Goal: Task Accomplishment & Management: Manage account settings

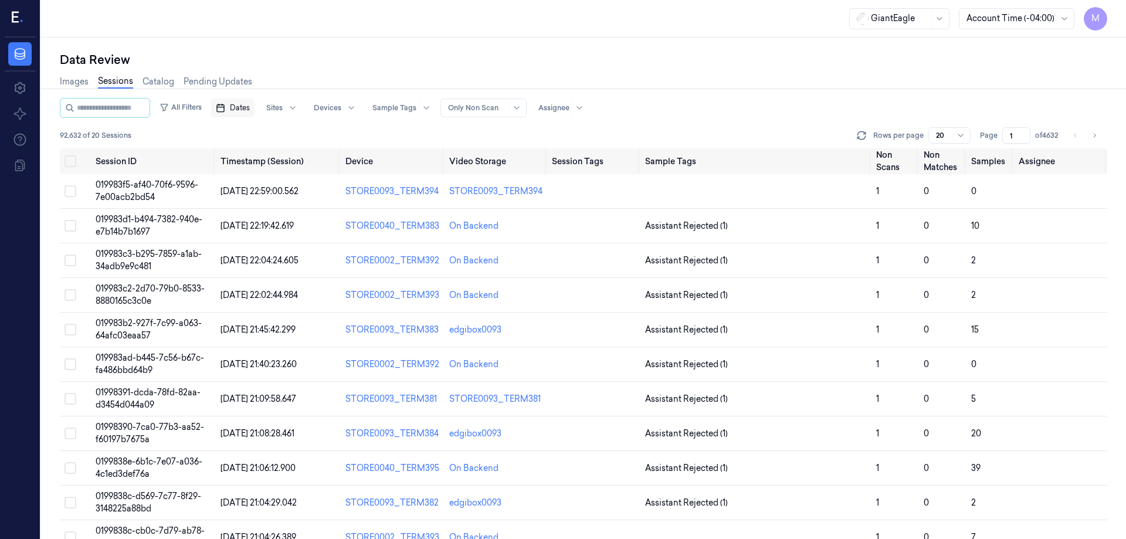
click at [250, 108] on span "Dates" at bounding box center [240, 108] width 20 height 11
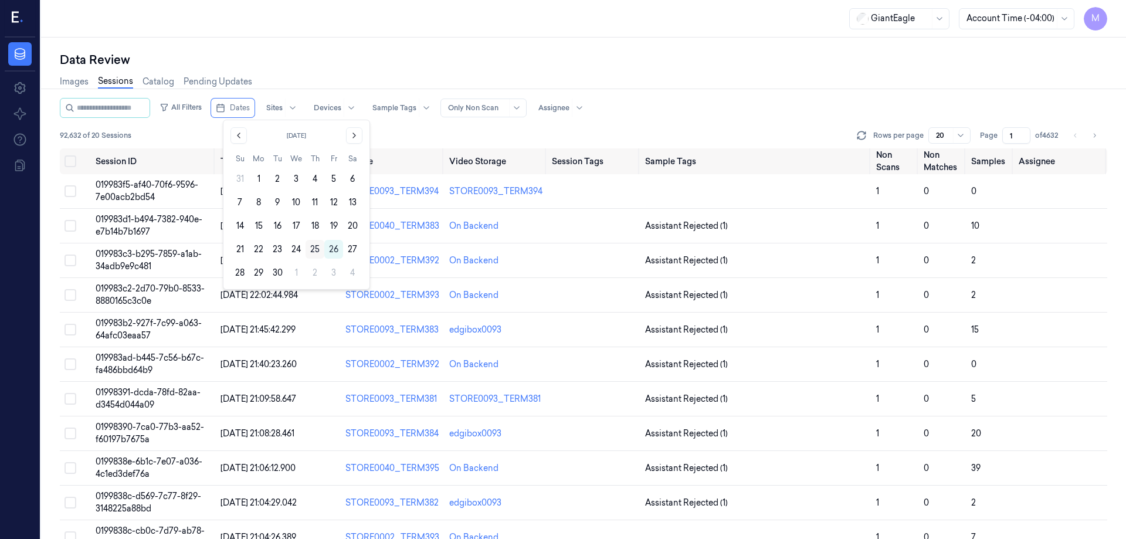
click at [319, 246] on button "25" at bounding box center [314, 249] width 19 height 19
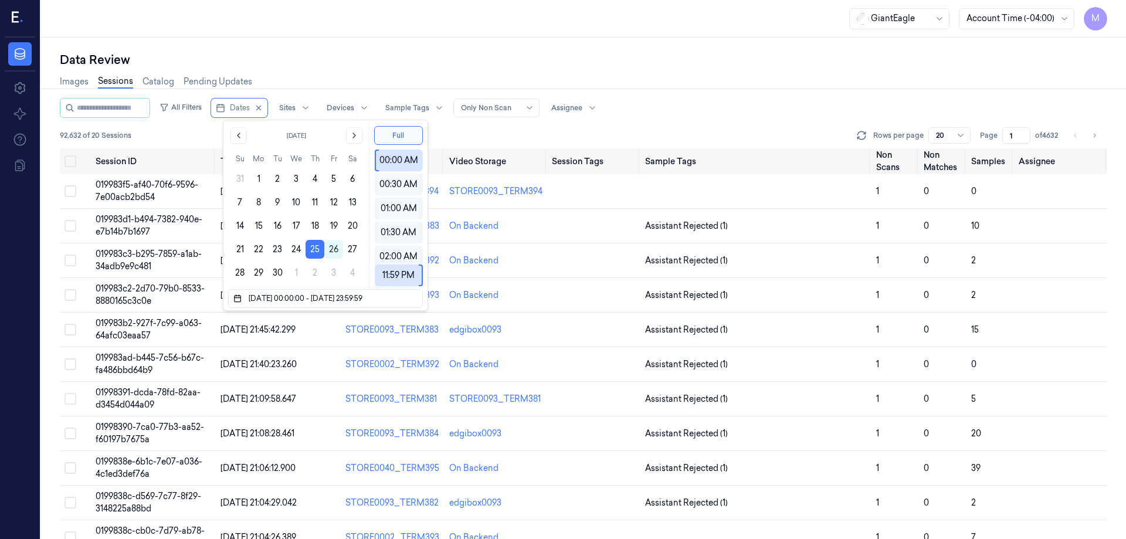
click at [374, 33] on div "GiantEagle Account Time (-04:00) M" at bounding box center [583, 19] width 1085 height 38
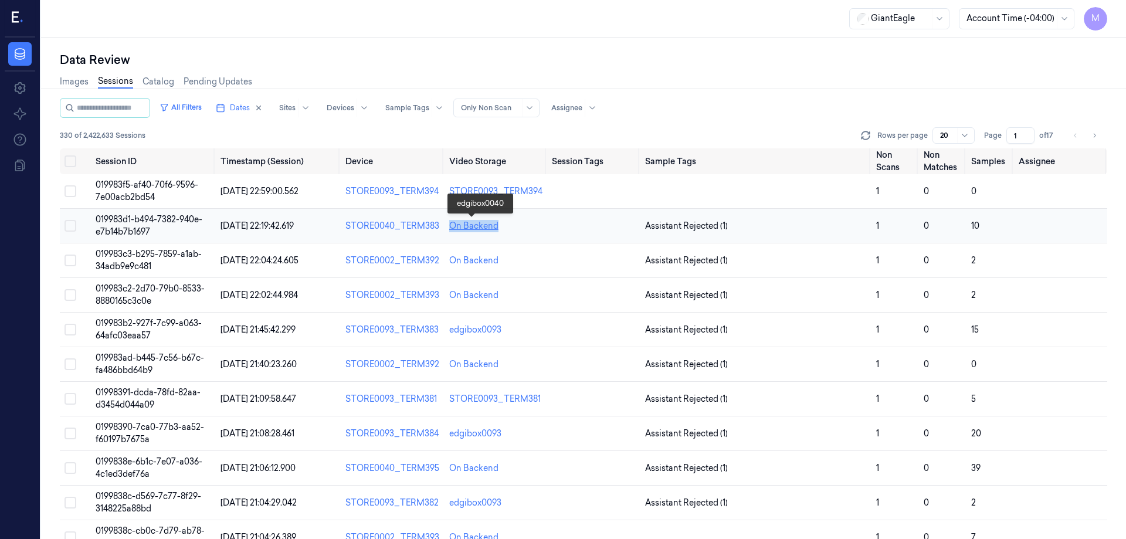
drag, startPoint x: 505, startPoint y: 227, endPoint x: 449, endPoint y: 230, distance: 56.9
click at [449, 230] on div "On Backend" at bounding box center [495, 226] width 93 height 12
copy div "On Backend"
click at [614, 62] on div "Data Review" at bounding box center [583, 60] width 1047 height 16
click at [1100, 137] on button "Go to next page" at bounding box center [1094, 135] width 16 height 16
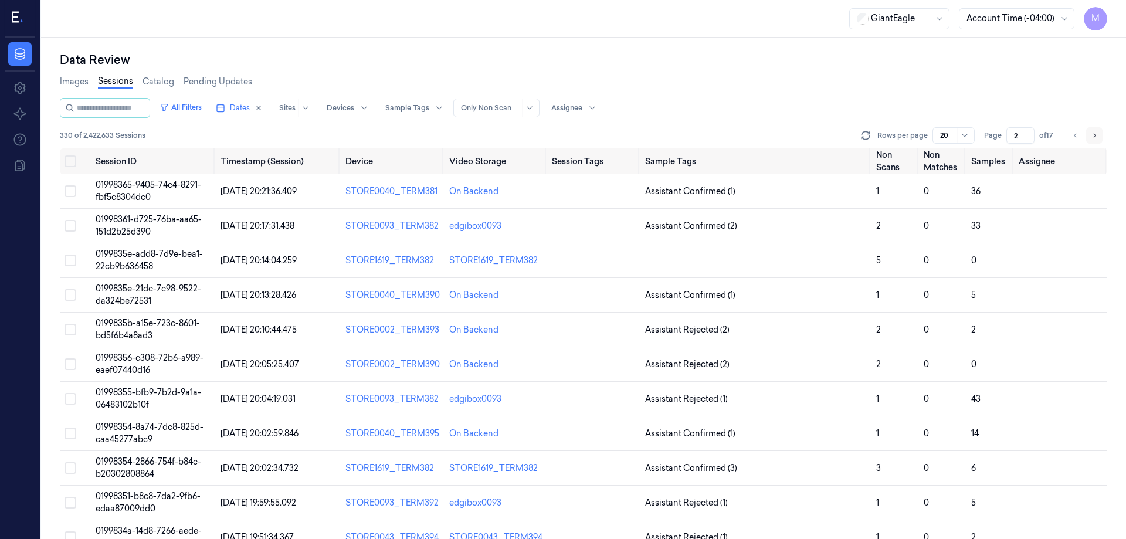
click at [1092, 142] on button "Go to next page" at bounding box center [1094, 135] width 16 height 16
click at [1094, 134] on icon "Go to next page" at bounding box center [1094, 135] width 2 height 4
click at [1095, 141] on button "Go to next page" at bounding box center [1094, 135] width 16 height 16
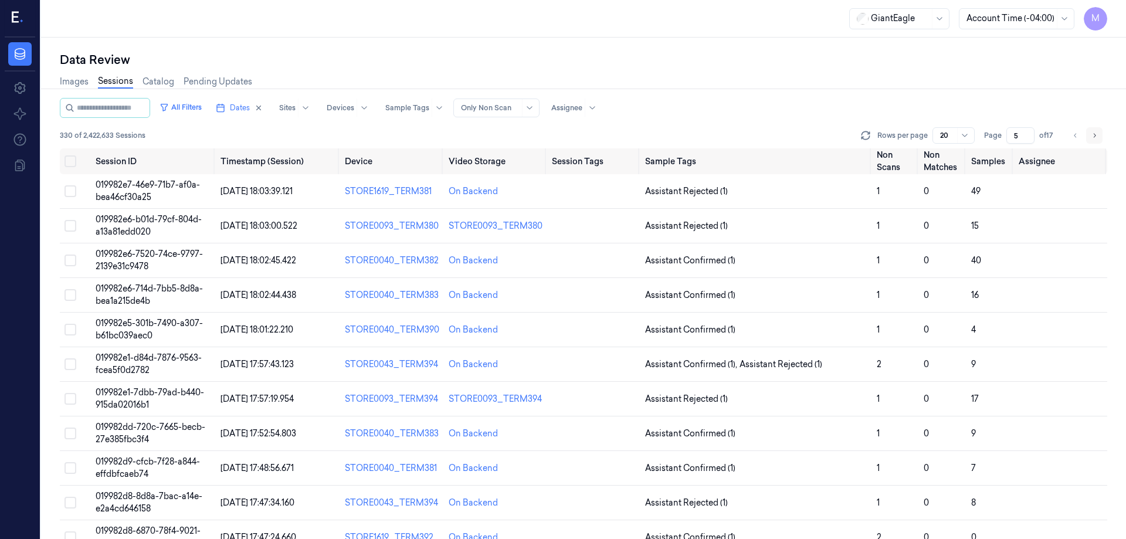
click at [1094, 135] on icon "Go to next page" at bounding box center [1093, 135] width 7 height 9
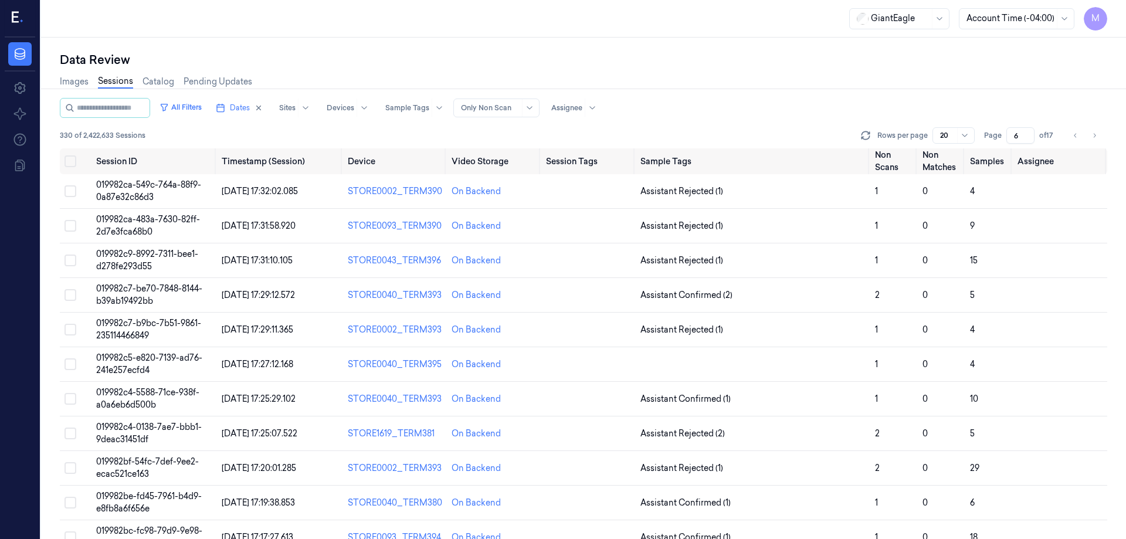
scroll to position [336, 0]
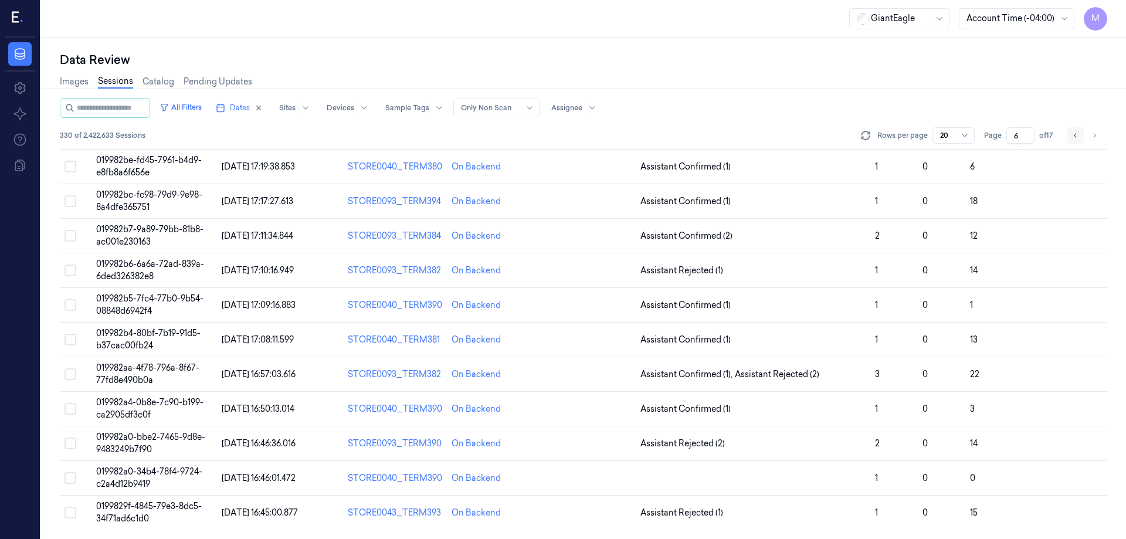
click at [1073, 139] on icon "Go to previous page" at bounding box center [1075, 135] width 7 height 9
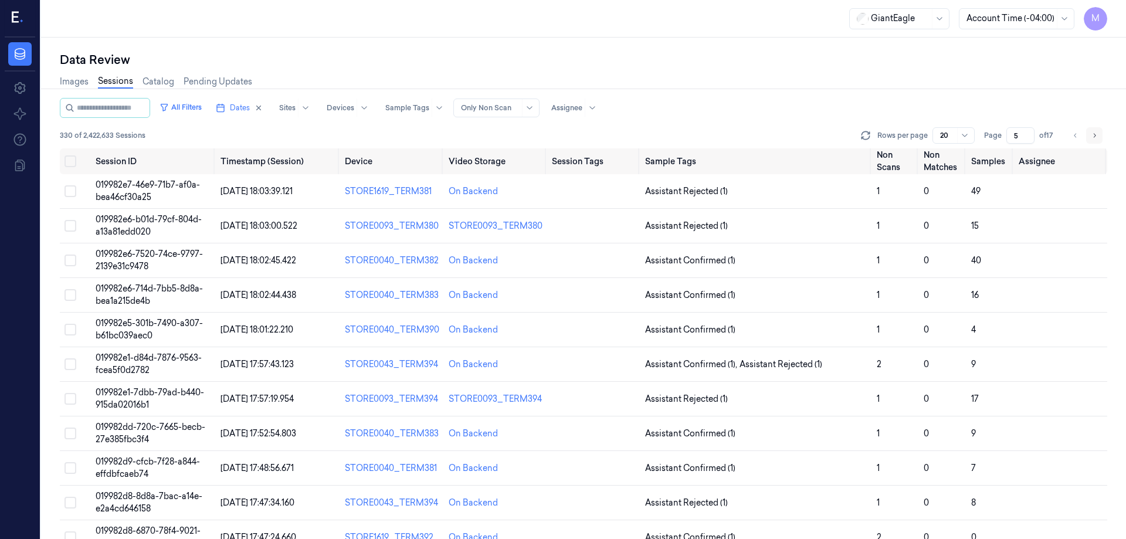
click at [1090, 141] on button "Go to next page" at bounding box center [1094, 135] width 16 height 16
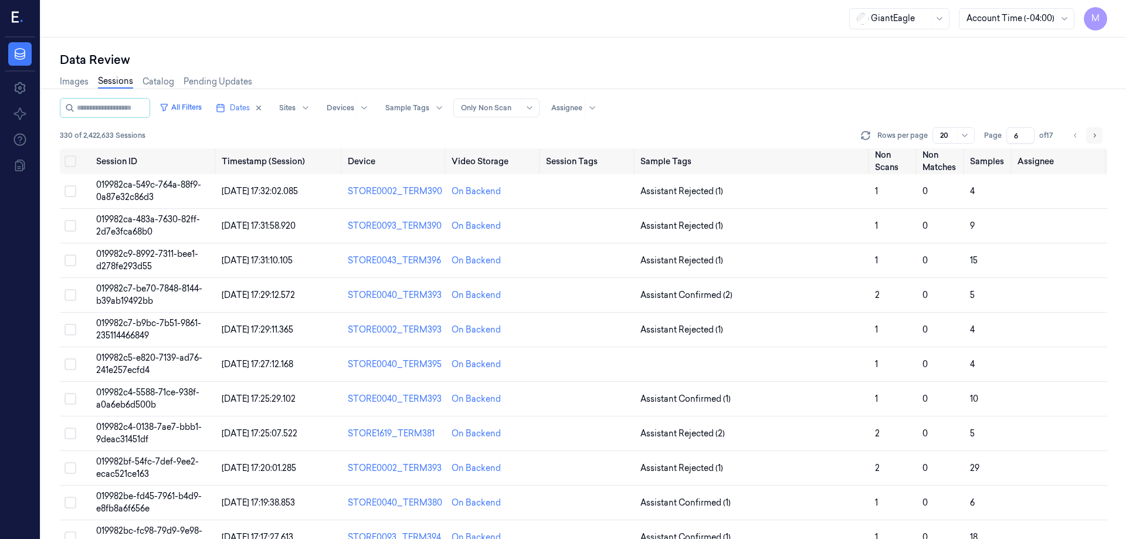
click at [1093, 138] on icon "Go to next page" at bounding box center [1093, 135] width 7 height 9
click at [1098, 136] on button "Go to next page" at bounding box center [1094, 135] width 16 height 16
click at [1095, 131] on icon "Go to next page" at bounding box center [1093, 135] width 7 height 9
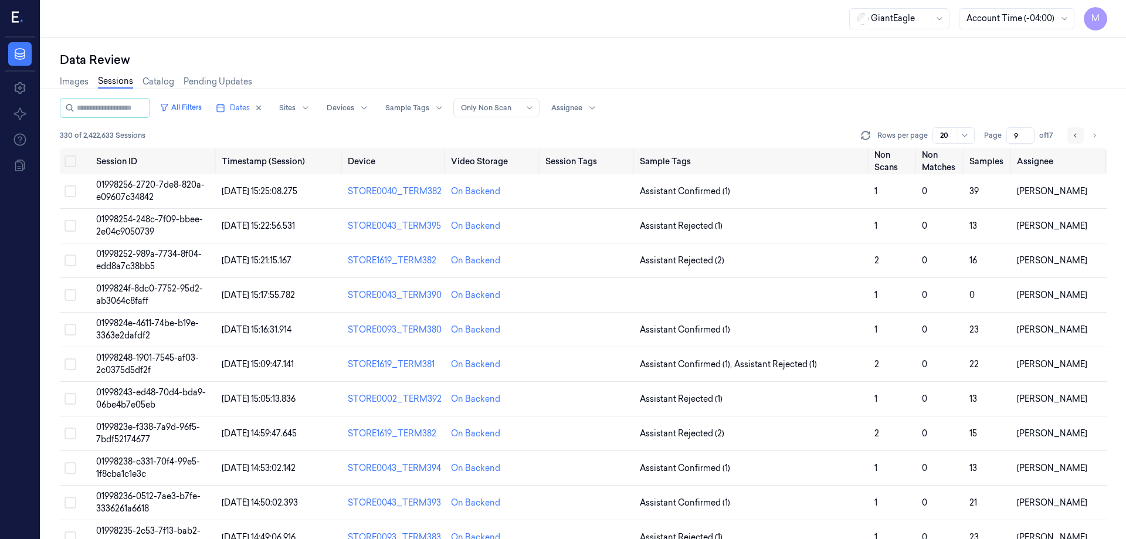
click at [1073, 137] on icon "Go to previous page" at bounding box center [1075, 135] width 7 height 9
type input "8"
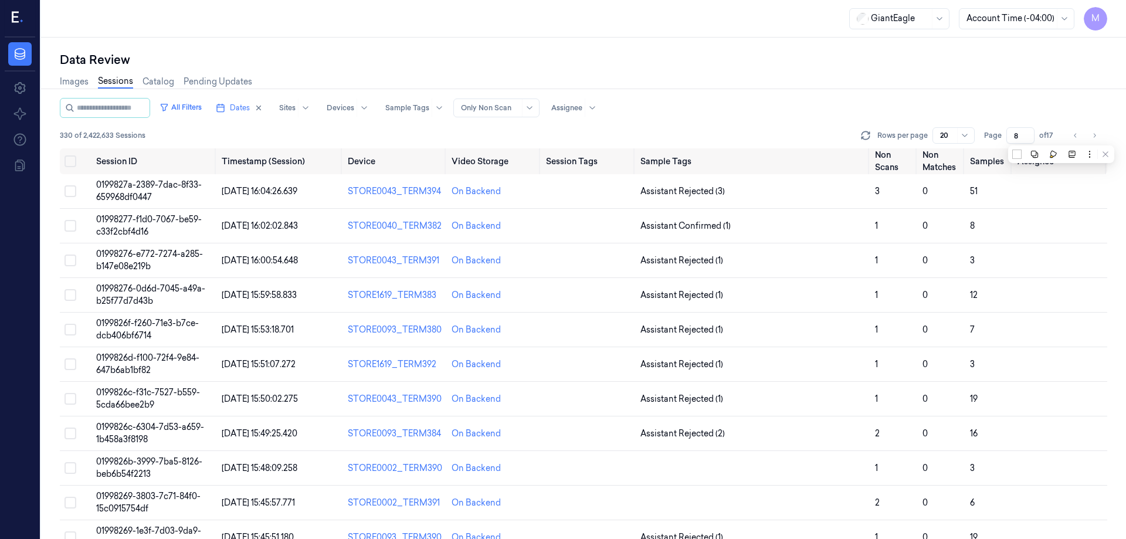
click at [691, 90] on div "Images Sessions Catalog Pending Updates" at bounding box center [583, 83] width 1047 height 30
click at [70, 189] on button "Select row" at bounding box center [70, 191] width 12 height 12
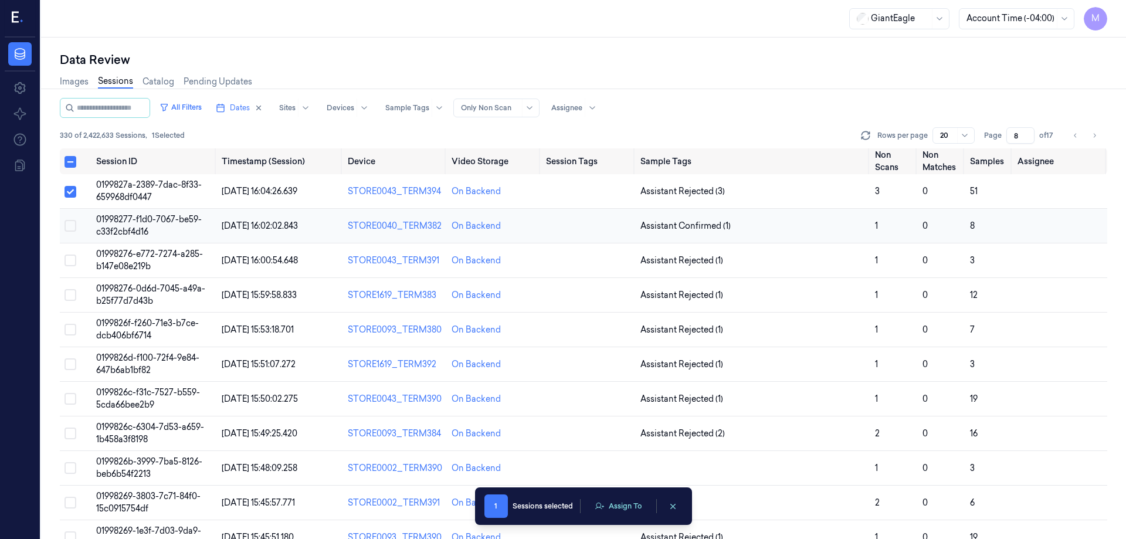
click at [74, 222] on button "Select row" at bounding box center [70, 226] width 12 height 12
click at [67, 253] on td at bounding box center [76, 260] width 32 height 35
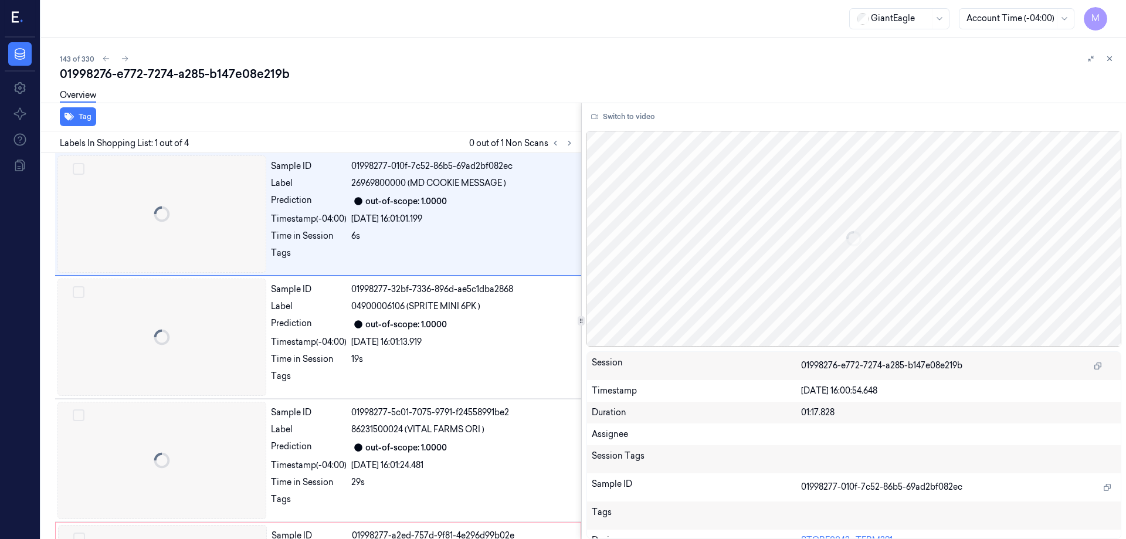
click at [41, 259] on div at bounding box center [41, 288] width 0 height 501
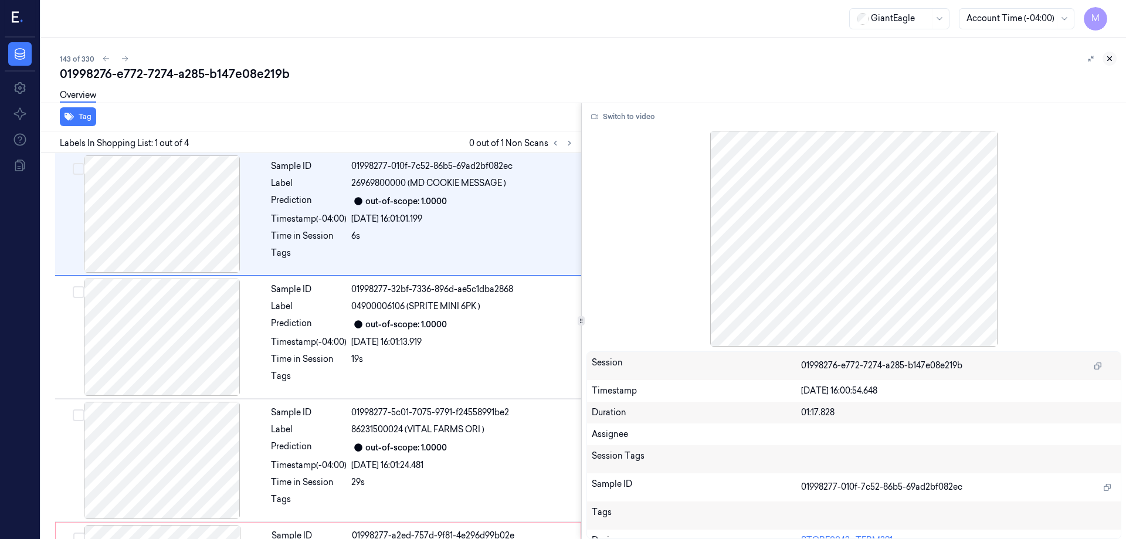
click at [1107, 62] on icon at bounding box center [1109, 59] width 8 height 8
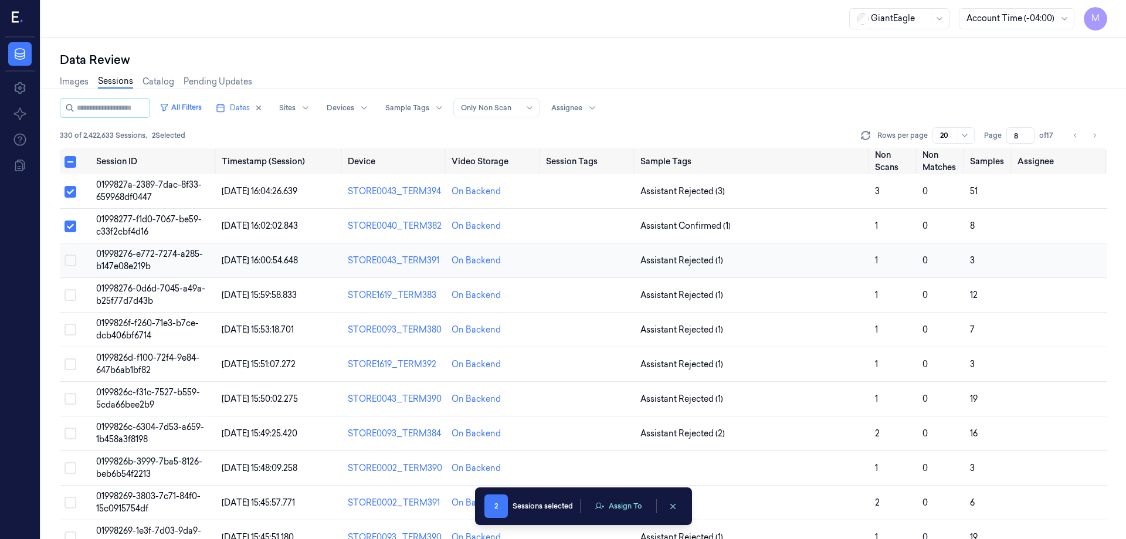
click at [74, 261] on button "Select row" at bounding box center [70, 260] width 12 height 12
click at [73, 297] on button "Select row" at bounding box center [70, 295] width 12 height 12
click at [69, 329] on button "Select row" at bounding box center [70, 330] width 12 height 12
click at [75, 363] on button "Select row" at bounding box center [70, 364] width 12 height 12
click at [73, 397] on button "Select row" at bounding box center [70, 399] width 12 height 12
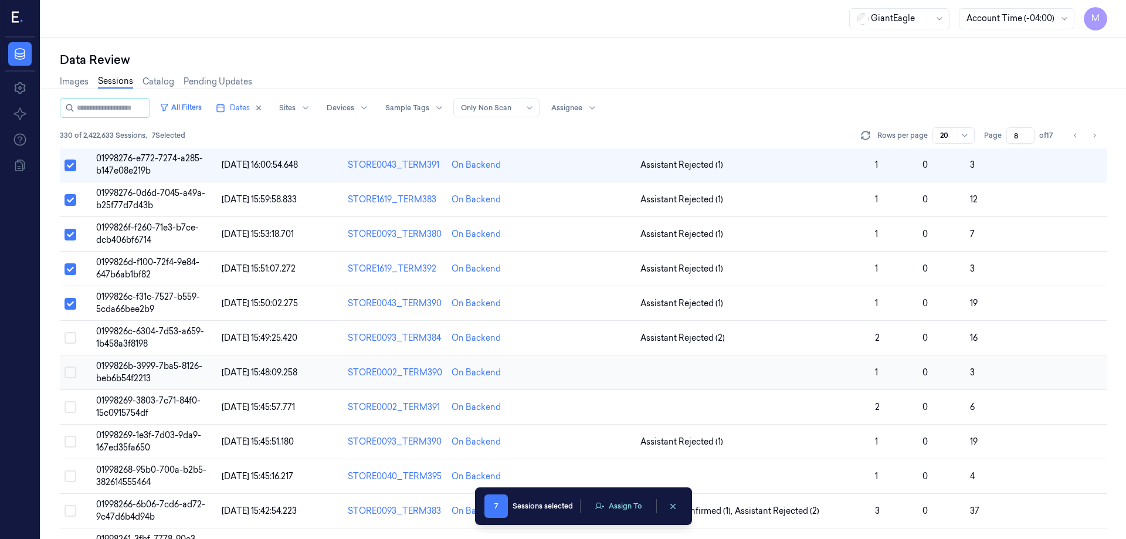
scroll to position [117, 0]
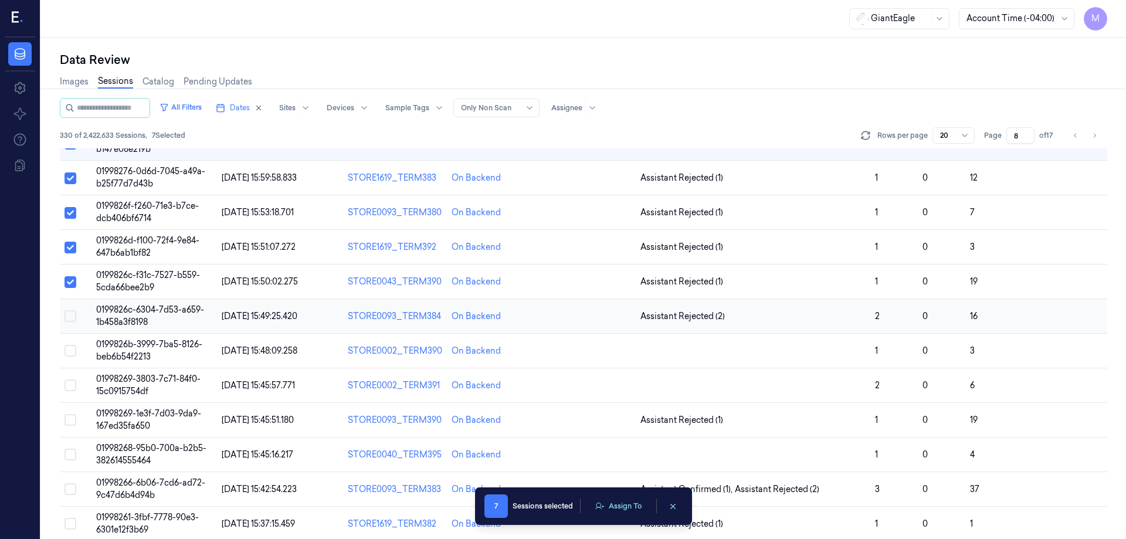
click at [71, 313] on button "Select row" at bounding box center [70, 316] width 12 height 12
click at [67, 354] on button "Select row" at bounding box center [70, 351] width 12 height 12
click at [74, 380] on button "Select row" at bounding box center [70, 385] width 12 height 12
click at [630, 508] on button "Assign To" at bounding box center [618, 506] width 62 height 18
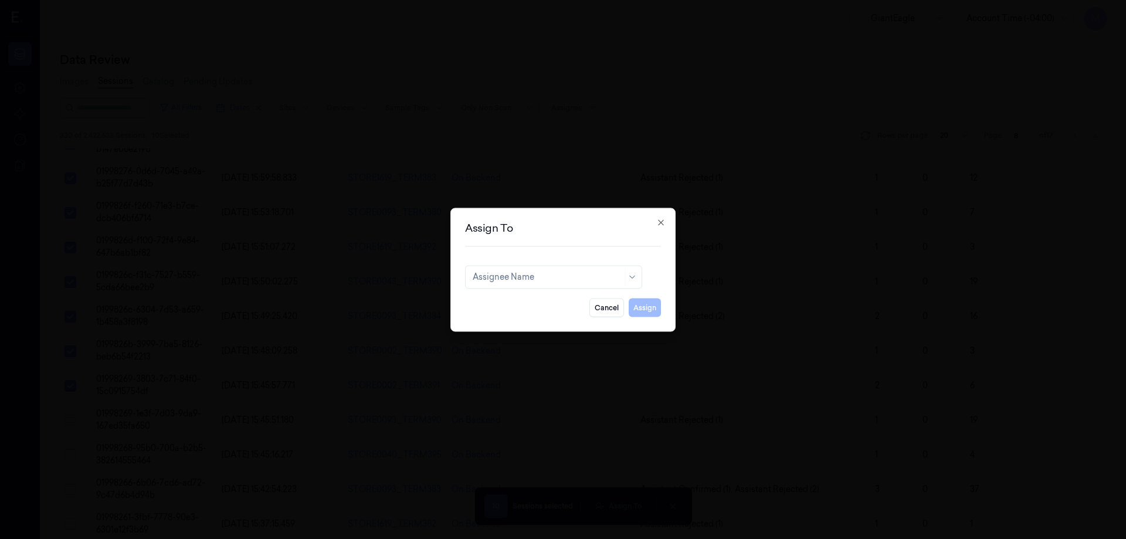
click at [585, 291] on div "Cancel Assign" at bounding box center [563, 302] width 196 height 28
click at [583, 278] on div at bounding box center [540, 277] width 135 height 12
type input "ve"
click at [514, 302] on div "ven kataiah" at bounding box center [495, 303] width 45 height 12
click at [637, 305] on button "Assign" at bounding box center [644, 307] width 32 height 19
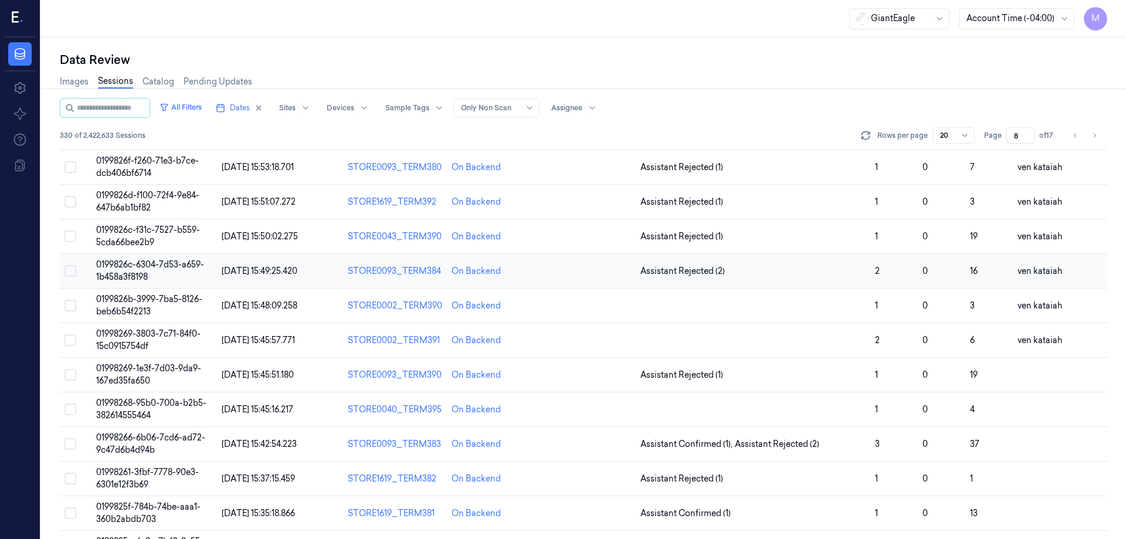
scroll to position [219, 0]
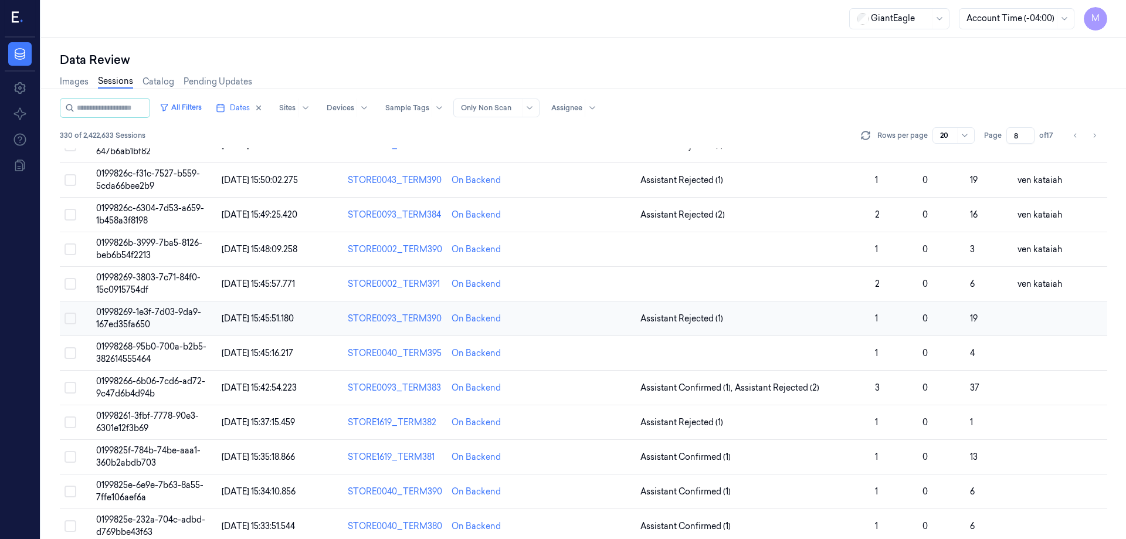
click at [70, 316] on button "Select row" at bounding box center [70, 318] width 12 height 12
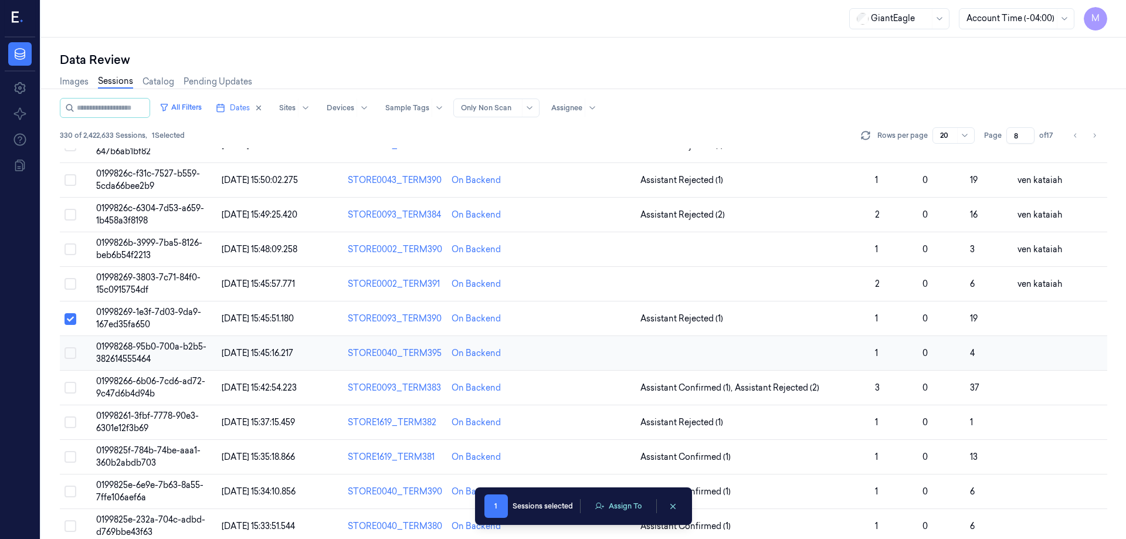
click at [73, 354] on button "Select row" at bounding box center [70, 353] width 12 height 12
click at [70, 390] on button "Select row" at bounding box center [70, 388] width 12 height 12
click at [71, 419] on button "Select row" at bounding box center [70, 422] width 12 height 12
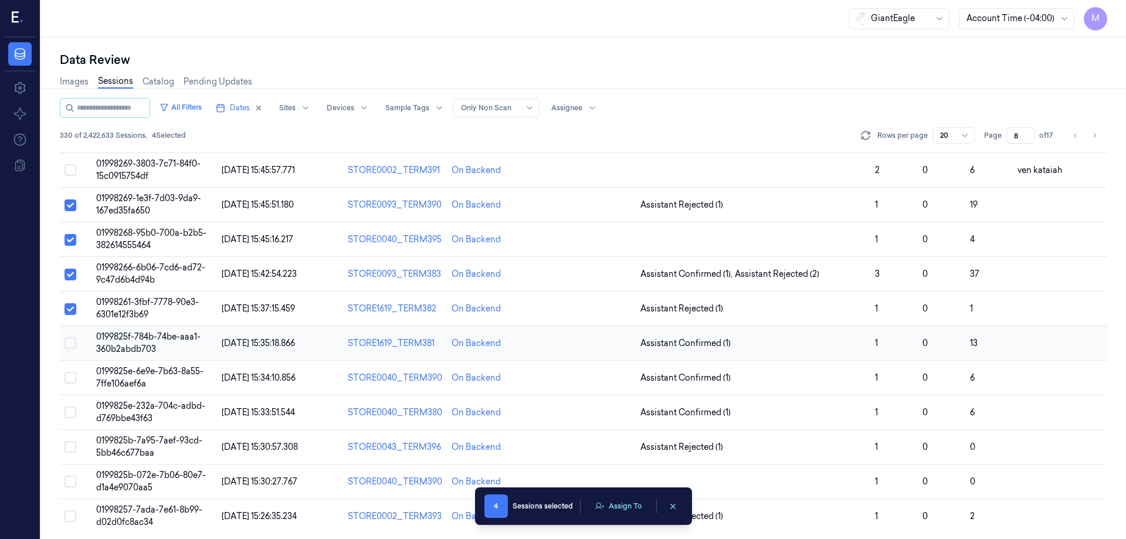
scroll to position [336, 0]
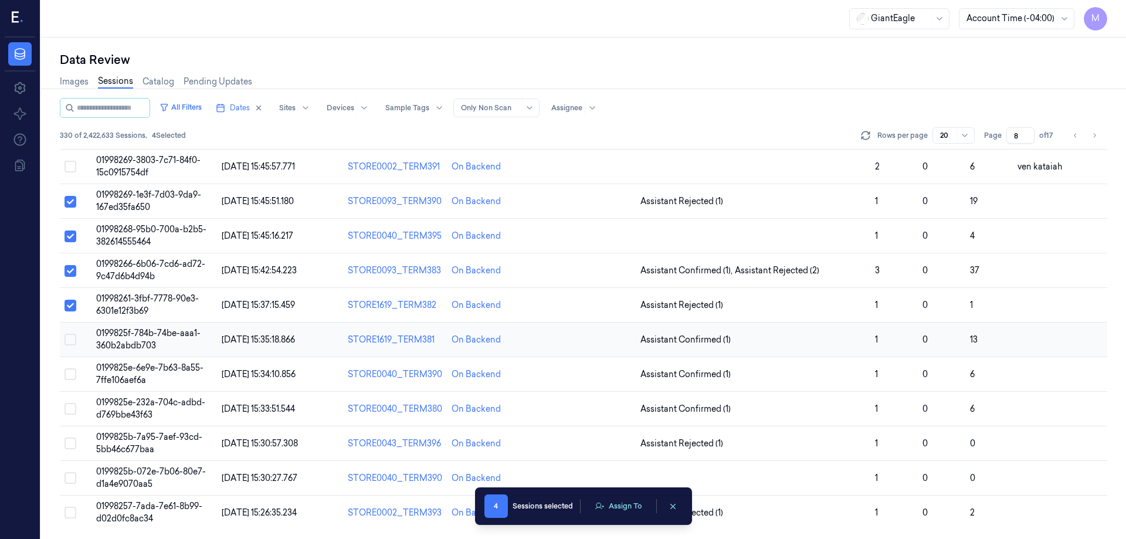
click at [66, 337] on button "Select row" at bounding box center [70, 340] width 12 height 12
click at [70, 375] on button "Select row" at bounding box center [70, 374] width 12 height 12
click at [75, 408] on button "Select row" at bounding box center [70, 409] width 12 height 12
click at [76, 443] on button "Select row" at bounding box center [70, 443] width 12 height 12
click at [69, 478] on button "Select row" at bounding box center [70, 478] width 12 height 12
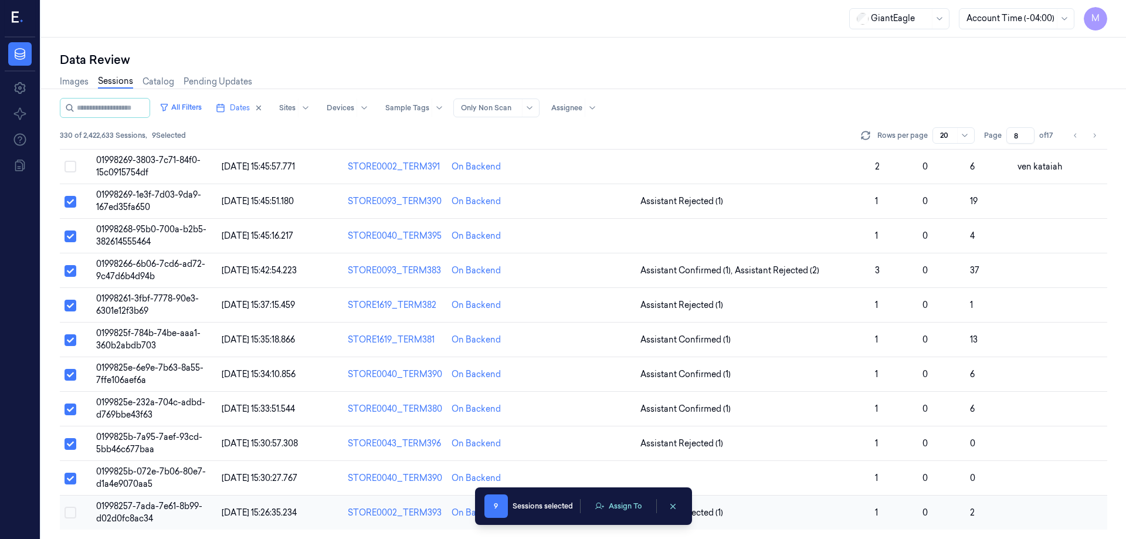
click at [74, 512] on button "Select row" at bounding box center [70, 513] width 12 height 12
type button "on"
click at [397, 67] on div "Data Review" at bounding box center [583, 60] width 1047 height 16
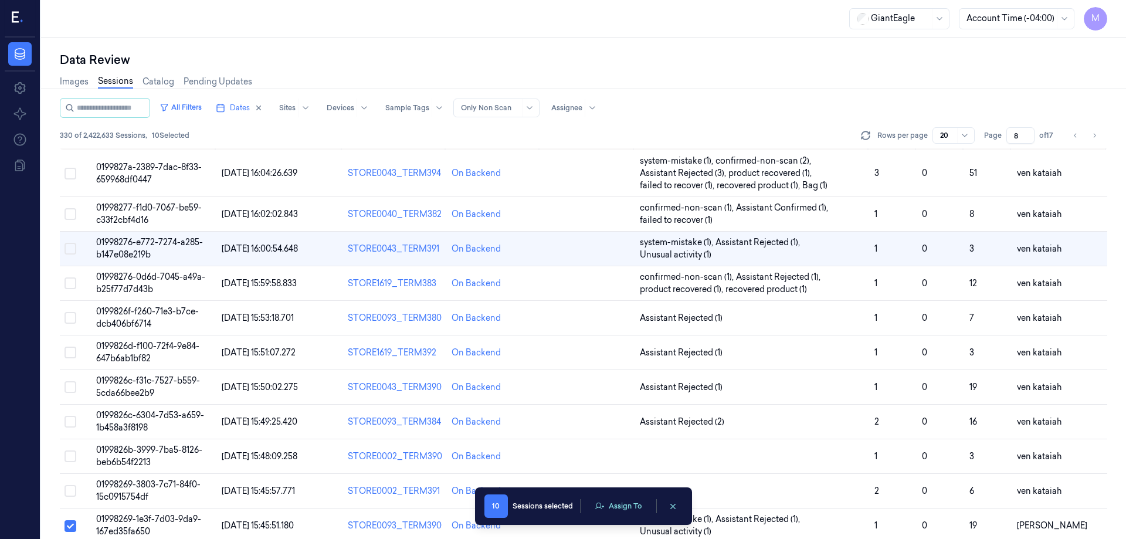
scroll to position [0, 0]
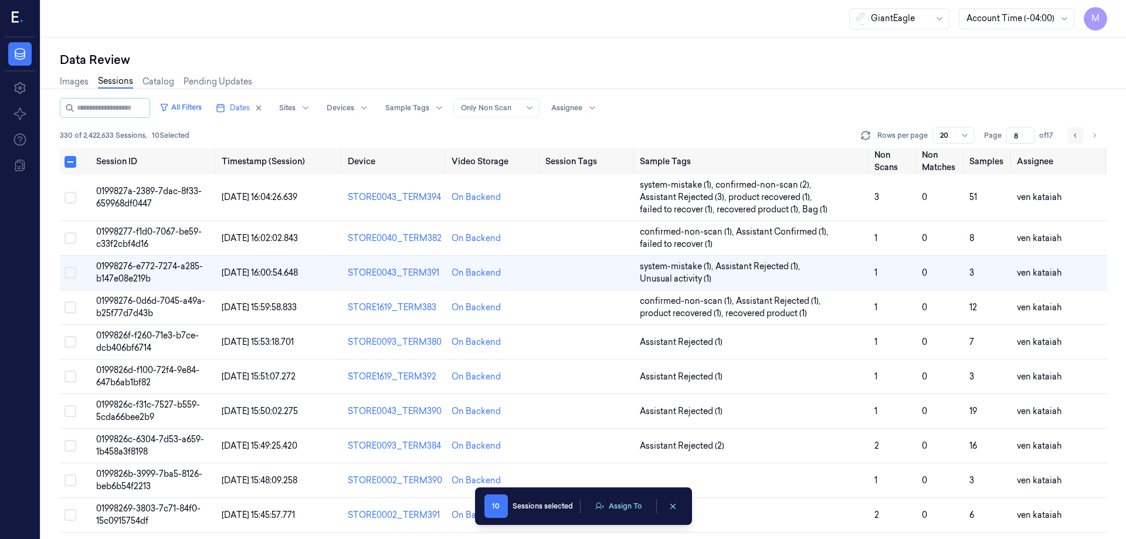
click at [1082, 137] on button "Go to previous page" at bounding box center [1075, 135] width 16 height 16
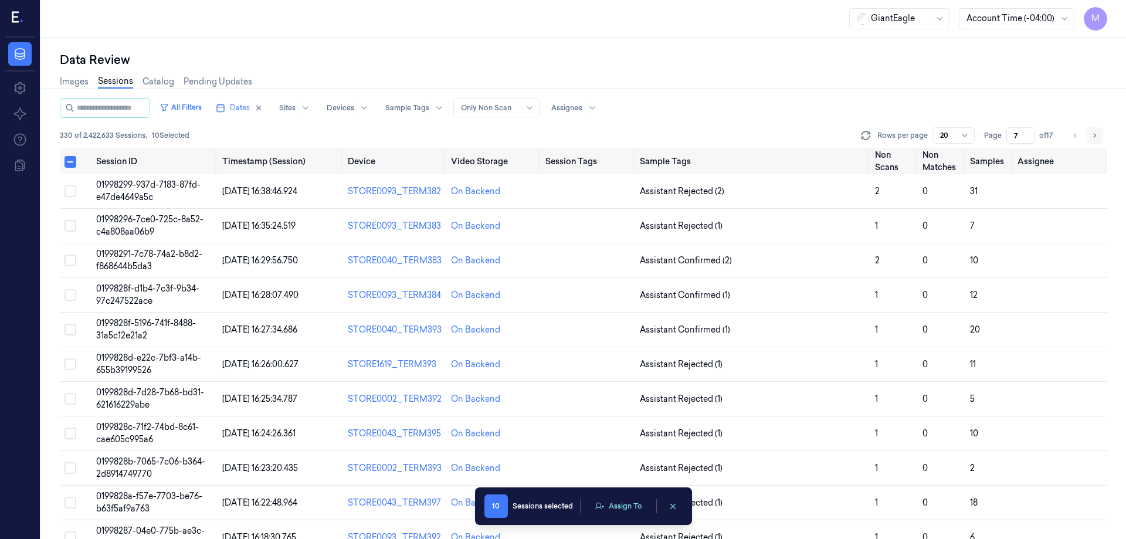
click at [1093, 139] on icon "Go to next page" at bounding box center [1093, 135] width 7 height 9
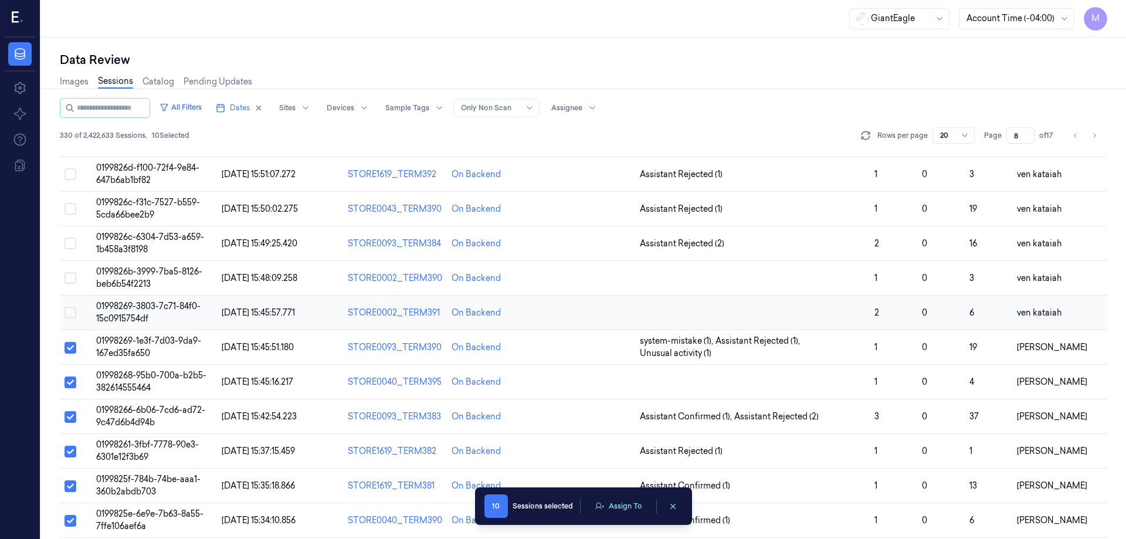
scroll to position [348, 0]
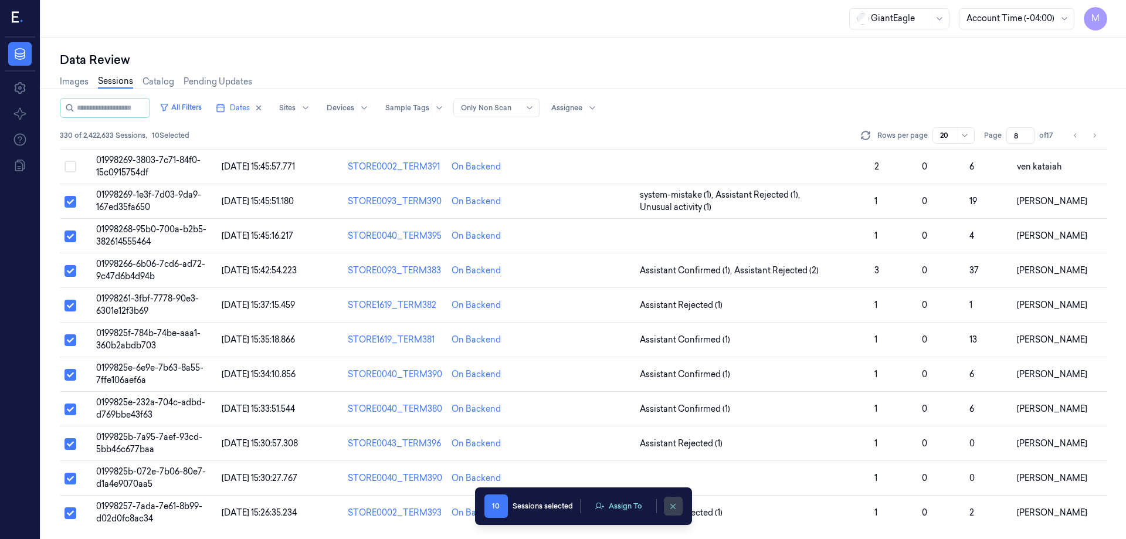
click at [674, 507] on icon "clearSelection" at bounding box center [673, 506] width 5 height 5
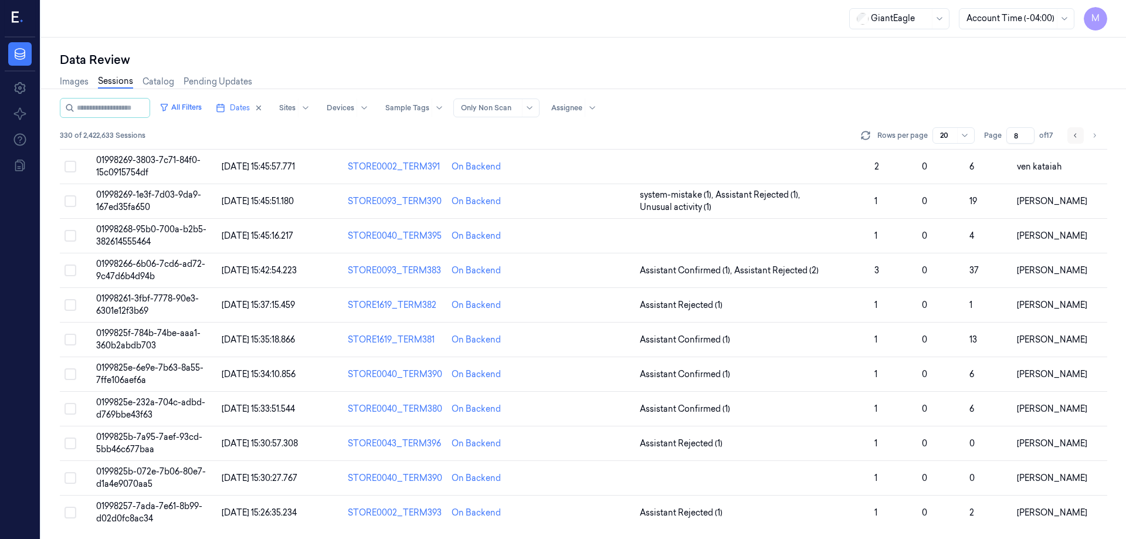
click at [1078, 139] on icon "Go to previous page" at bounding box center [1075, 135] width 7 height 9
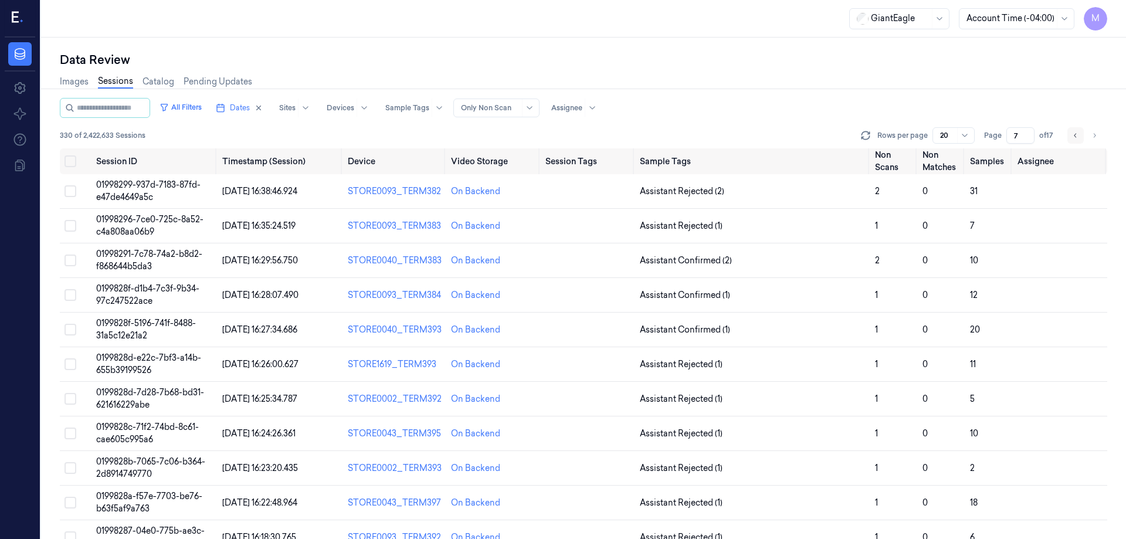
click at [1071, 136] on button "Go to previous page" at bounding box center [1075, 135] width 16 height 16
click at [1068, 137] on button "Go to previous page" at bounding box center [1075, 135] width 16 height 16
click at [1080, 132] on button "Go to previous page" at bounding box center [1075, 135] width 16 height 16
click at [1074, 139] on icon "Go to previous page" at bounding box center [1075, 135] width 7 height 9
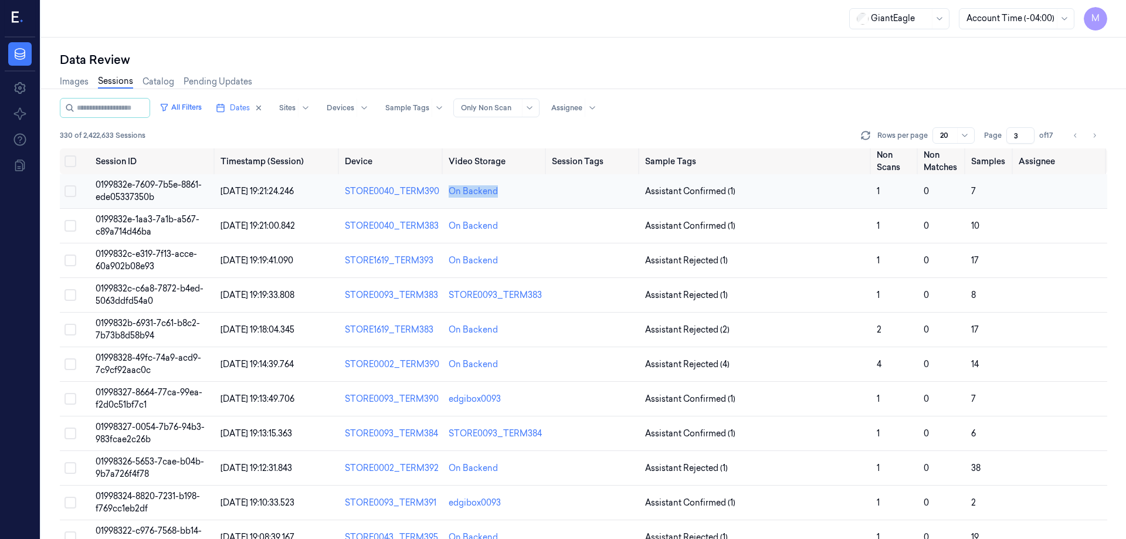
drag, startPoint x: 510, startPoint y: 194, endPoint x: 449, endPoint y: 198, distance: 61.1
click at [449, 198] on td "On Backend" at bounding box center [495, 191] width 103 height 35
copy div "On Backend"
click at [1075, 131] on icon "Go to previous page" at bounding box center [1075, 135] width 7 height 9
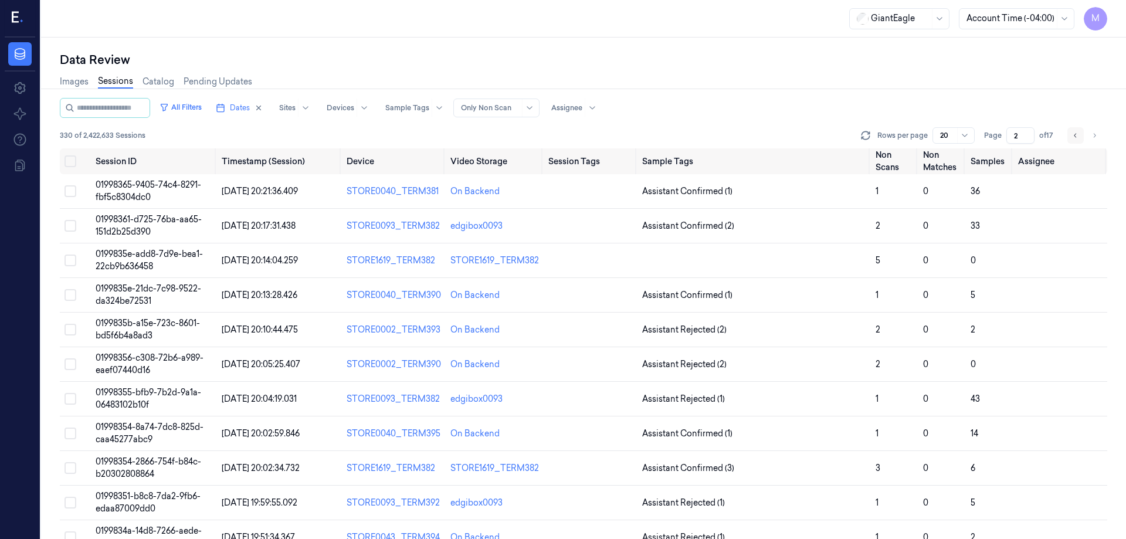
click at [1075, 131] on icon "Go to previous page" at bounding box center [1075, 135] width 7 height 9
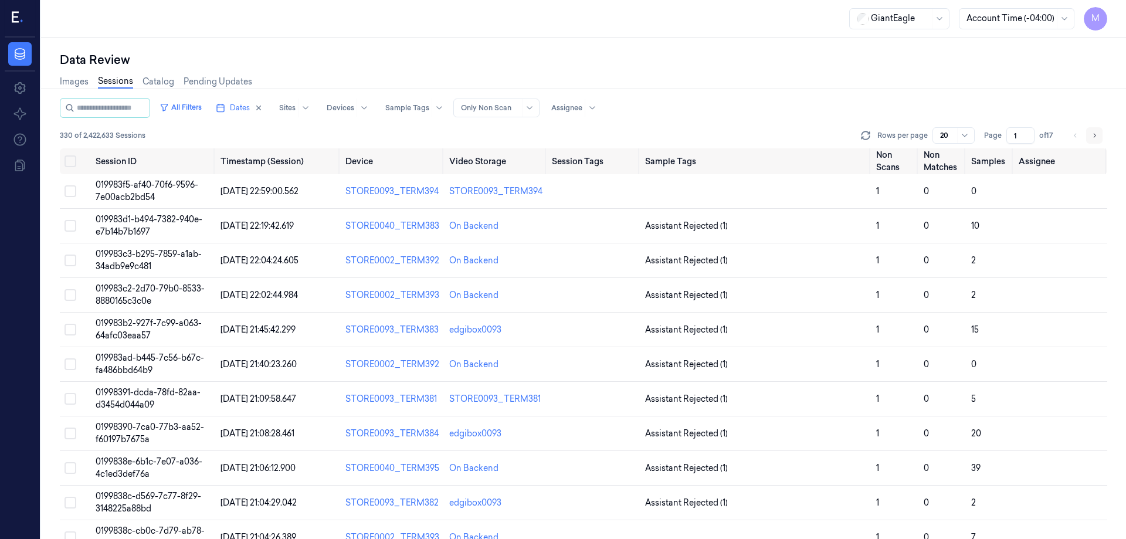
click at [1096, 135] on icon "Go to next page" at bounding box center [1093, 135] width 7 height 9
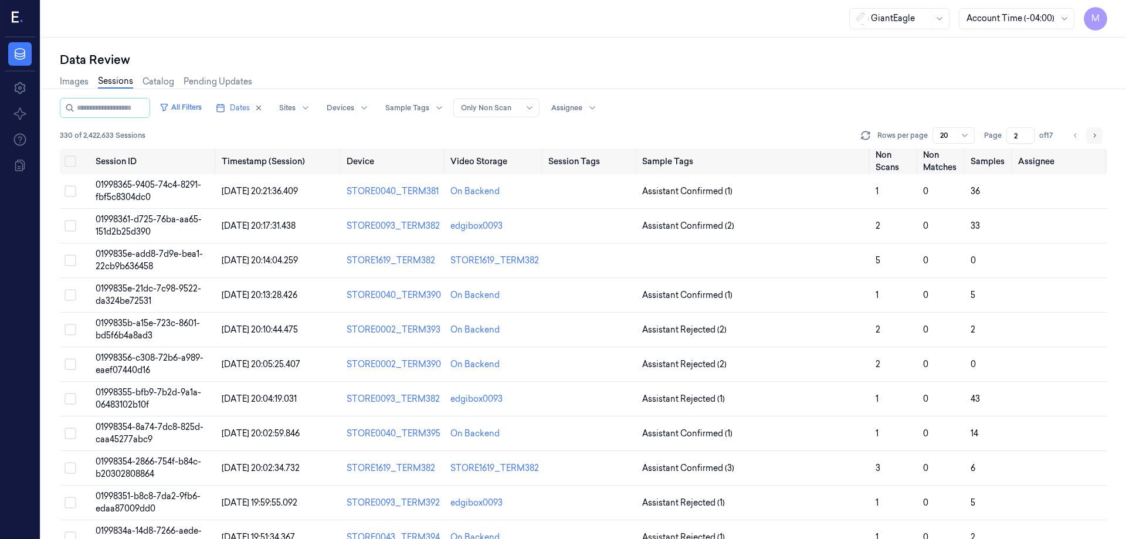
click at [1099, 137] on button "Go to next page" at bounding box center [1094, 135] width 16 height 16
click at [1098, 133] on button "Go to next page" at bounding box center [1094, 135] width 16 height 16
click at [1097, 133] on icon "Go to next page" at bounding box center [1093, 135] width 7 height 9
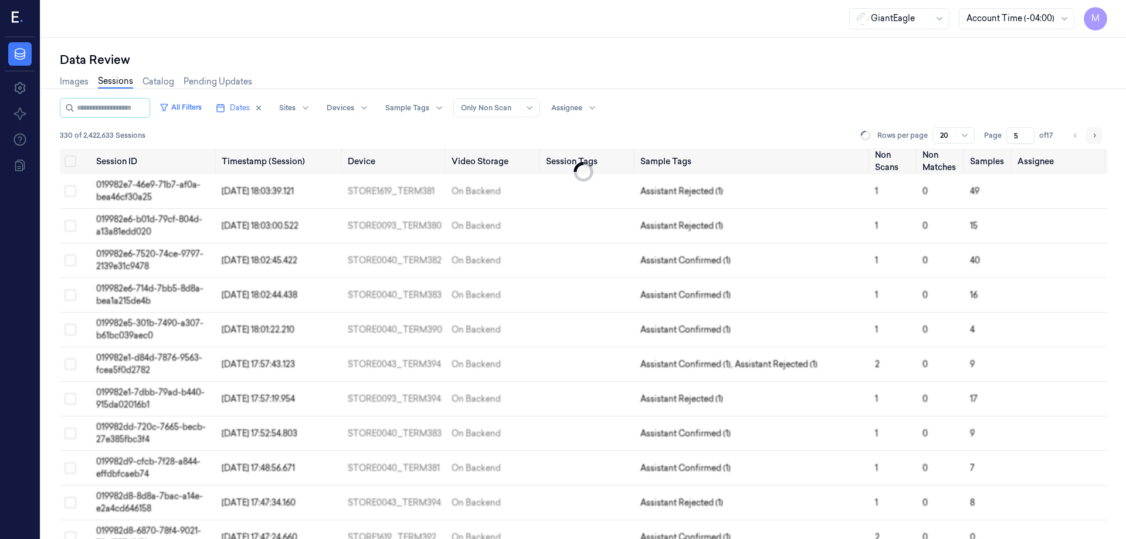
click at [1097, 133] on icon "Go to next page" at bounding box center [1093, 135] width 7 height 9
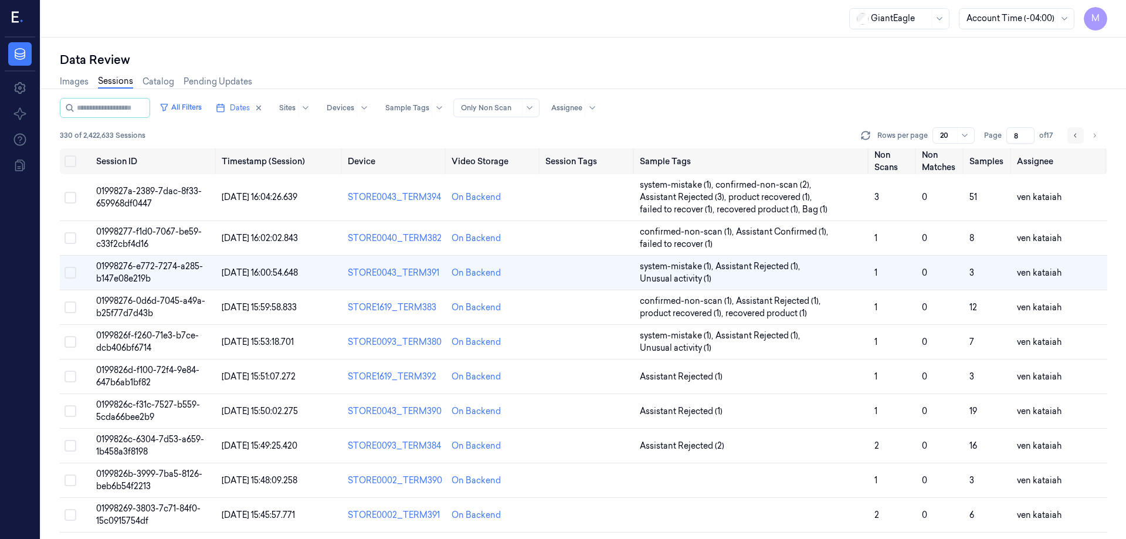
click at [1074, 137] on icon "Go to previous page" at bounding box center [1075, 135] width 7 height 9
type input "7"
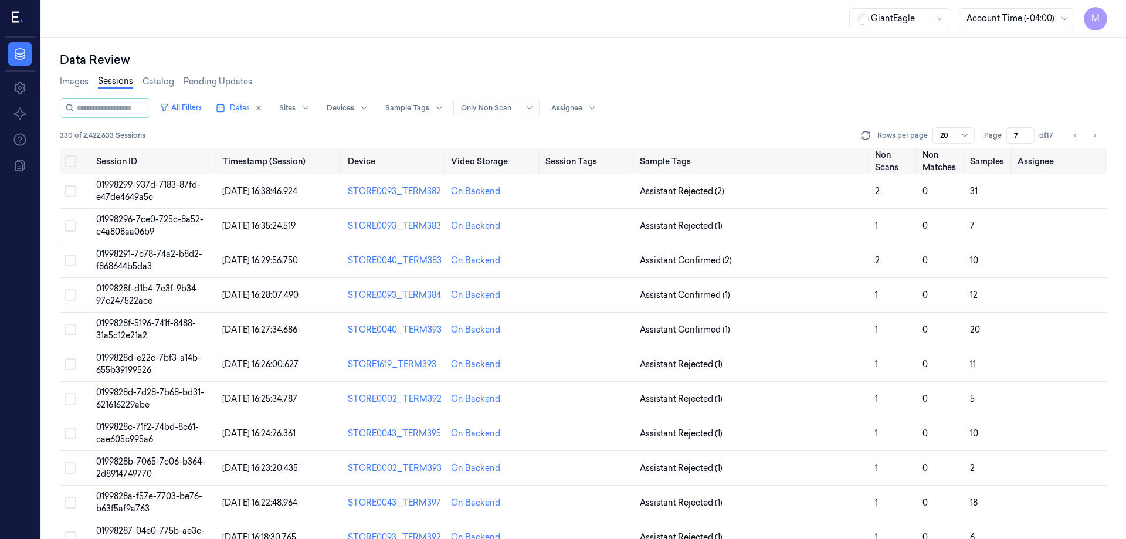
click at [797, 100] on div "All Filters Dates Sites Devices Sample Tags Alert Type Only Non Scan Assignee" at bounding box center [583, 108] width 1047 height 20
click at [66, 193] on button "Select row" at bounding box center [70, 191] width 12 height 12
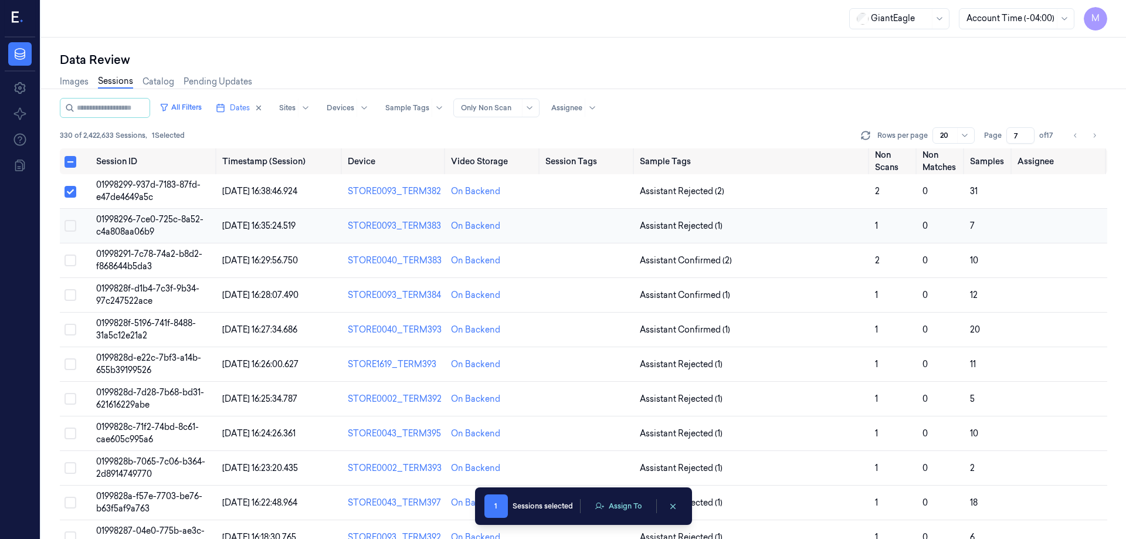
click at [69, 227] on button "Select row" at bounding box center [70, 226] width 12 height 12
click at [73, 254] on td at bounding box center [76, 260] width 32 height 35
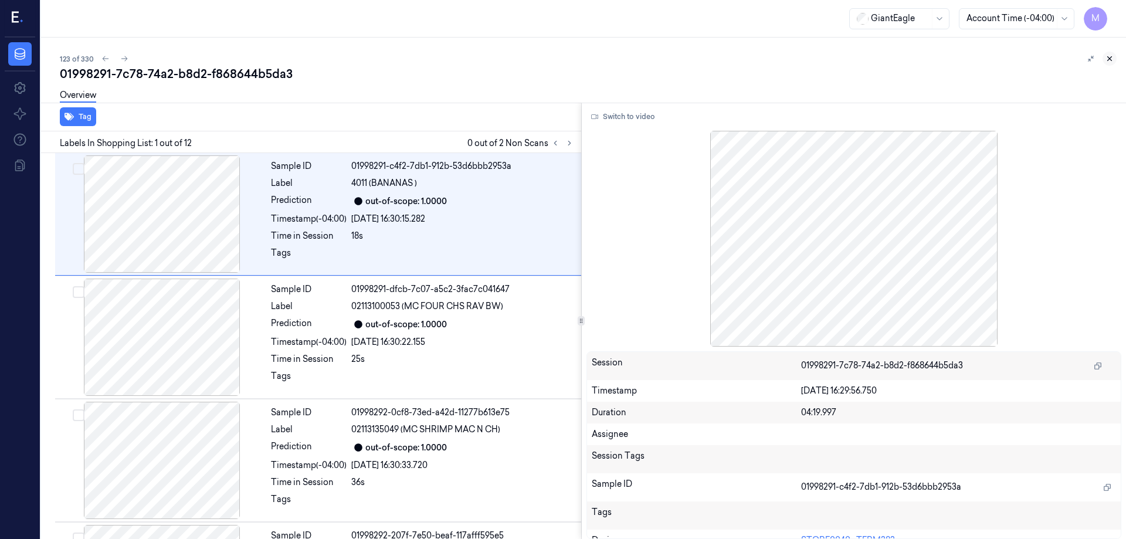
click at [1113, 53] on button at bounding box center [1109, 59] width 14 height 14
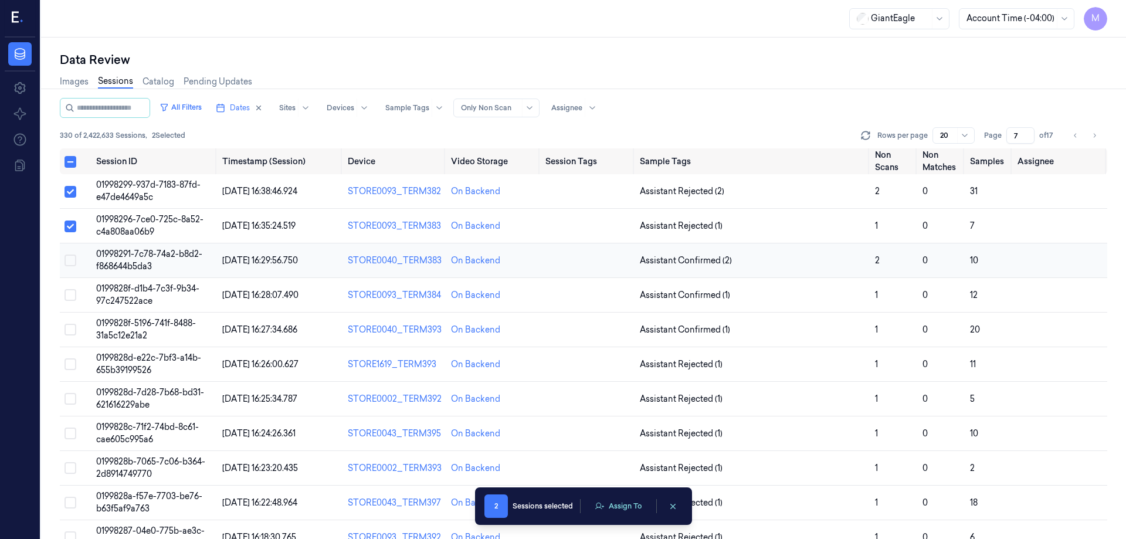
click at [66, 264] on button "Select row" at bounding box center [70, 260] width 12 height 12
click at [74, 303] on td at bounding box center [76, 295] width 32 height 35
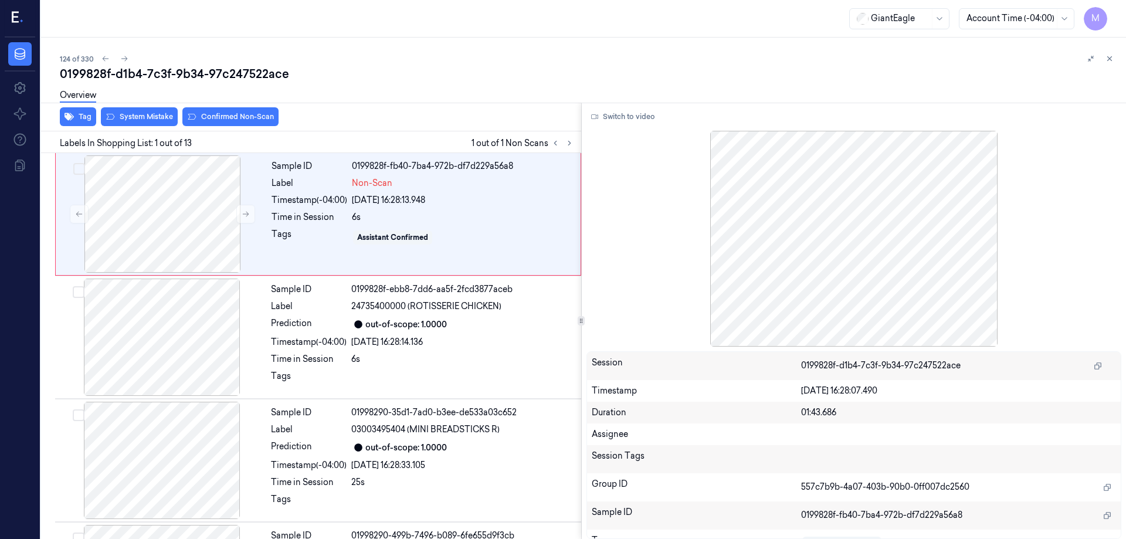
drag, startPoint x: 1110, startPoint y: 62, endPoint x: 138, endPoint y: 229, distance: 986.4
click at [1111, 62] on icon at bounding box center [1109, 59] width 8 height 8
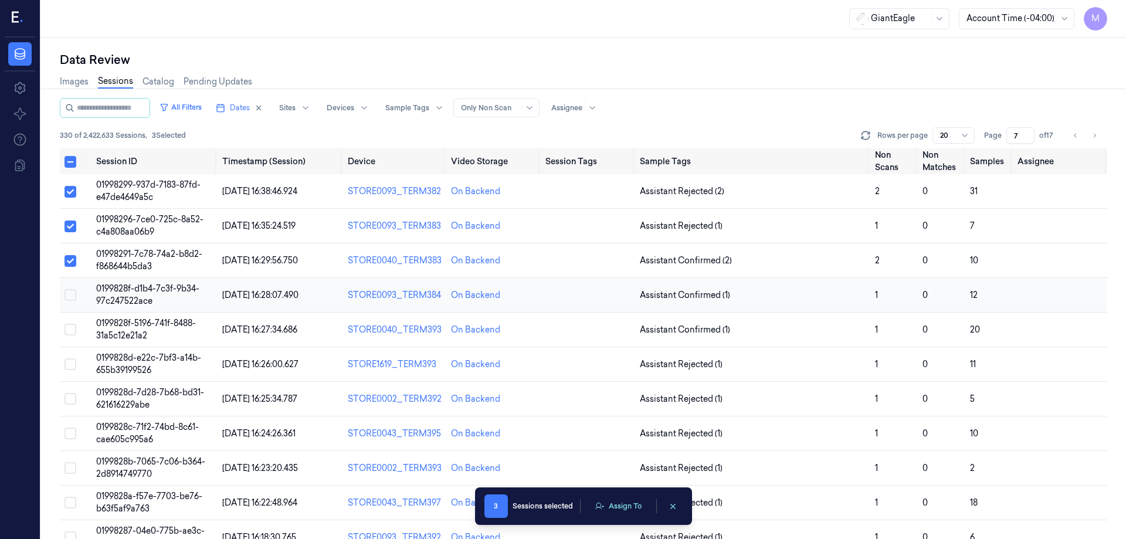
click at [71, 297] on button "Select row" at bounding box center [70, 295] width 12 height 12
click at [69, 334] on button "Select row" at bounding box center [70, 330] width 12 height 12
click at [69, 366] on button "Select row" at bounding box center [70, 364] width 12 height 12
click at [70, 399] on button "Select row" at bounding box center [70, 399] width 12 height 12
click at [69, 431] on button "Select row" at bounding box center [70, 433] width 12 height 12
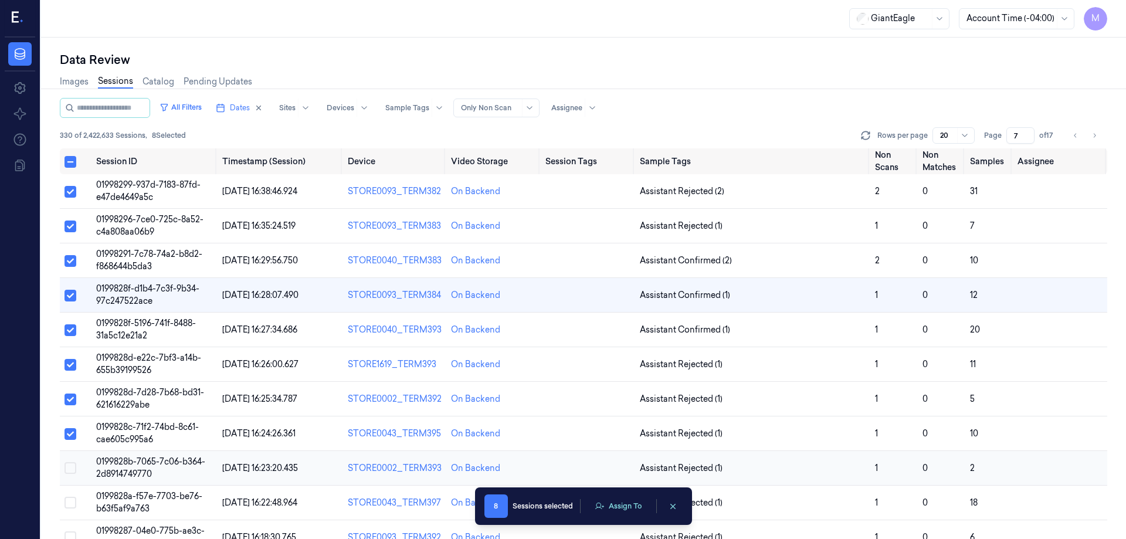
click at [70, 467] on button "Select row" at bounding box center [70, 468] width 12 height 12
click at [71, 501] on button "Select row" at bounding box center [70, 503] width 12 height 12
click at [631, 508] on button "Assign To" at bounding box center [618, 506] width 62 height 18
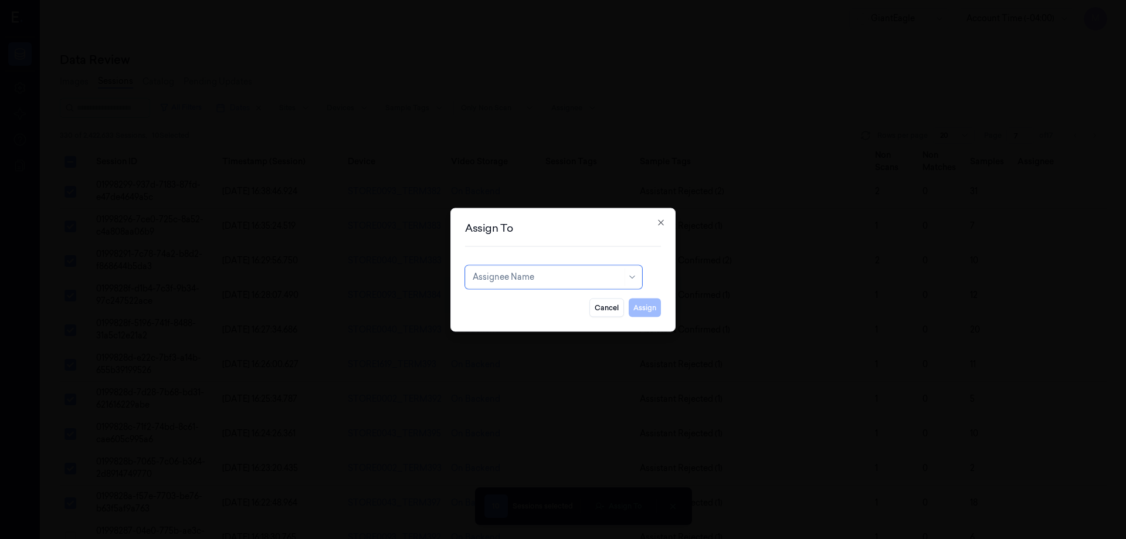
click at [544, 276] on div at bounding box center [548, 277] width 150 height 12
type input "ank"
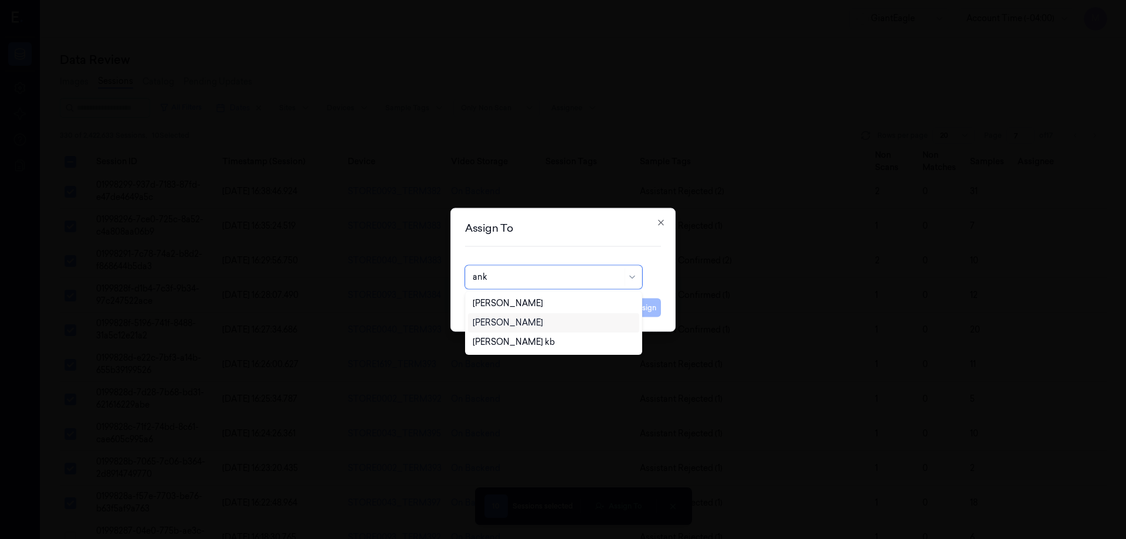
click at [519, 317] on div "[PERSON_NAME]" at bounding box center [508, 323] width 70 height 12
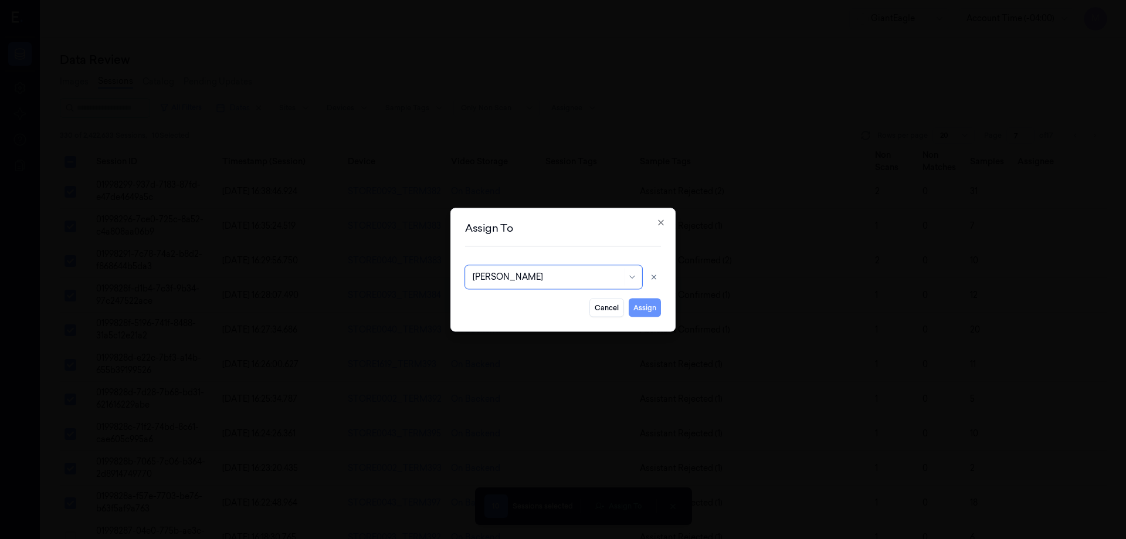
click at [641, 308] on button "Assign" at bounding box center [644, 307] width 32 height 19
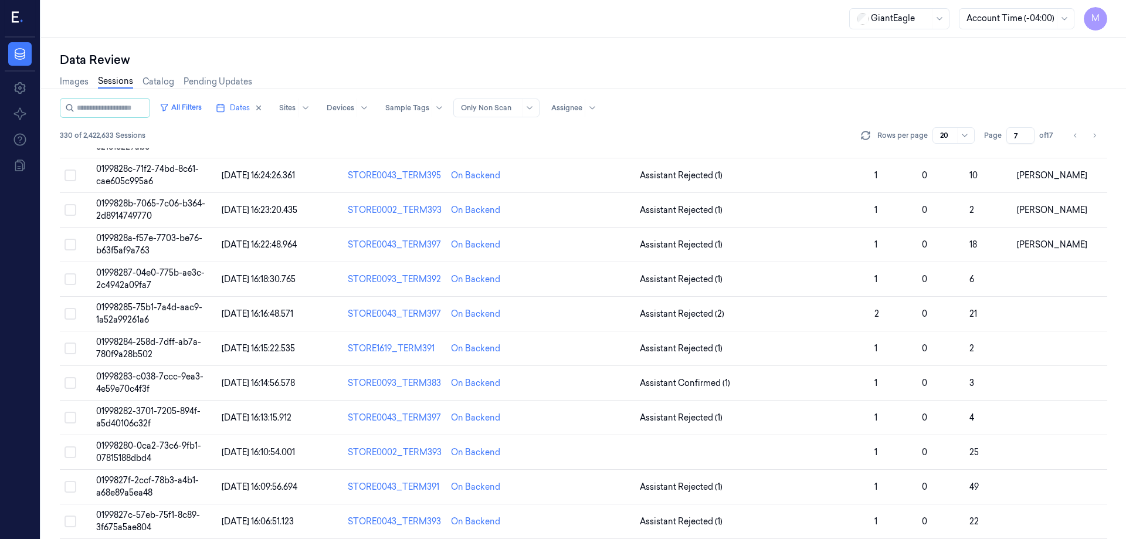
scroll to position [336, 0]
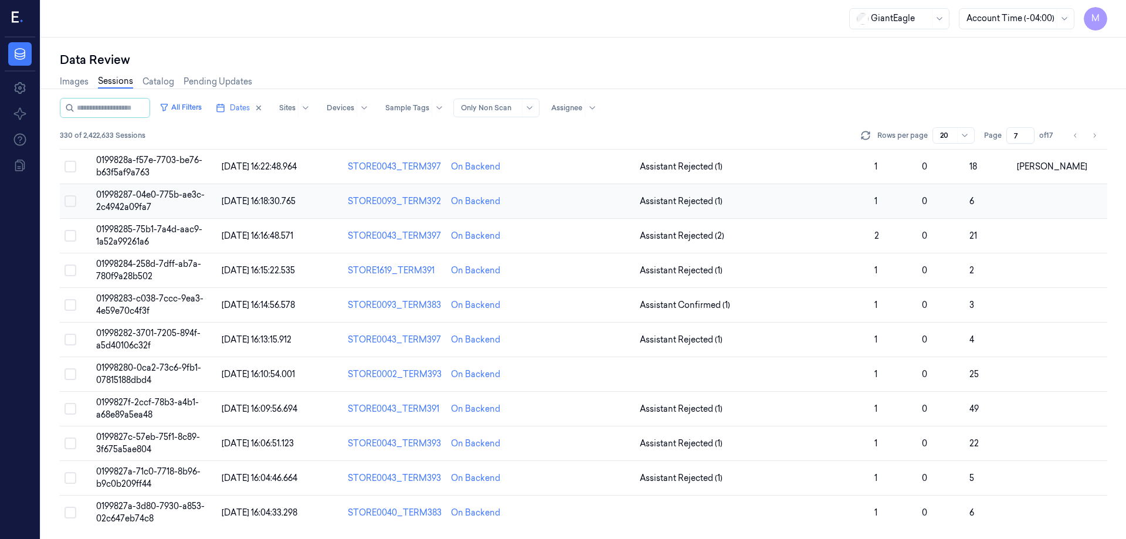
click at [70, 203] on button "Select row" at bounding box center [70, 201] width 12 height 12
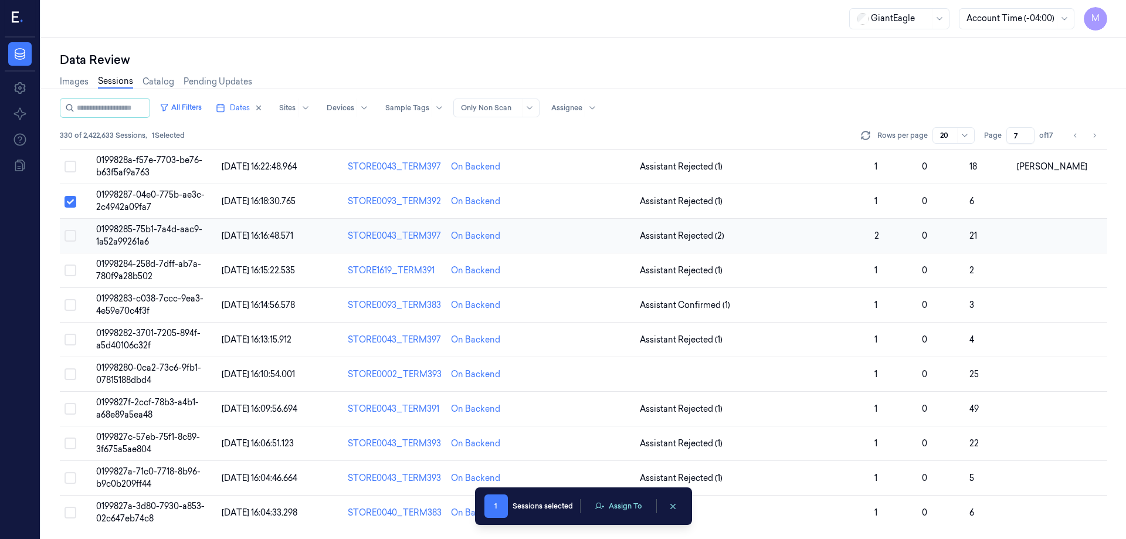
click at [70, 236] on button "Select row" at bounding box center [70, 236] width 12 height 12
click at [70, 270] on button "Select row" at bounding box center [70, 270] width 12 height 12
click at [67, 305] on button "Select row" at bounding box center [70, 305] width 12 height 12
click at [69, 344] on button "Select row" at bounding box center [70, 340] width 12 height 12
click at [69, 371] on button "Select row" at bounding box center [70, 374] width 12 height 12
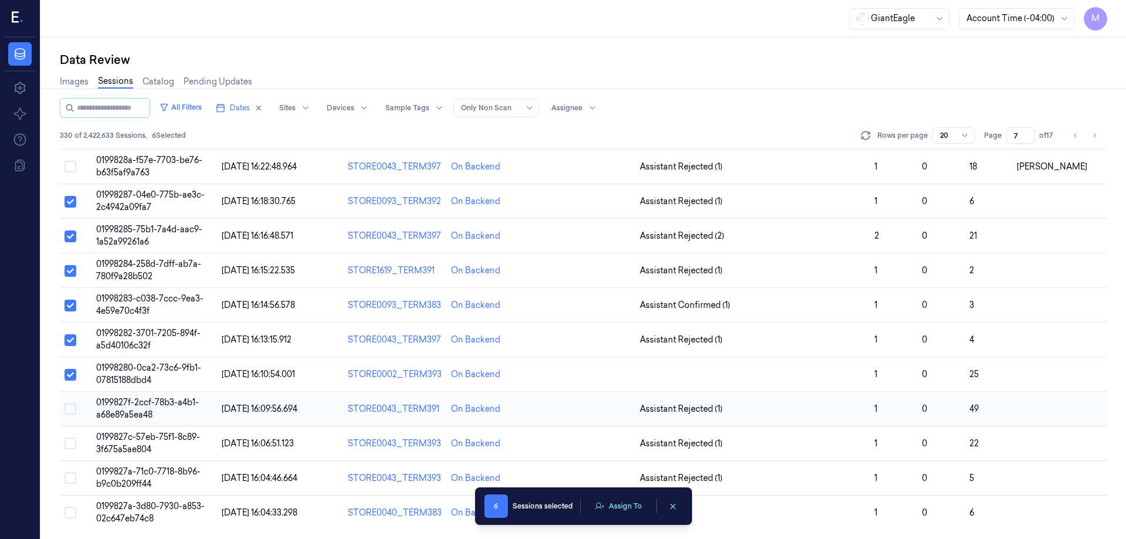
click at [69, 412] on button "Select row" at bounding box center [70, 409] width 12 height 12
click at [77, 435] on td at bounding box center [76, 443] width 32 height 35
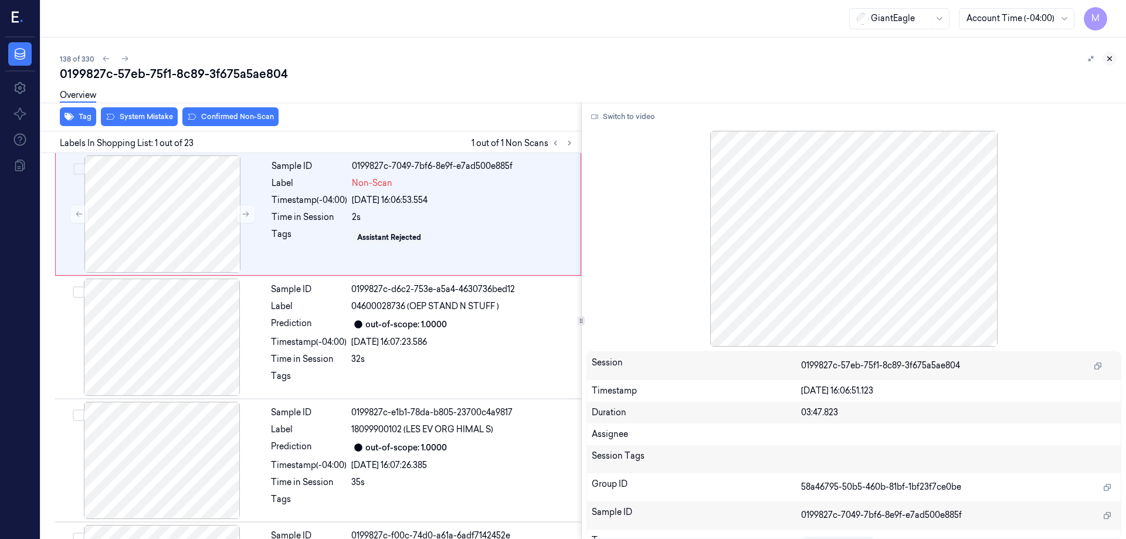
click at [1107, 60] on icon at bounding box center [1109, 59] width 8 height 8
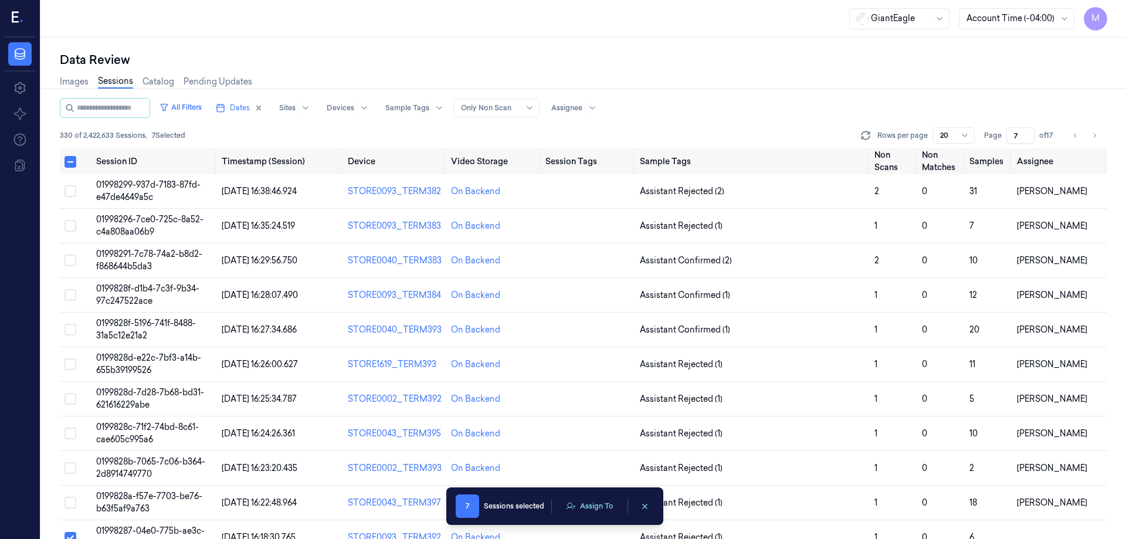
scroll to position [336, 0]
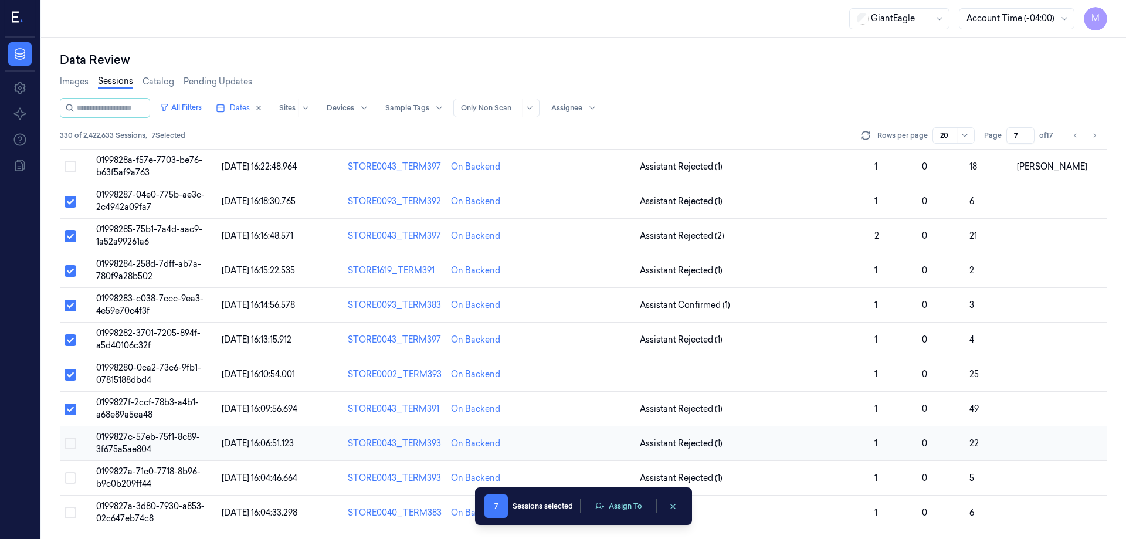
click at [76, 443] on button "Select row" at bounding box center [70, 443] width 12 height 12
click at [70, 478] on button "Select row" at bounding box center [70, 478] width 12 height 12
click at [73, 511] on button "Select row" at bounding box center [70, 513] width 12 height 12
type button "on"
click at [630, 505] on button "Assign To" at bounding box center [618, 506] width 62 height 18
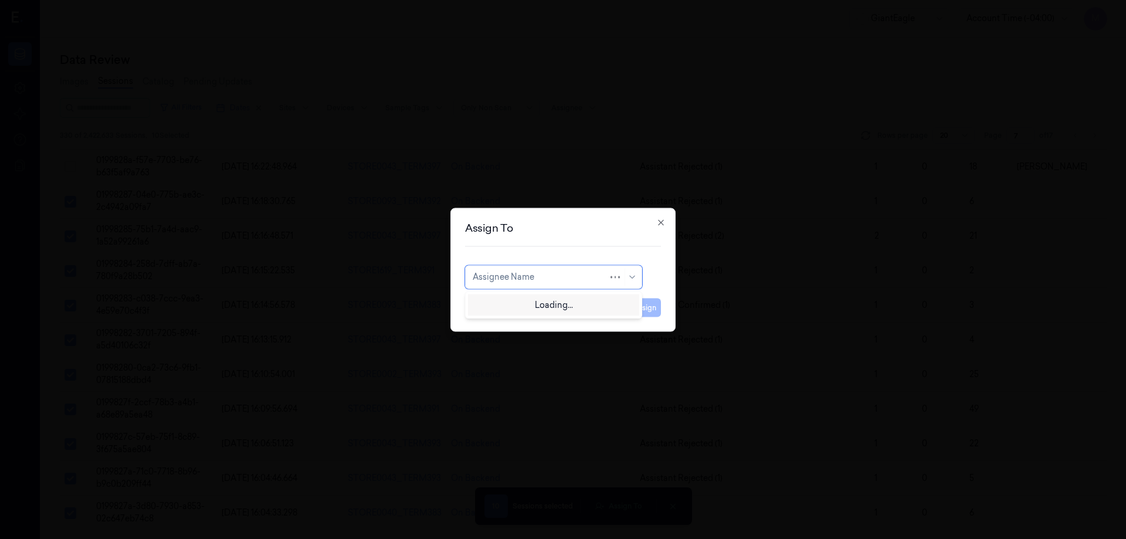
click at [541, 277] on div at bounding box center [540, 277] width 135 height 12
type input "ro"
click at [528, 300] on div "[PERSON_NAME]" at bounding box center [508, 303] width 70 height 12
click at [647, 307] on button "Assign" at bounding box center [644, 307] width 32 height 19
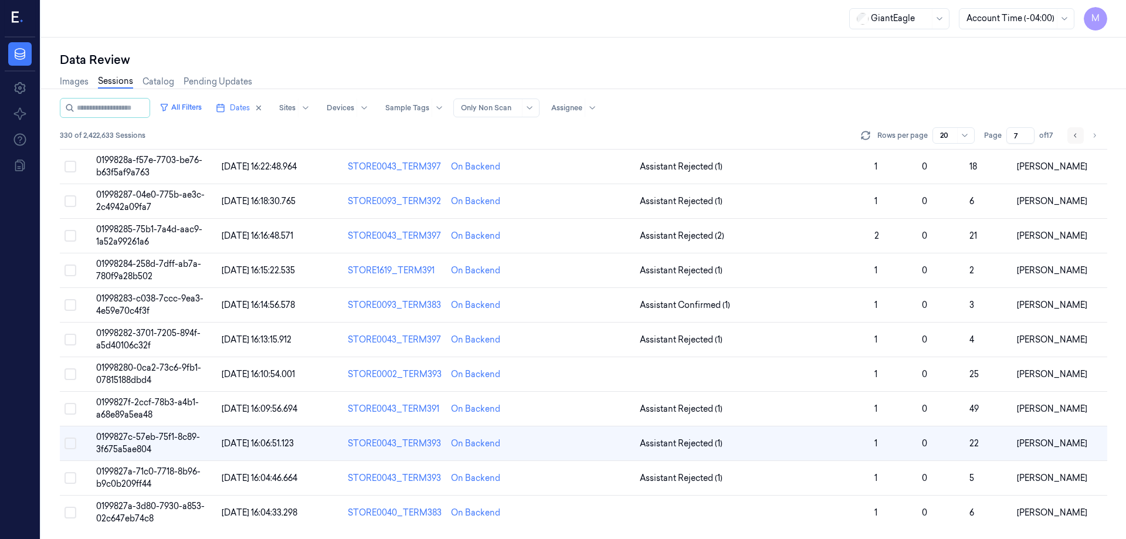
click at [1071, 136] on button "Go to previous page" at bounding box center [1075, 135] width 16 height 16
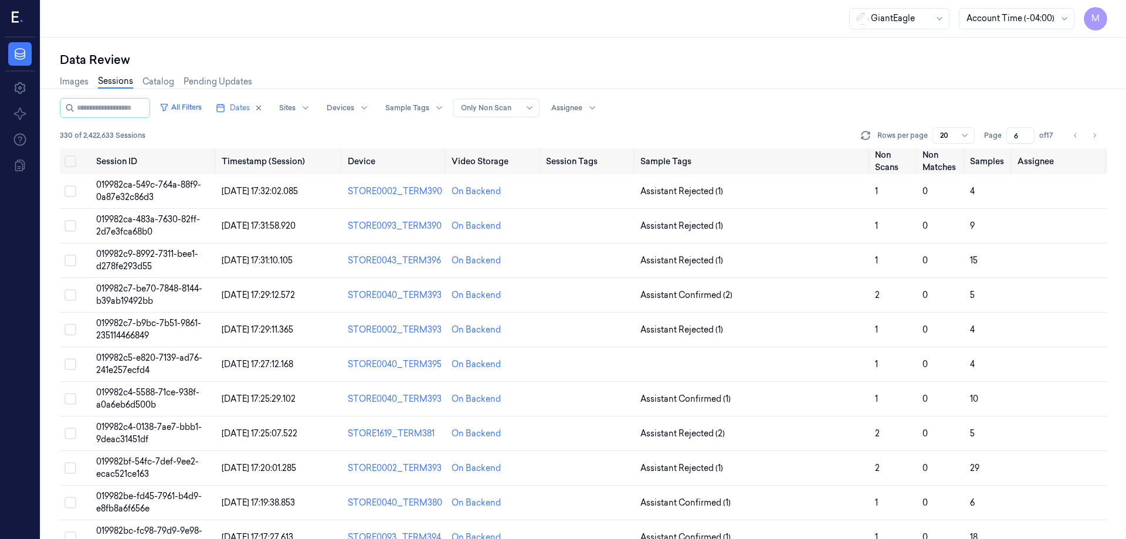
click at [858, 67] on div "Data Review" at bounding box center [583, 60] width 1047 height 16
click at [842, 103] on div "All Filters Dates Sites Devices Sample Tags Alert Type Only Non Scan Assignee" at bounding box center [583, 108] width 1047 height 20
click at [1093, 137] on icon "Go to next page" at bounding box center [1093, 135] width 7 height 9
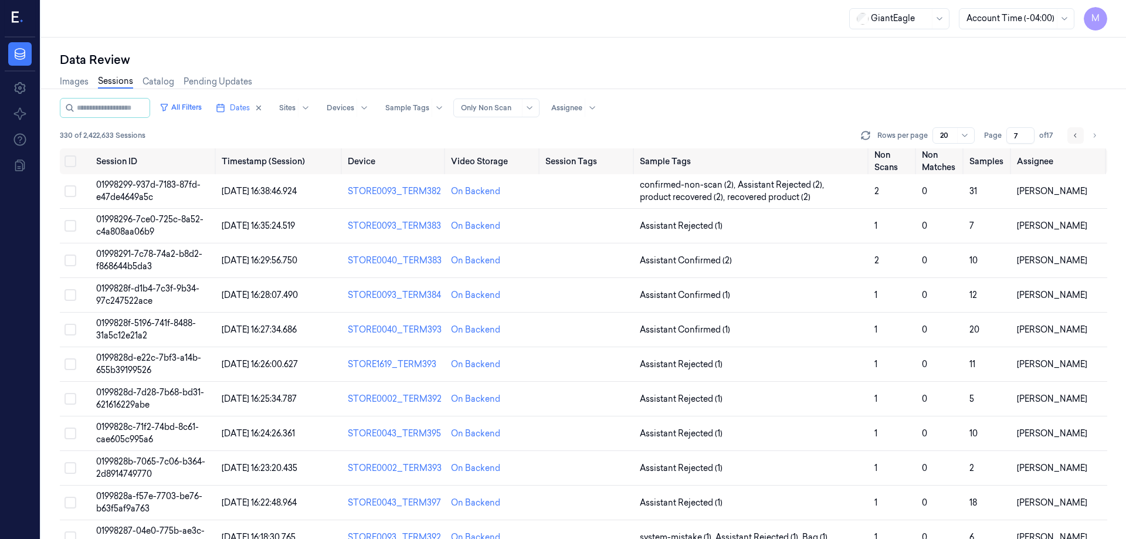
click at [1073, 134] on icon "Go to previous page" at bounding box center [1075, 135] width 7 height 9
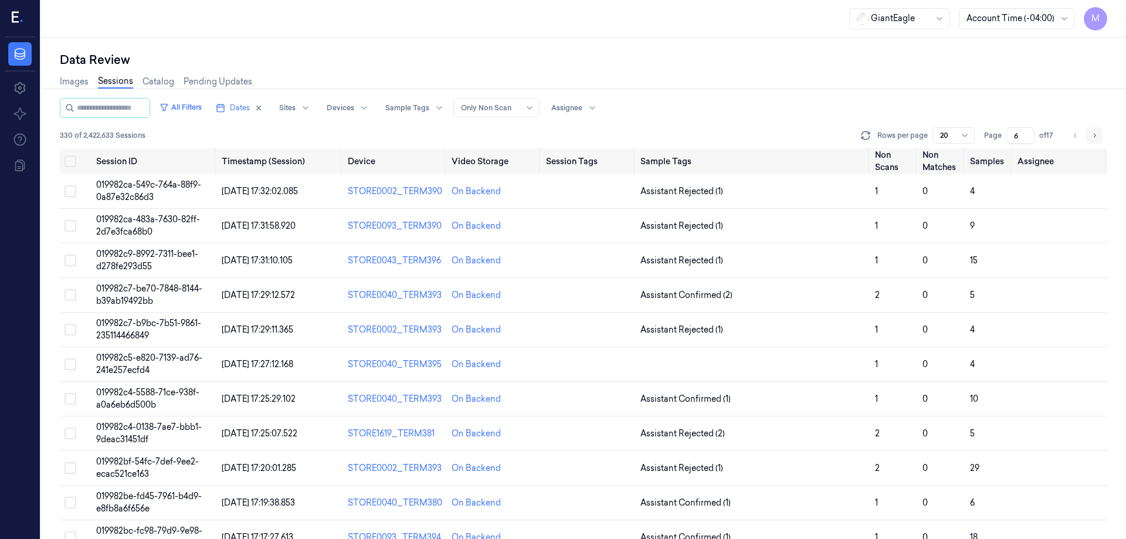
click at [1089, 138] on button "Go to next page" at bounding box center [1094, 135] width 16 height 16
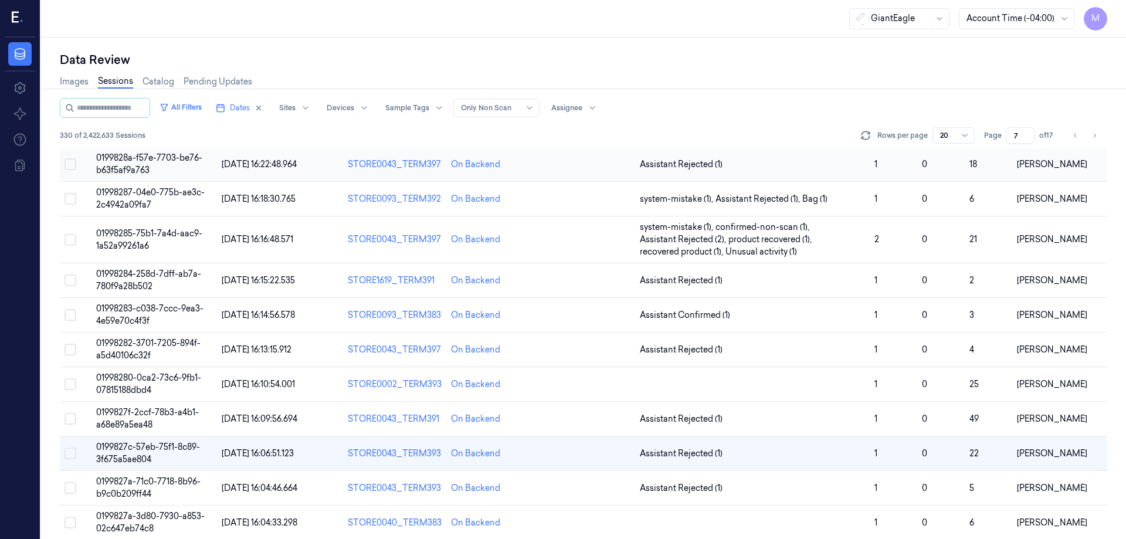
scroll to position [348, 0]
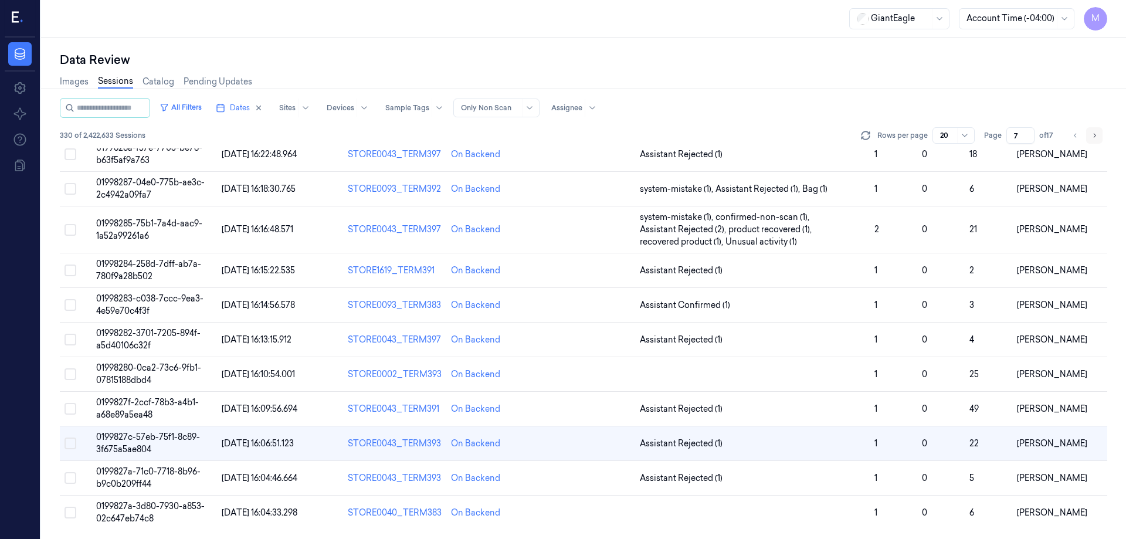
click at [1089, 141] on button "Go to next page" at bounding box center [1094, 135] width 16 height 16
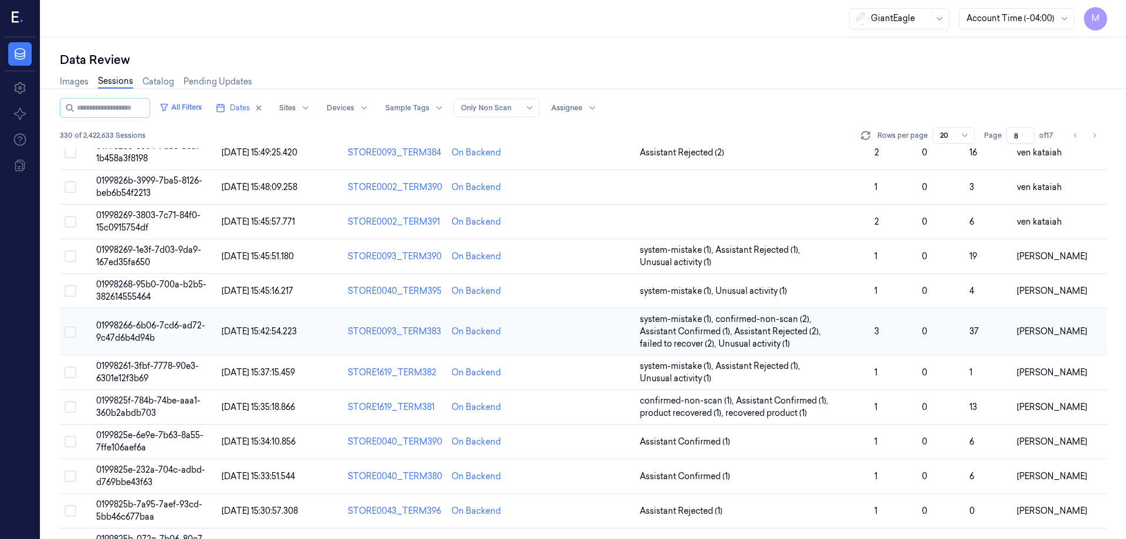
scroll to position [361, 0]
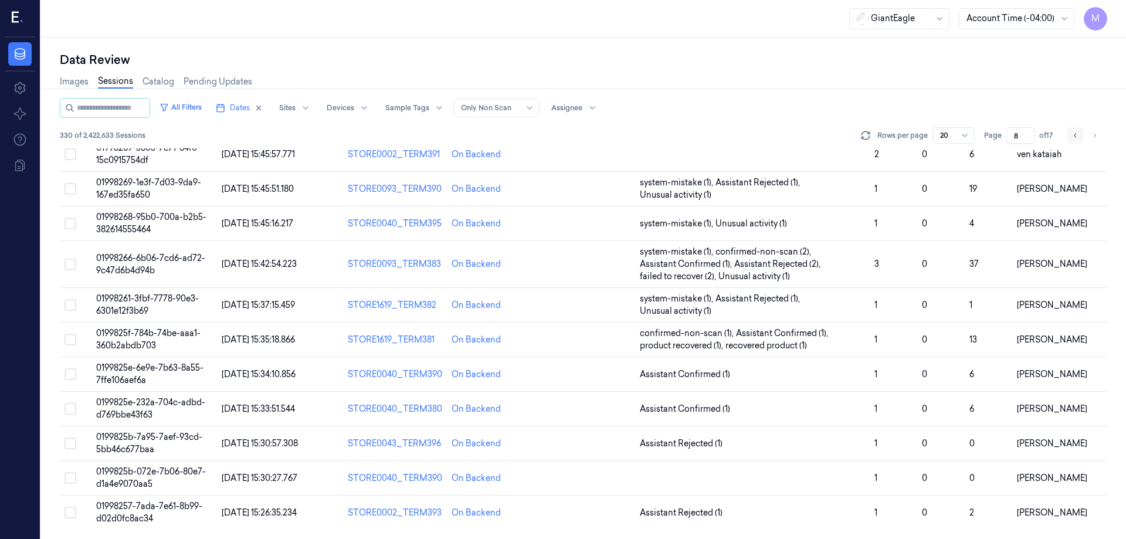
click at [1073, 137] on icon "Go to previous page" at bounding box center [1075, 135] width 7 height 9
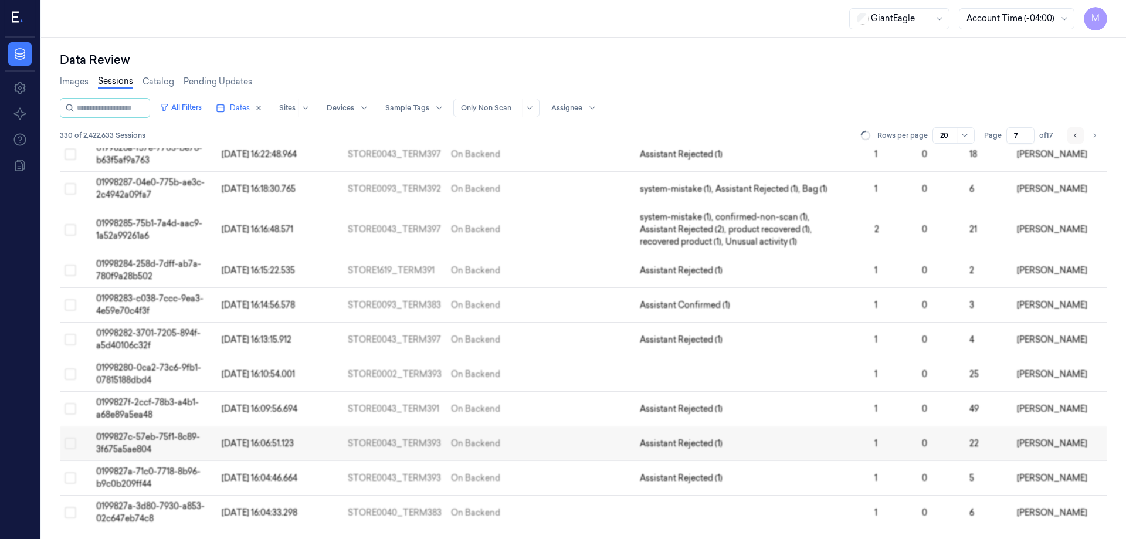
scroll to position [348, 0]
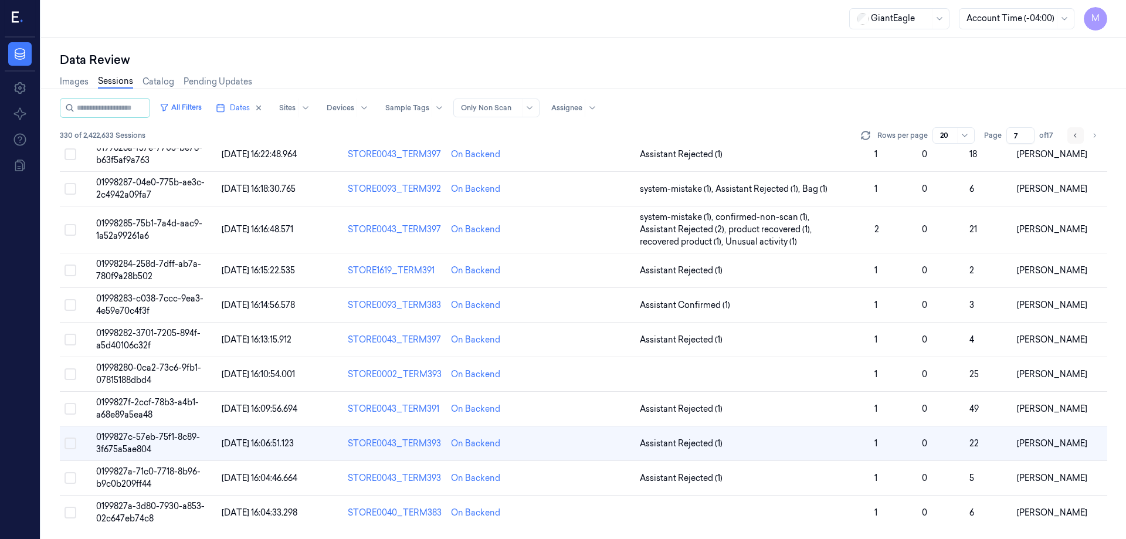
click at [1073, 137] on icon "Go to previous page" at bounding box center [1075, 135] width 7 height 9
type input "6"
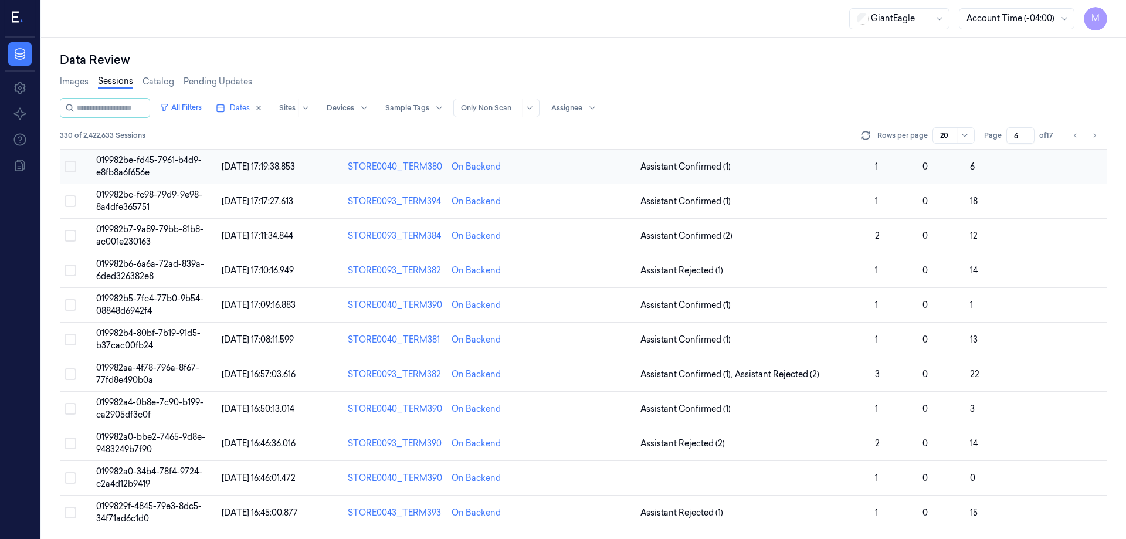
click at [73, 161] on button "Select row" at bounding box center [70, 167] width 12 height 12
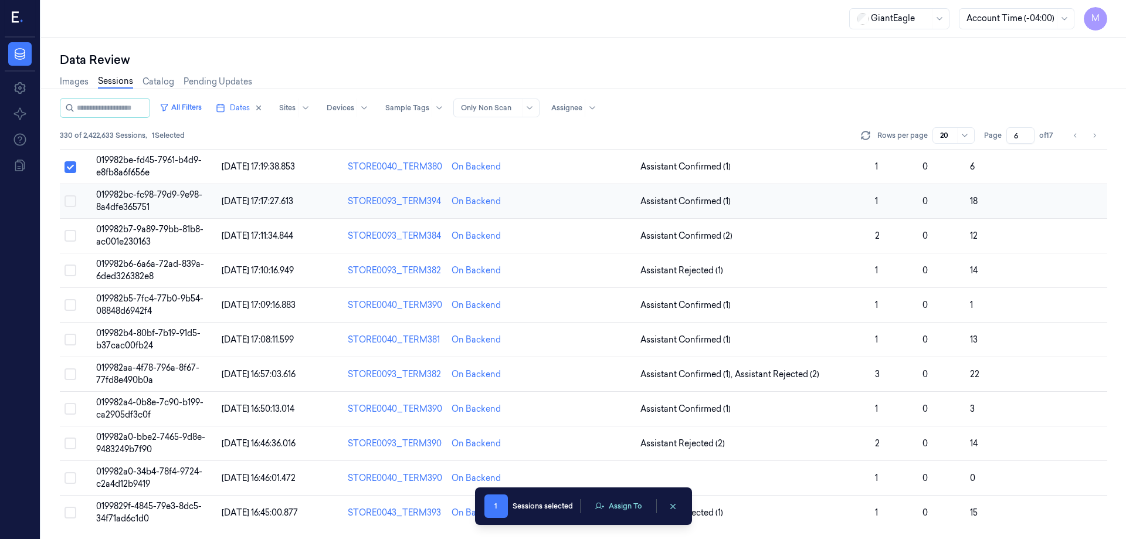
click at [72, 203] on button "Select row" at bounding box center [70, 201] width 12 height 12
click at [72, 232] on button "Select row" at bounding box center [70, 236] width 12 height 12
click at [66, 269] on button "Select row" at bounding box center [70, 270] width 12 height 12
click at [63, 303] on td at bounding box center [76, 305] width 32 height 35
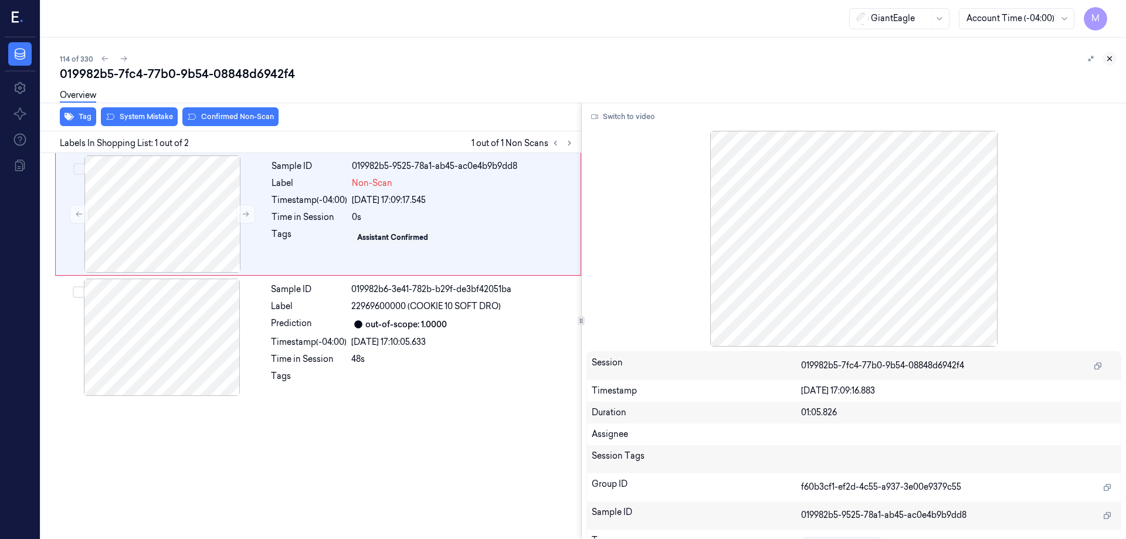
click at [1112, 60] on icon at bounding box center [1109, 59] width 8 height 8
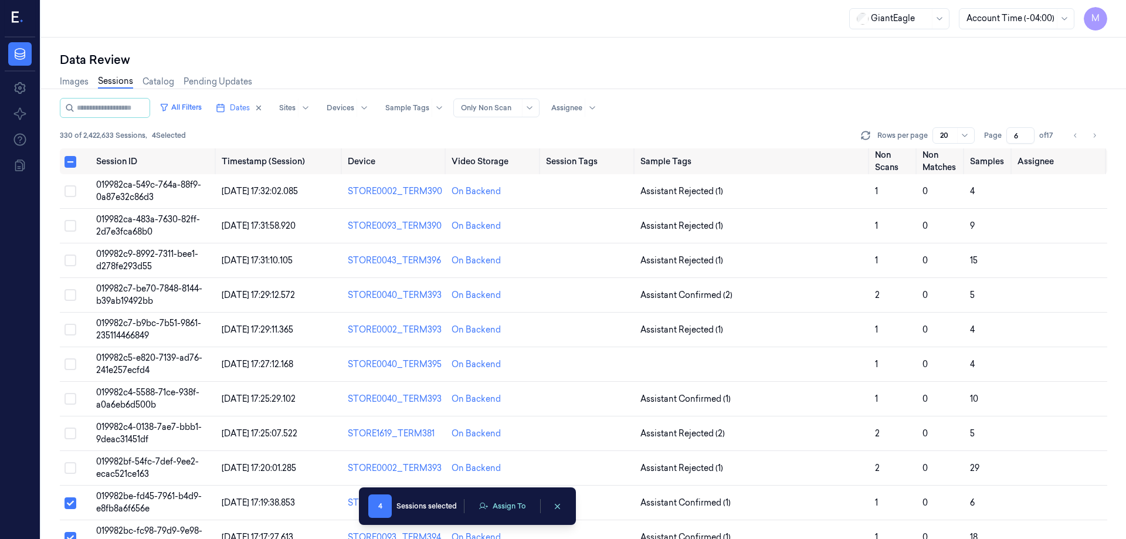
scroll to position [310, 0]
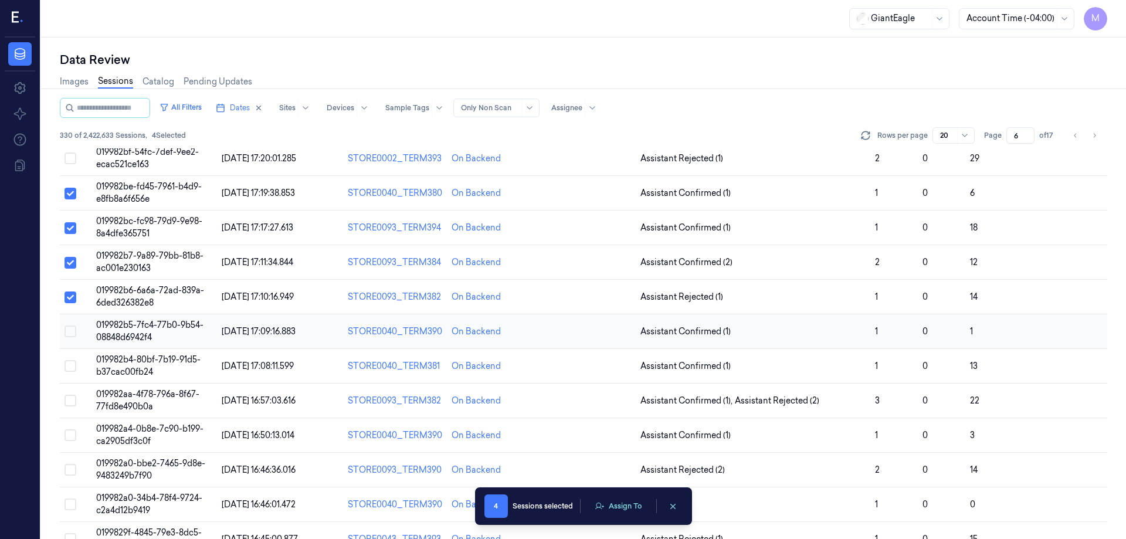
click at [72, 332] on button "Select row" at bounding box center [70, 331] width 12 height 12
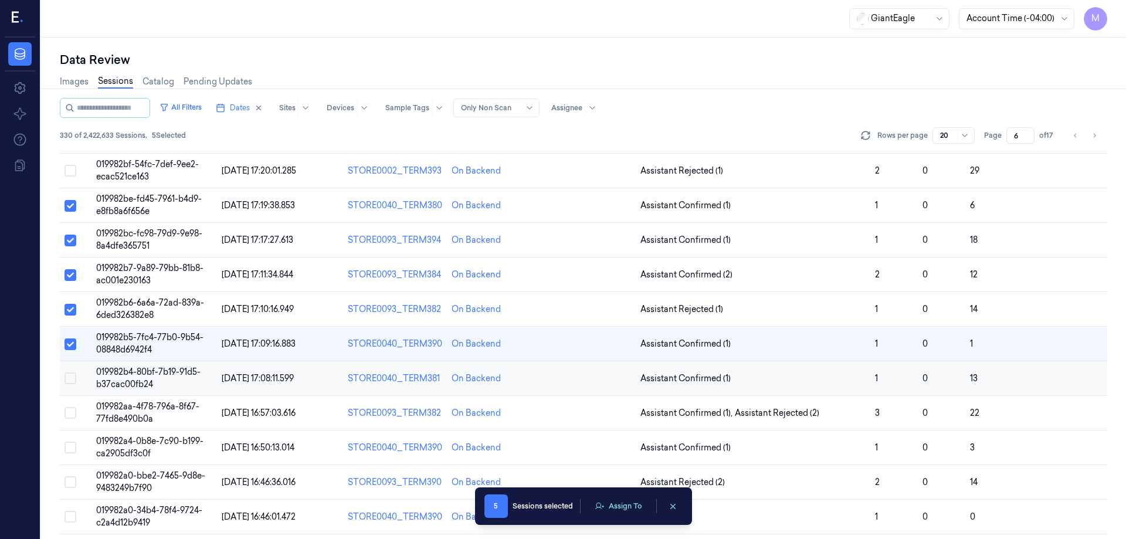
click at [72, 382] on button "Select row" at bounding box center [70, 378] width 12 height 12
click at [70, 408] on button "Select row" at bounding box center [70, 413] width 12 height 12
click at [74, 449] on button "Select row" at bounding box center [70, 447] width 12 height 12
click at [67, 483] on button "Select row" at bounding box center [70, 482] width 12 height 12
click at [67, 517] on button "Select row" at bounding box center [70, 517] width 12 height 12
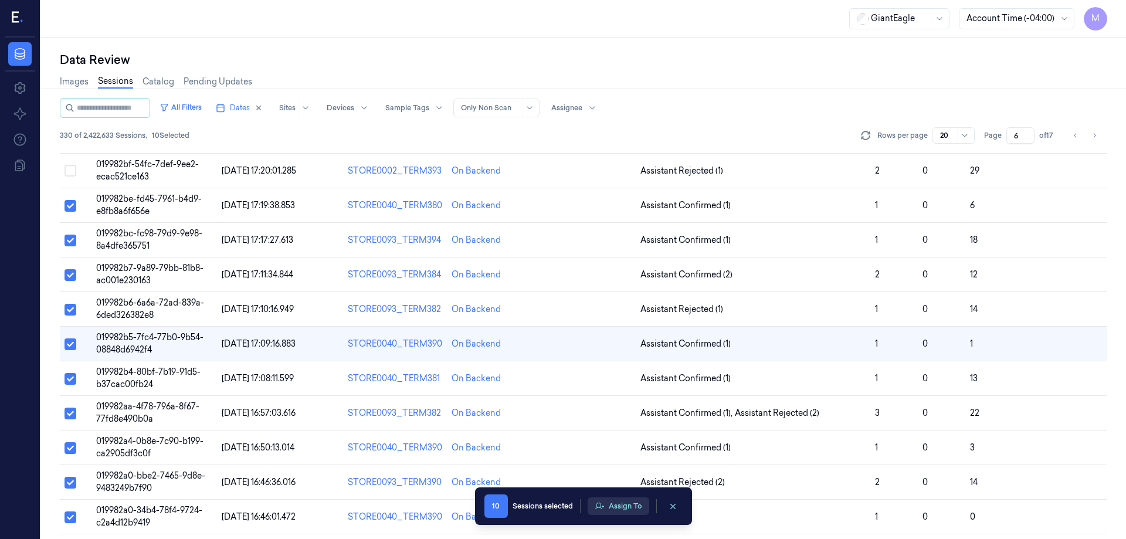
click at [630, 509] on button "Assign To" at bounding box center [618, 506] width 62 height 18
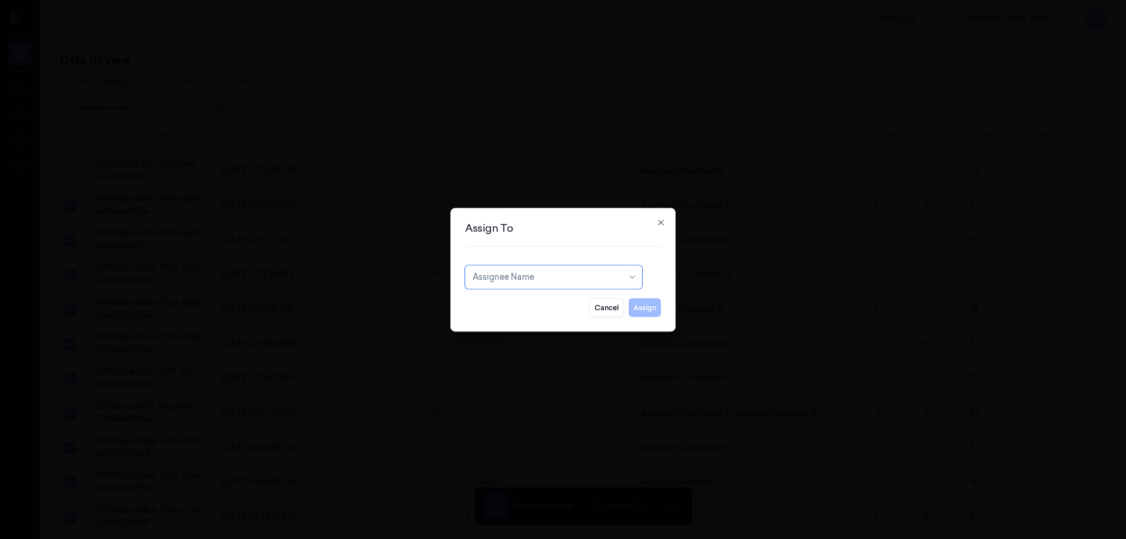
click at [583, 284] on div "Assignee Name" at bounding box center [548, 277] width 150 height 16
type input "ru"
click at [517, 304] on div "rupa b" at bounding box center [554, 303] width 162 height 12
click at [648, 305] on button "Assign" at bounding box center [644, 307] width 32 height 19
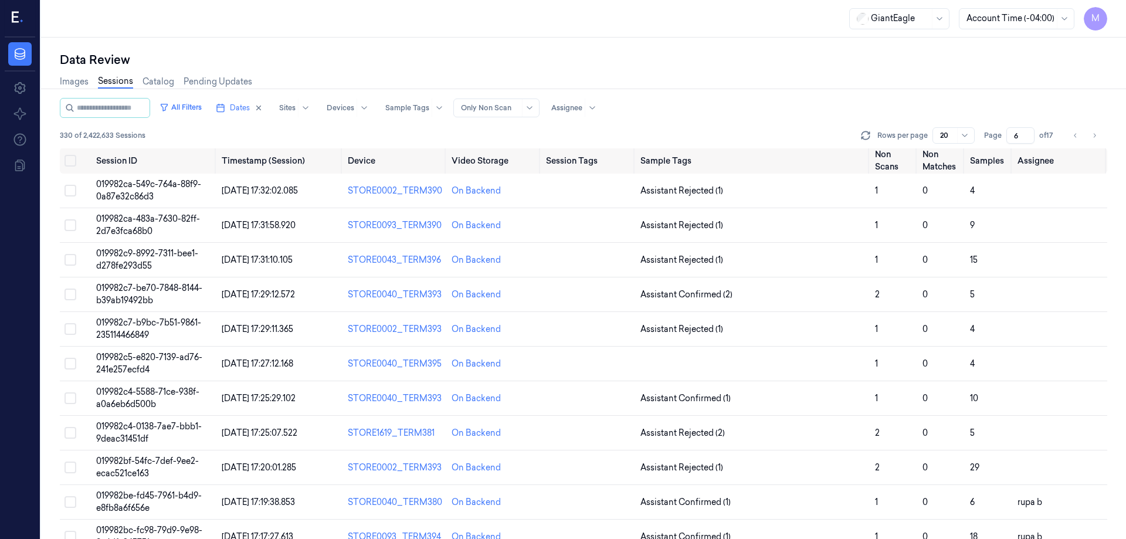
scroll to position [0, 0]
click at [69, 159] on button "Select all" at bounding box center [70, 161] width 12 height 12
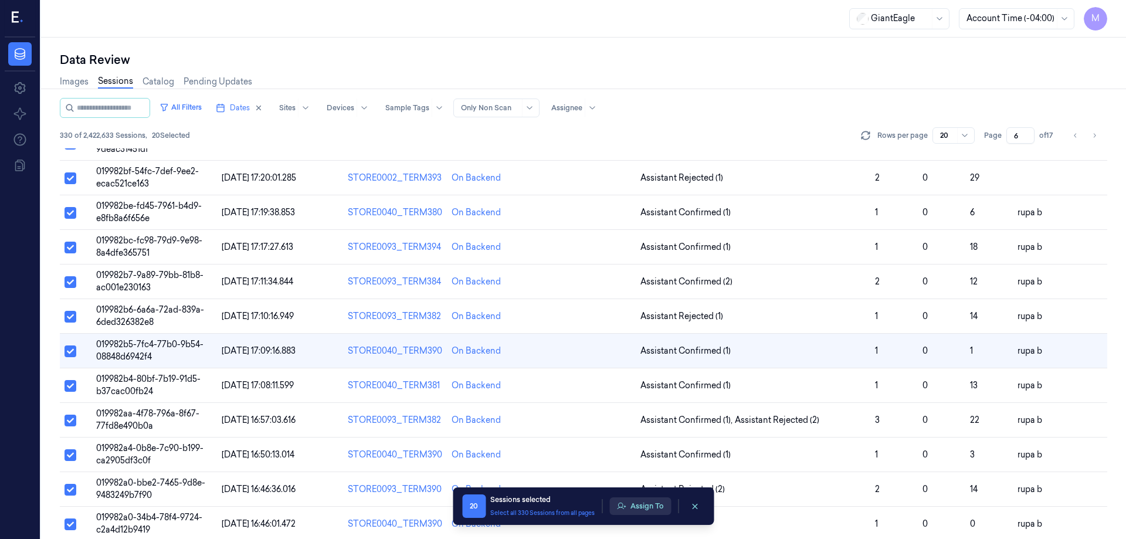
scroll to position [297, 0]
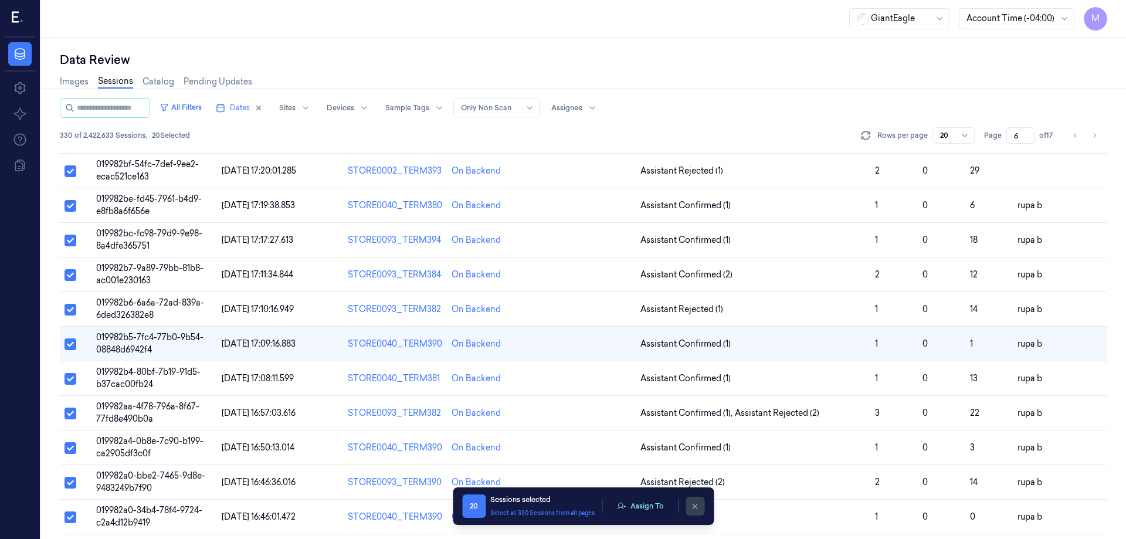
click at [689, 508] on button "clearSelection" at bounding box center [694, 506] width 19 height 19
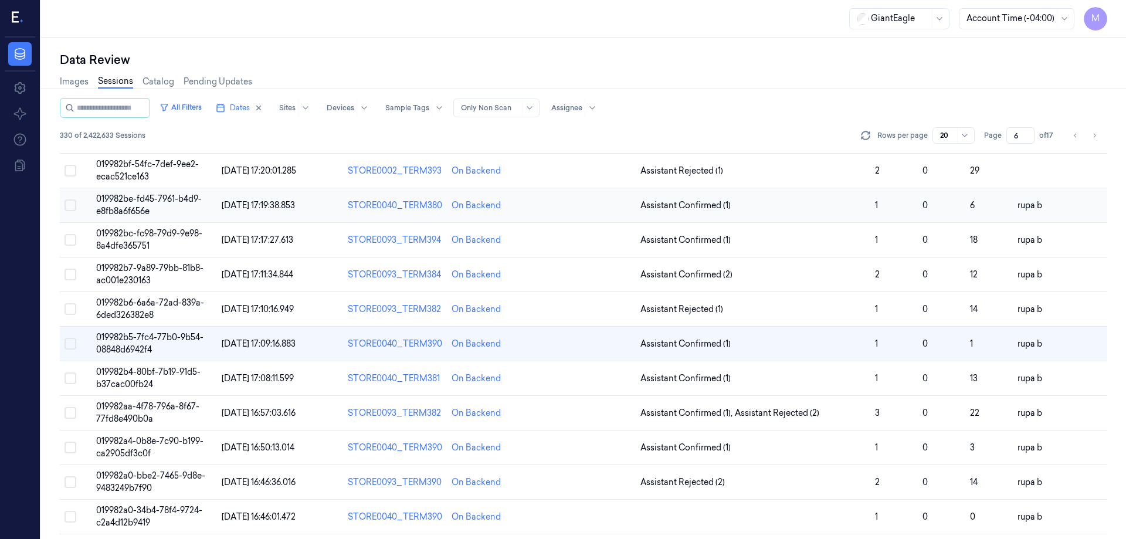
click at [68, 199] on td at bounding box center [76, 205] width 32 height 35
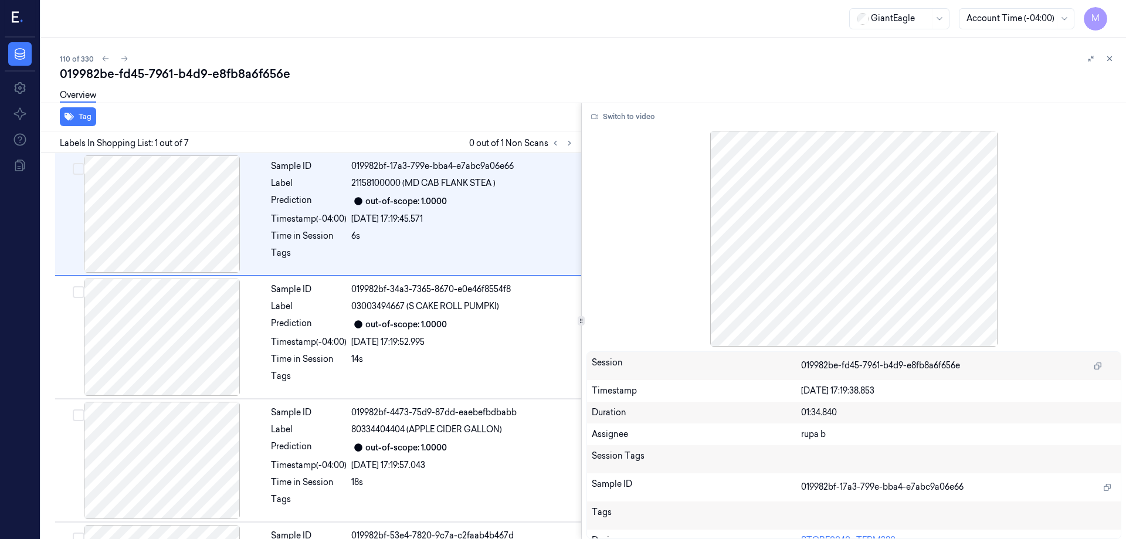
click at [1110, 57] on icon at bounding box center [1109, 59] width 8 height 8
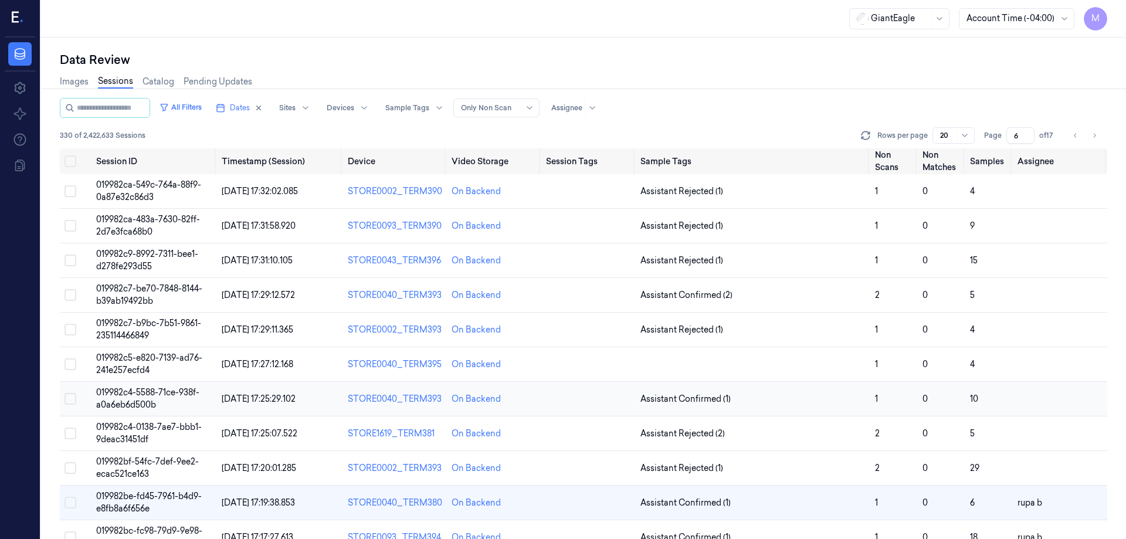
scroll to position [159, 0]
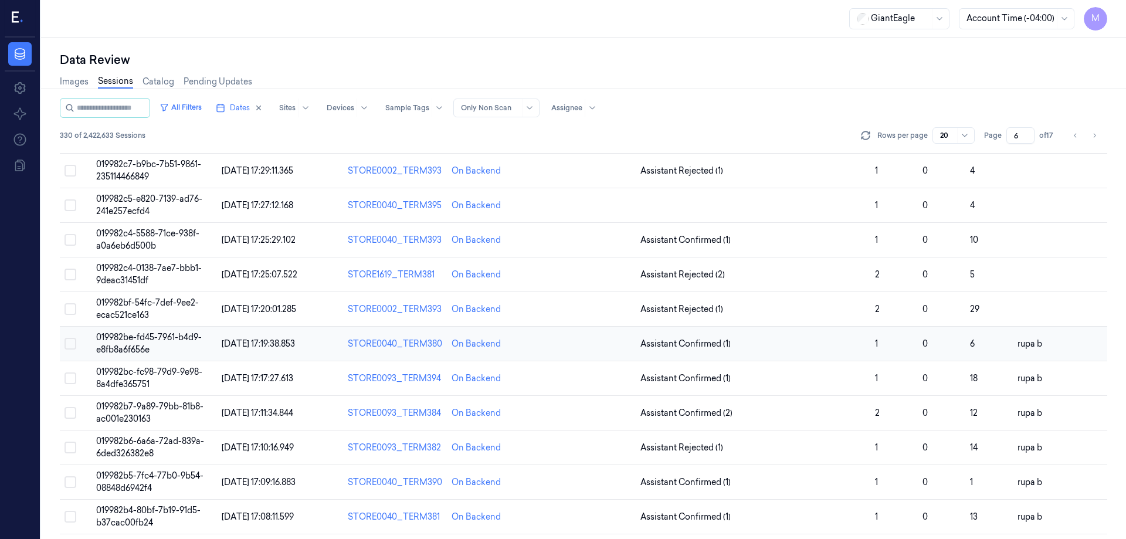
click at [70, 342] on button "Select row" at bounding box center [70, 344] width 12 height 12
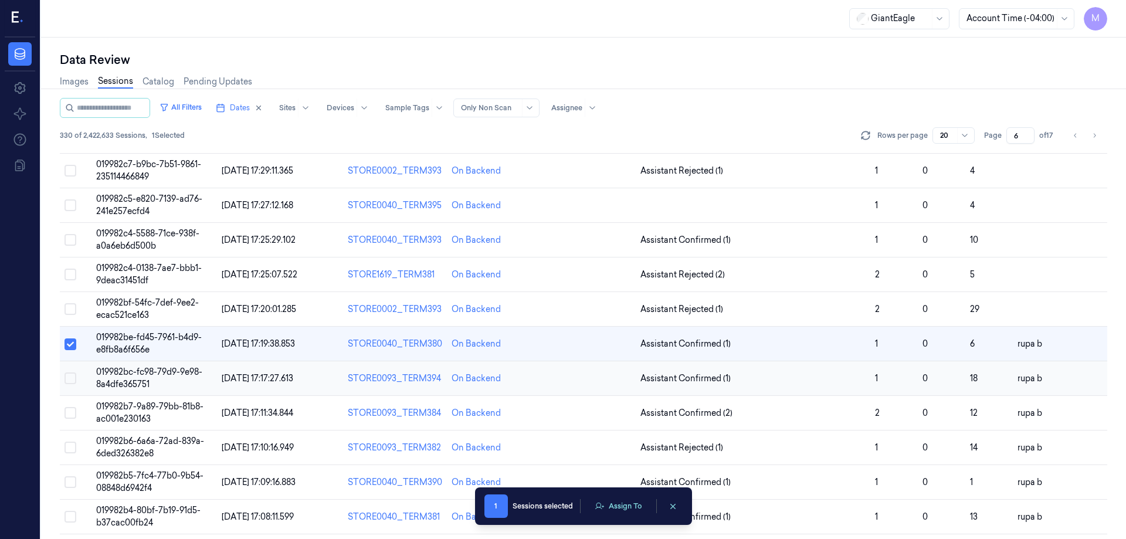
click at [69, 380] on button "Select row" at bounding box center [70, 378] width 12 height 12
click at [69, 417] on button "Select row" at bounding box center [70, 413] width 12 height 12
click at [69, 448] on button "Select row" at bounding box center [70, 447] width 12 height 12
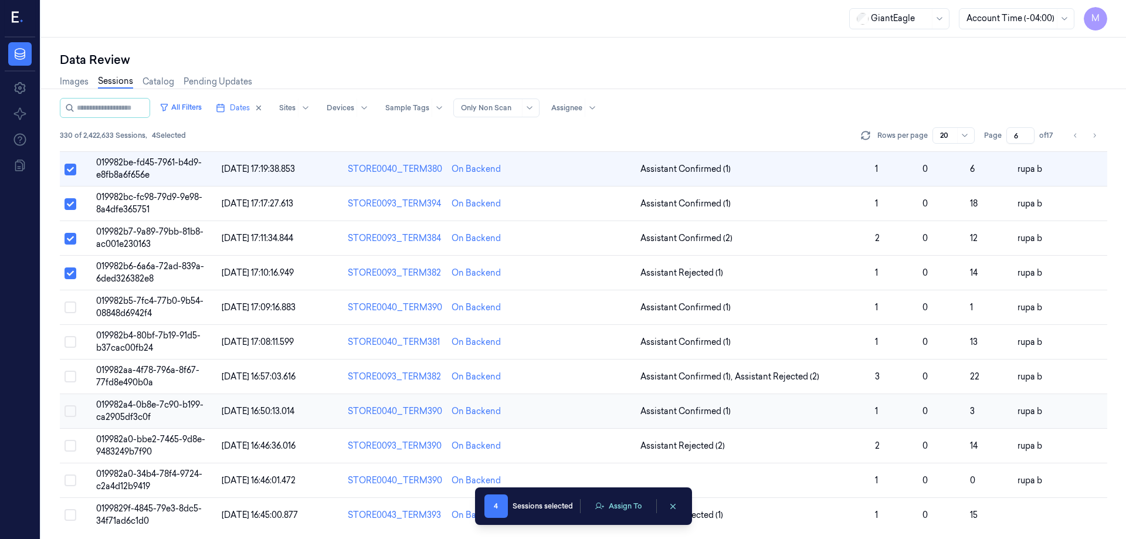
scroll to position [335, 0]
click at [72, 306] on button "Select row" at bounding box center [70, 306] width 12 height 12
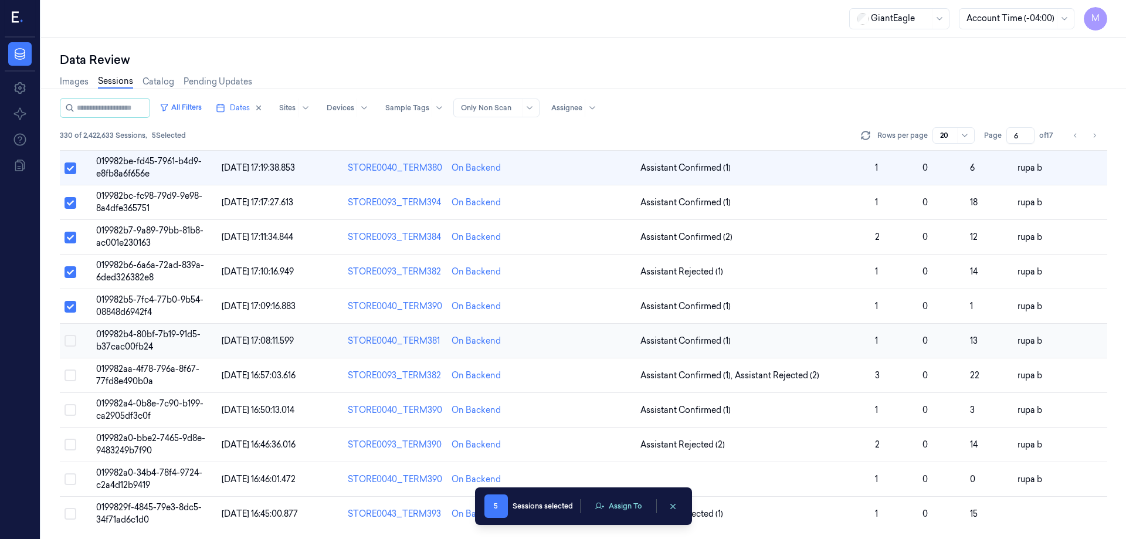
click at [69, 343] on button "Select row" at bounding box center [70, 341] width 12 height 12
click at [72, 377] on button "Select row" at bounding box center [70, 375] width 12 height 12
click at [72, 408] on button "Select row" at bounding box center [70, 410] width 12 height 12
click at [70, 444] on button "Select row" at bounding box center [70, 445] width 12 height 12
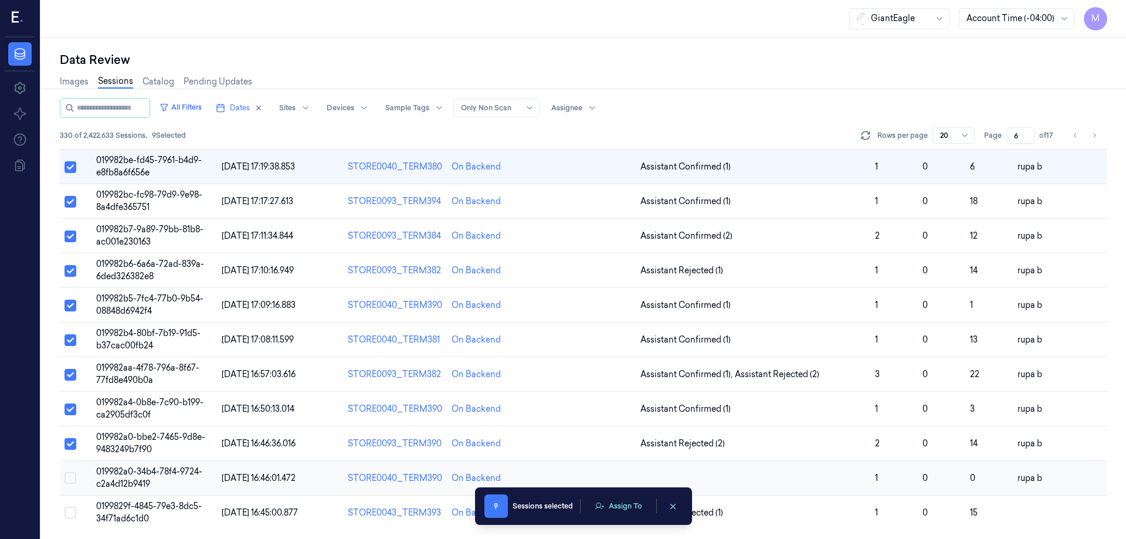
click at [70, 479] on button "Select row" at bounding box center [70, 478] width 12 height 12
click at [639, 508] on button "Assign To" at bounding box center [618, 506] width 62 height 18
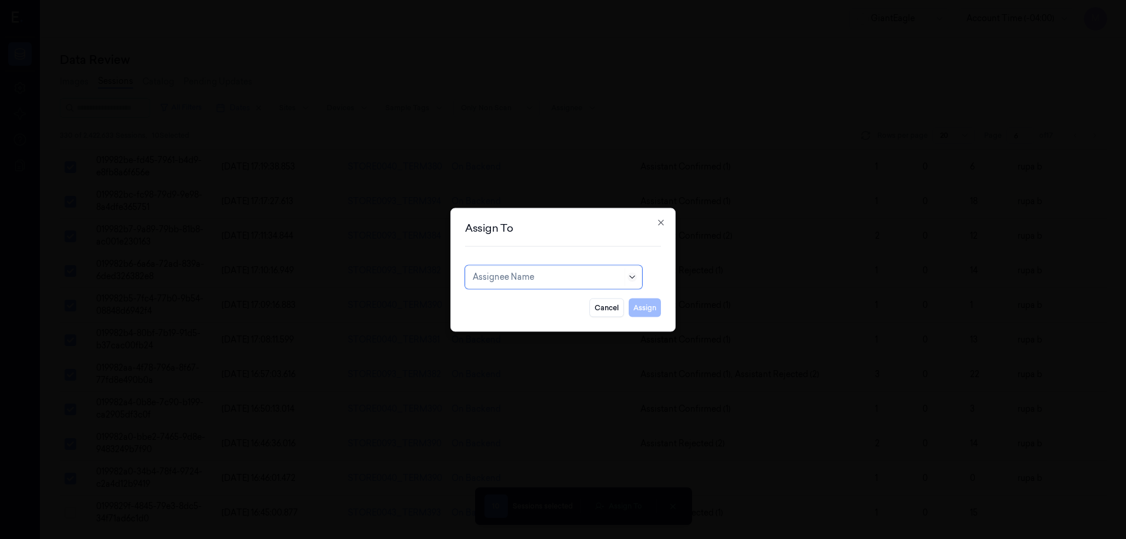
click at [633, 279] on icon at bounding box center [631, 276] width 9 height 9
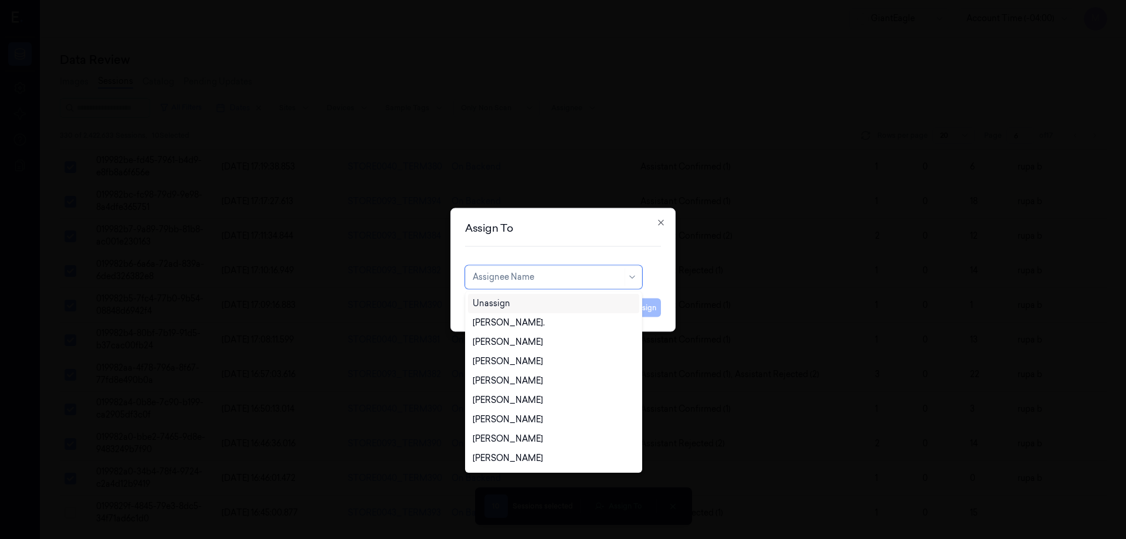
click at [539, 297] on div "Unassign" at bounding box center [554, 303] width 162 height 12
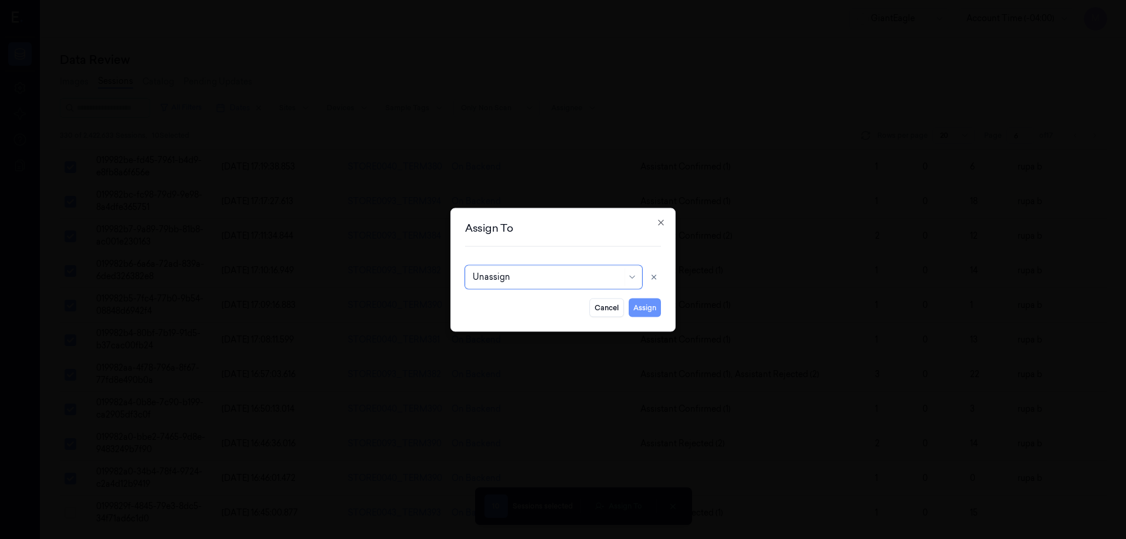
click at [641, 308] on button "Assign" at bounding box center [644, 307] width 32 height 19
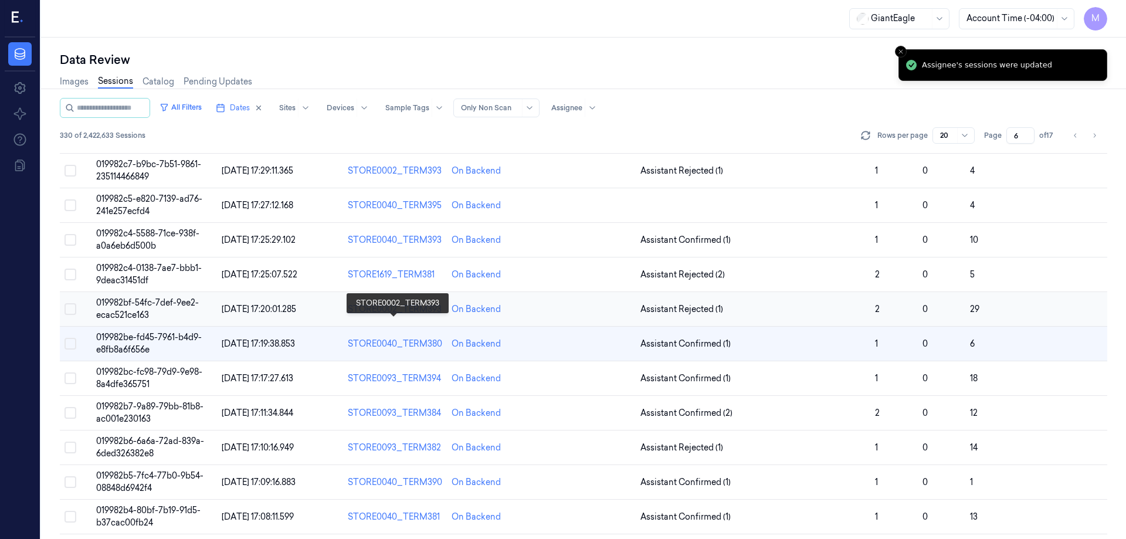
scroll to position [0, 0]
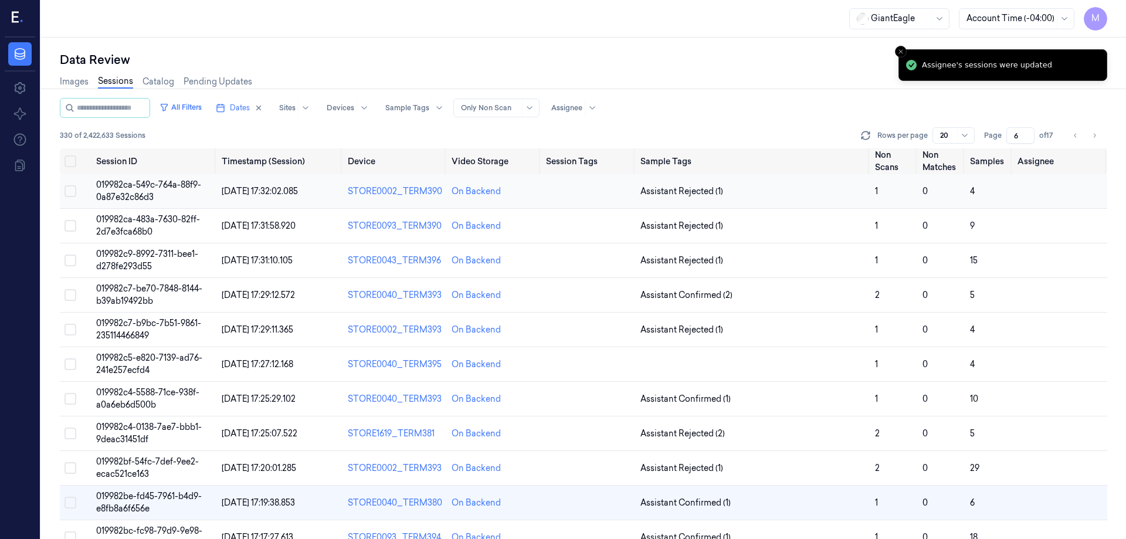
click at [72, 189] on button "Select row" at bounding box center [70, 191] width 12 height 12
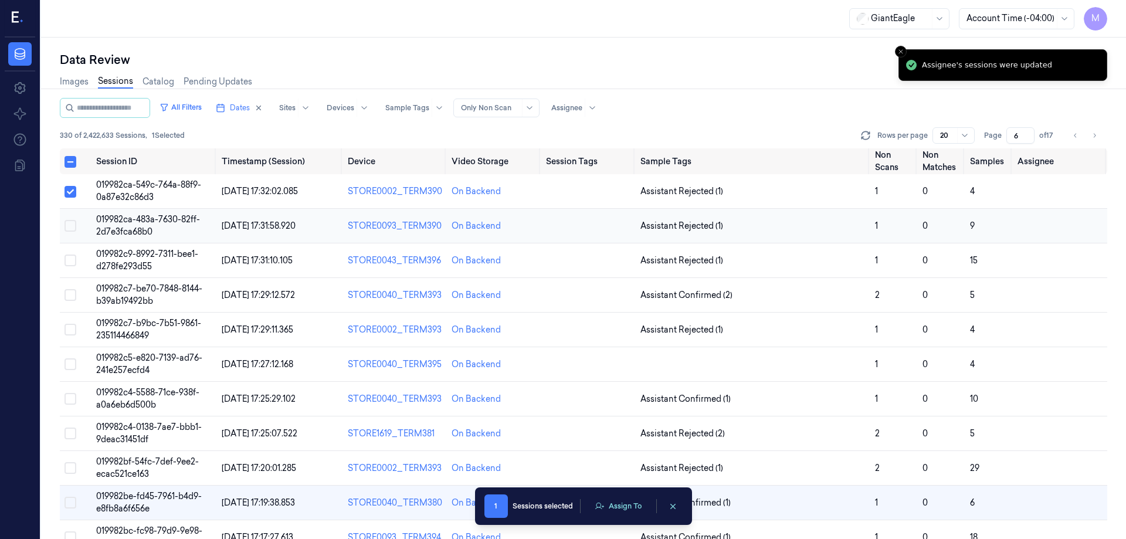
click at [74, 225] on button "Select row" at bounding box center [70, 226] width 12 height 12
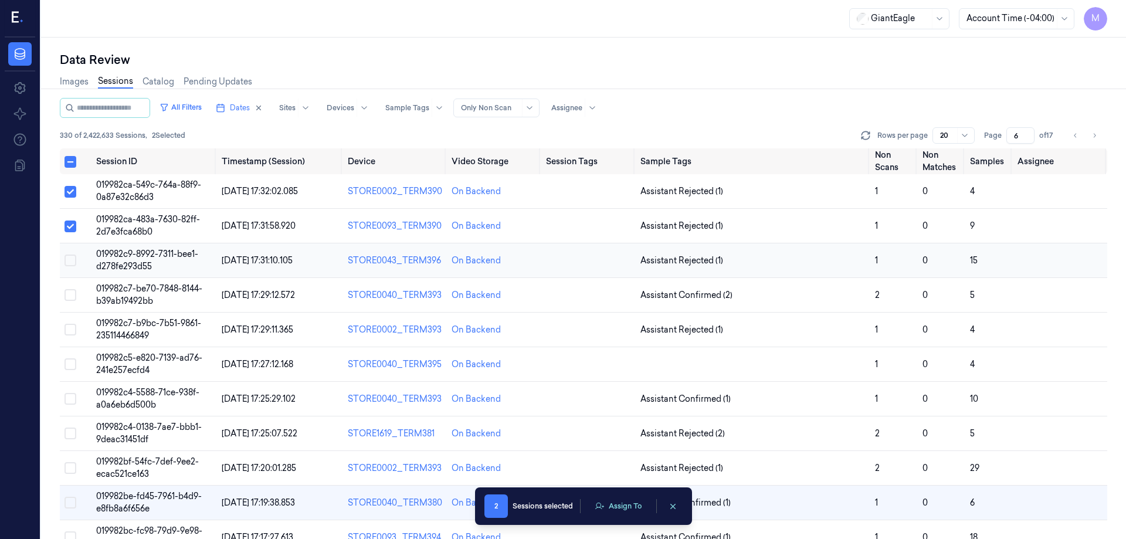
click at [72, 259] on button "Select row" at bounding box center [70, 260] width 12 height 12
click at [72, 292] on button "Select row" at bounding box center [70, 295] width 12 height 12
click at [70, 327] on button "Select row" at bounding box center [70, 330] width 12 height 12
click at [72, 365] on button "Select row" at bounding box center [70, 364] width 12 height 12
click at [69, 399] on button "Select row" at bounding box center [70, 399] width 12 height 12
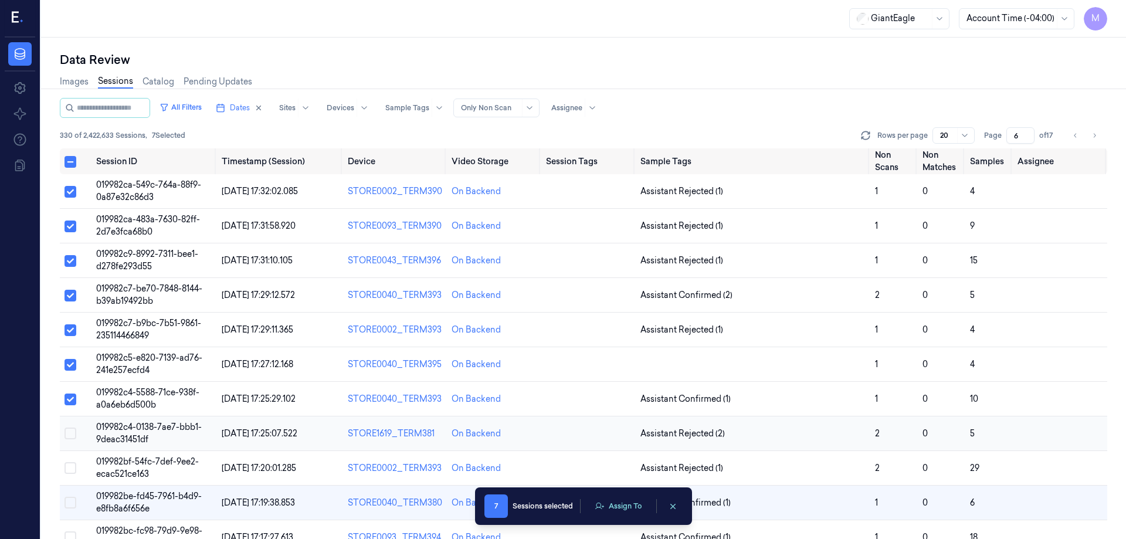
click at [70, 431] on button "Select row" at bounding box center [70, 433] width 12 height 12
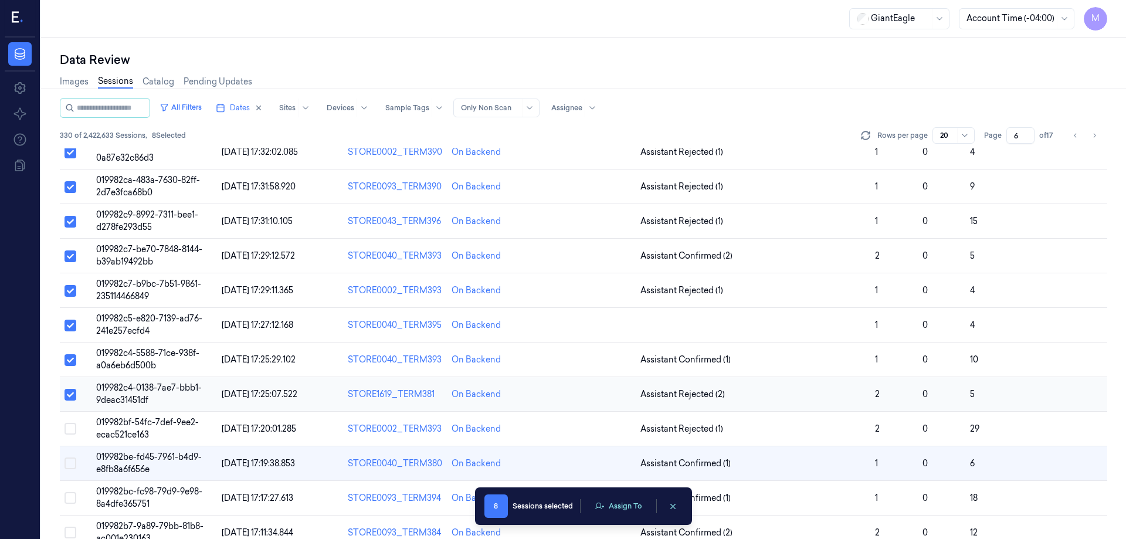
scroll to position [59, 0]
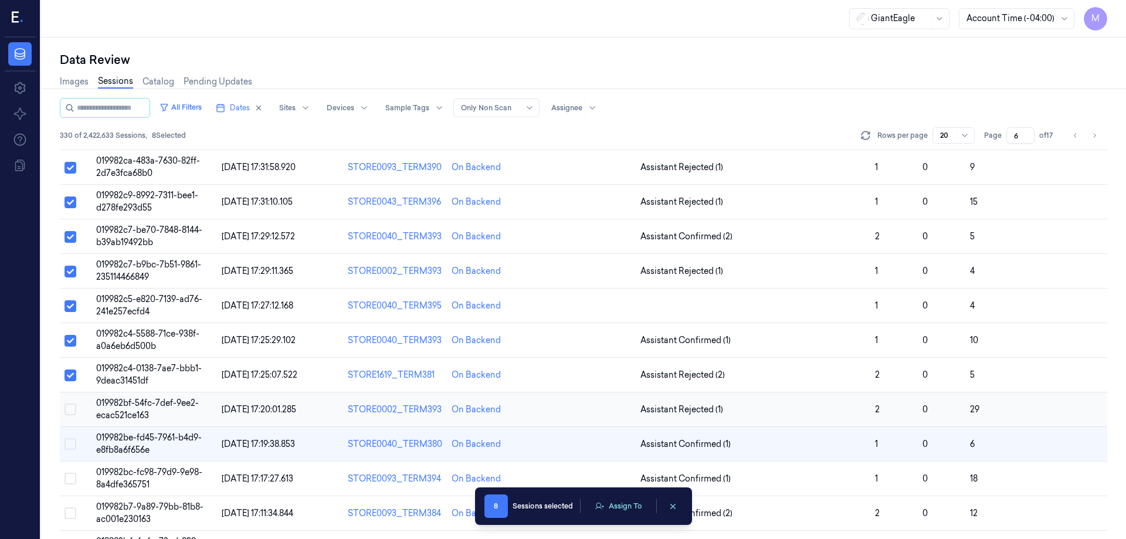
click at [69, 408] on button "Select row" at bounding box center [70, 409] width 12 height 12
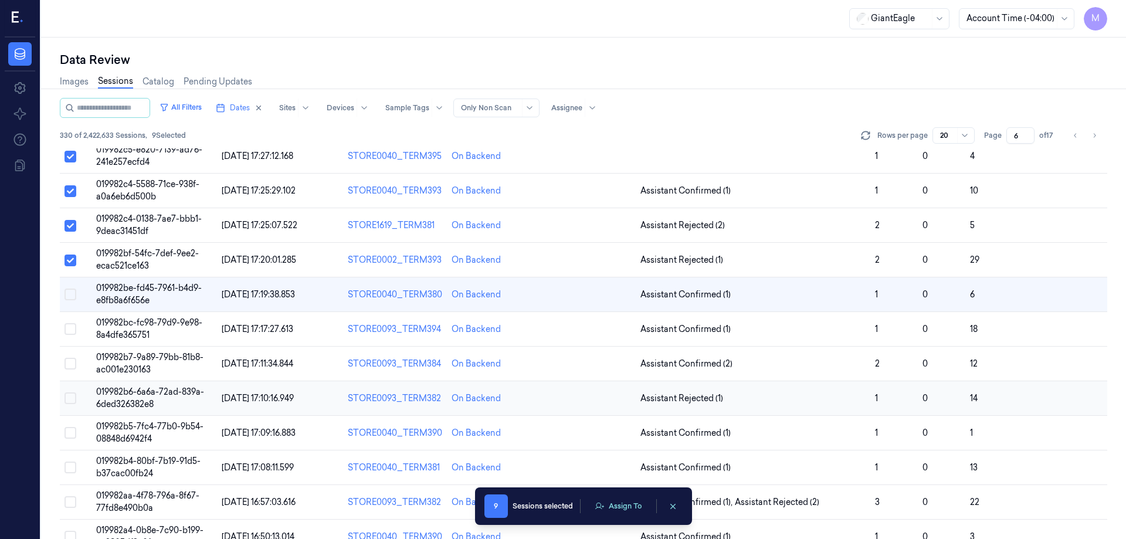
scroll to position [235, 0]
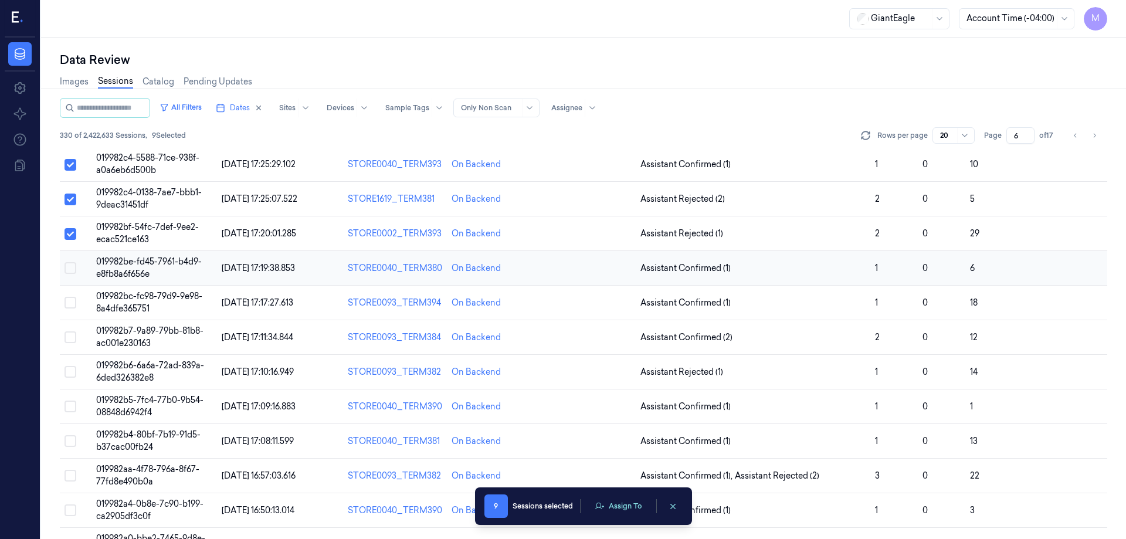
click at [70, 266] on button "Select row" at bounding box center [70, 268] width 12 height 12
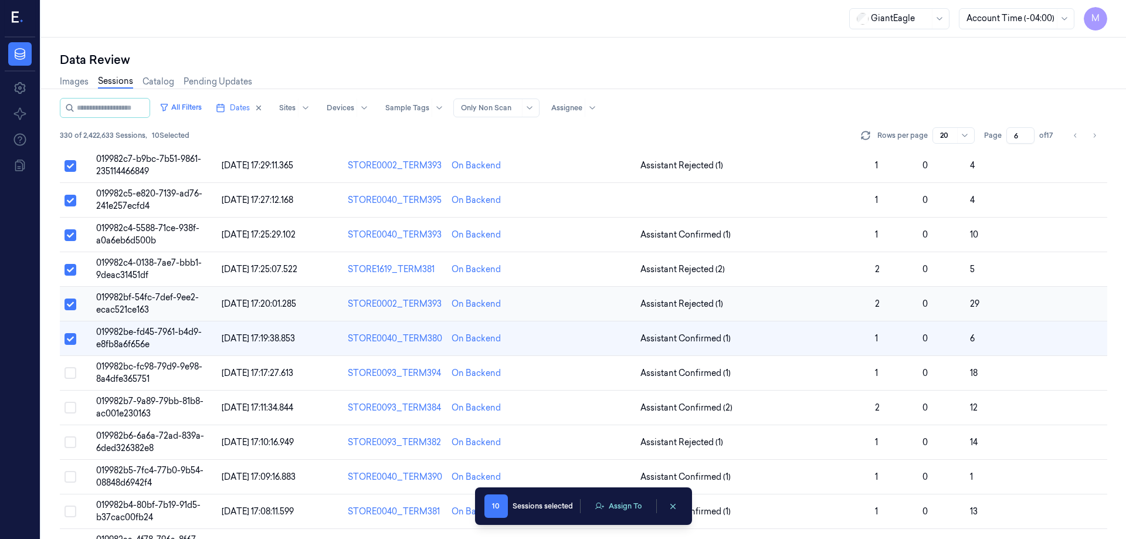
scroll to position [159, 0]
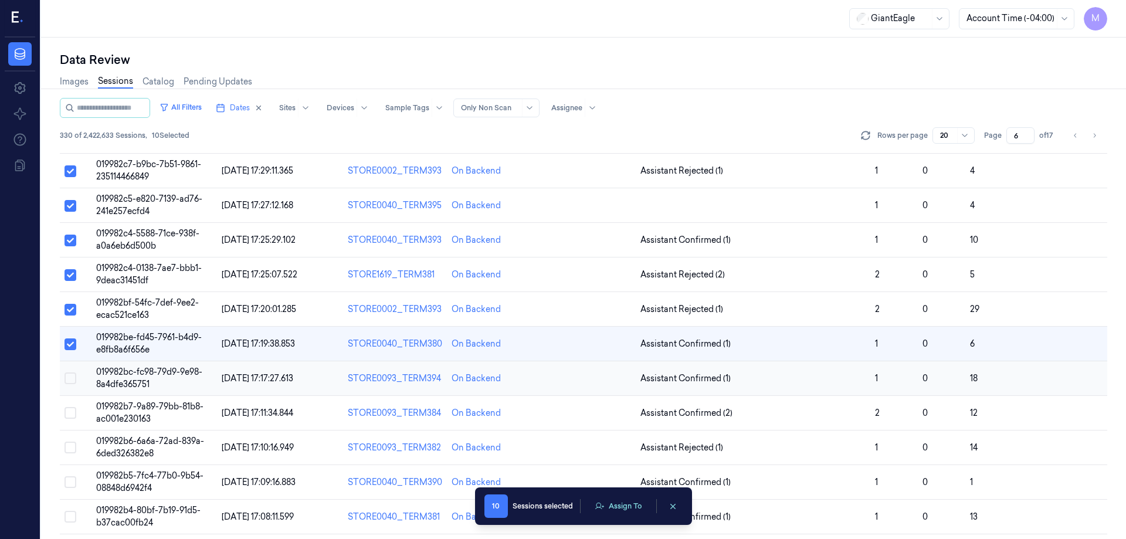
click at [69, 379] on button "Select row" at bounding box center [70, 378] width 12 height 12
click at [71, 378] on button "Select row" at bounding box center [70, 379] width 12 height 12
click at [624, 503] on button "Assign To" at bounding box center [618, 506] width 62 height 18
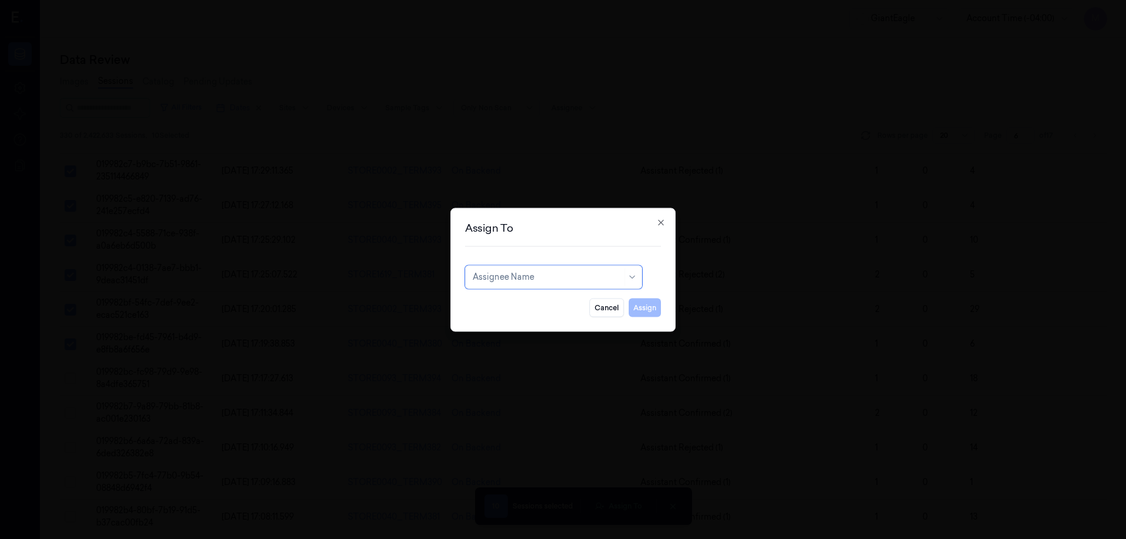
click at [576, 271] on div at bounding box center [548, 277] width 150 height 12
type input "ru"
click at [515, 302] on div "rupa b" at bounding box center [554, 303] width 162 height 12
click at [647, 308] on button "Assign" at bounding box center [644, 307] width 32 height 19
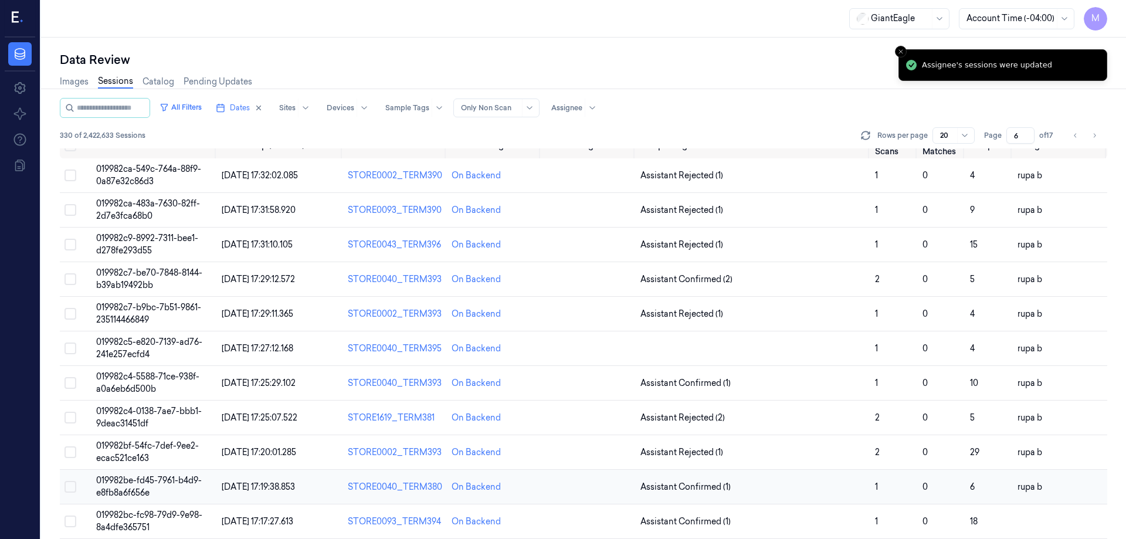
scroll to position [0, 0]
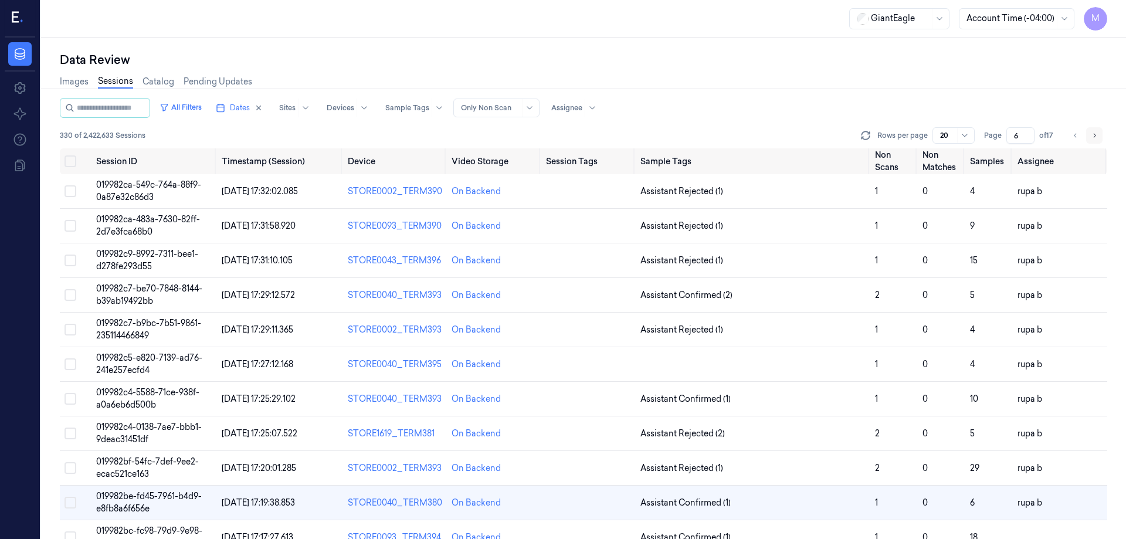
click at [1093, 137] on icon "Go to next page" at bounding box center [1093, 135] width 7 height 9
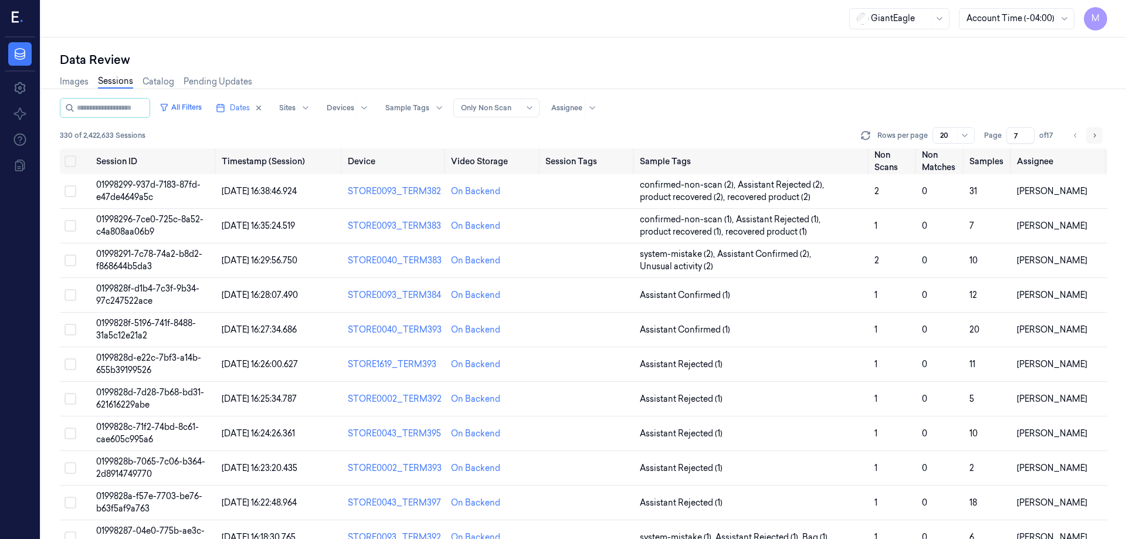
click at [1093, 136] on icon "Go to next page" at bounding box center [1093, 135] width 7 height 9
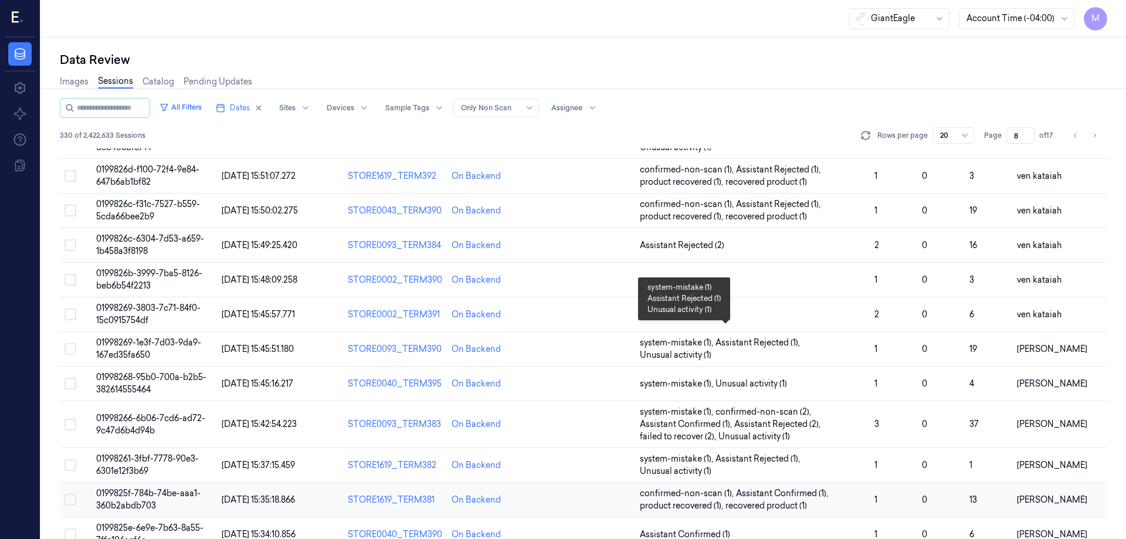
scroll to position [185, 0]
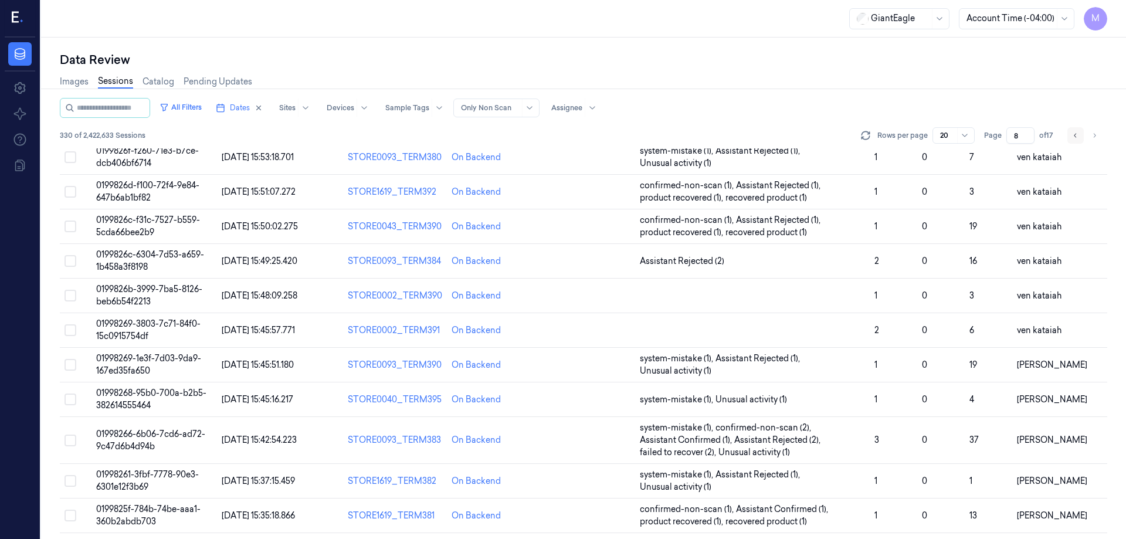
click at [1073, 137] on icon "Go to previous page" at bounding box center [1075, 135] width 7 height 9
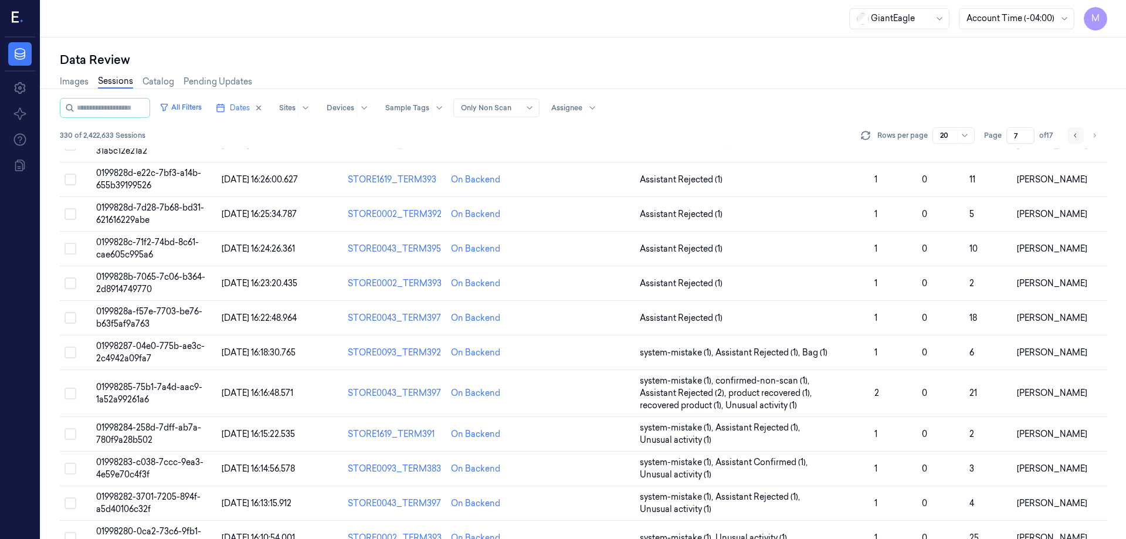
click at [1073, 137] on icon "Go to previous page" at bounding box center [1075, 135] width 7 height 9
type input "6"
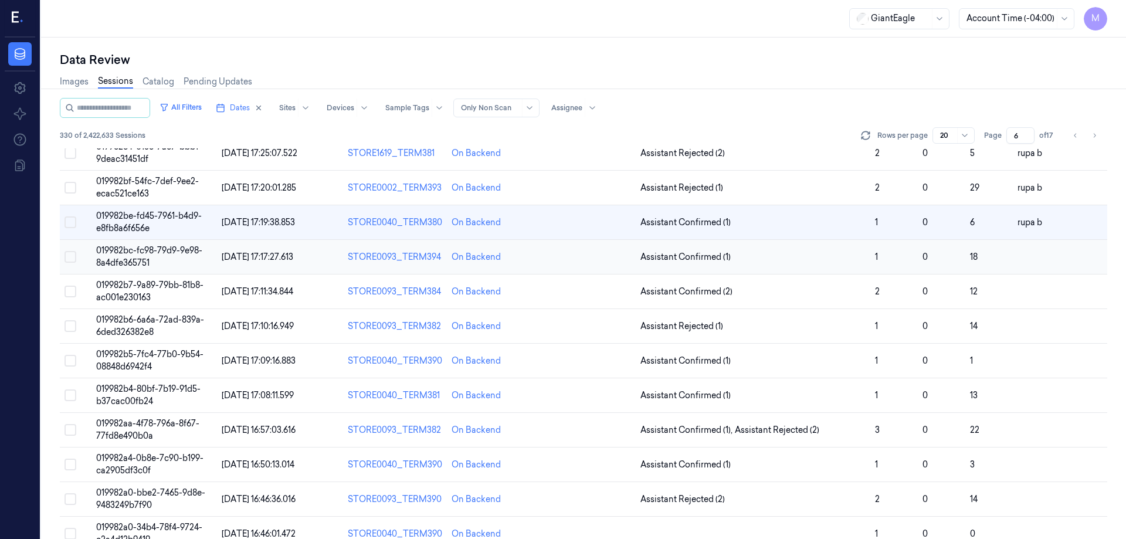
scroll to position [336, 0]
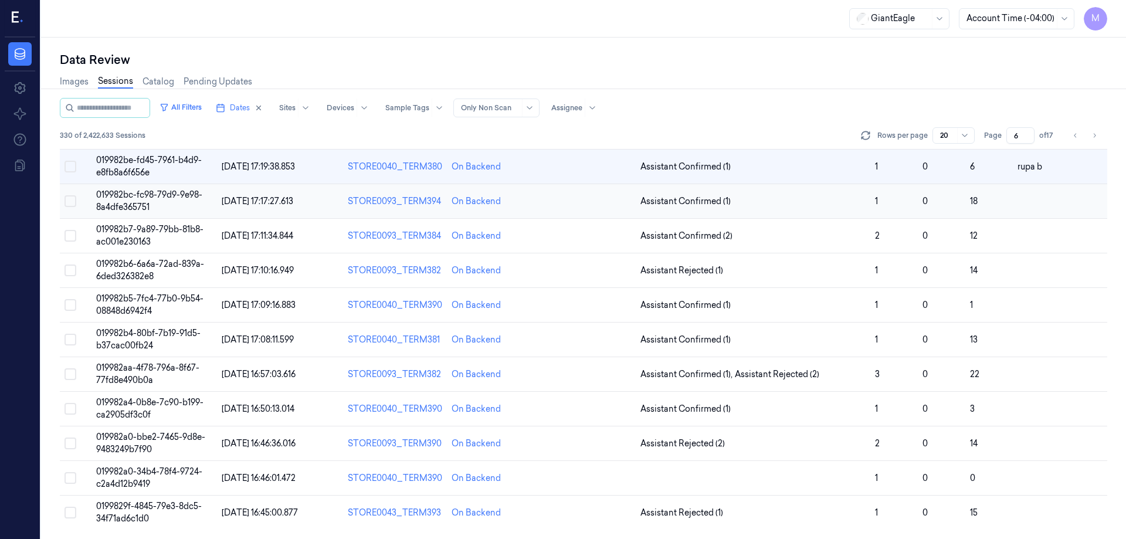
click at [72, 202] on button "Select row" at bounding box center [70, 201] width 12 height 12
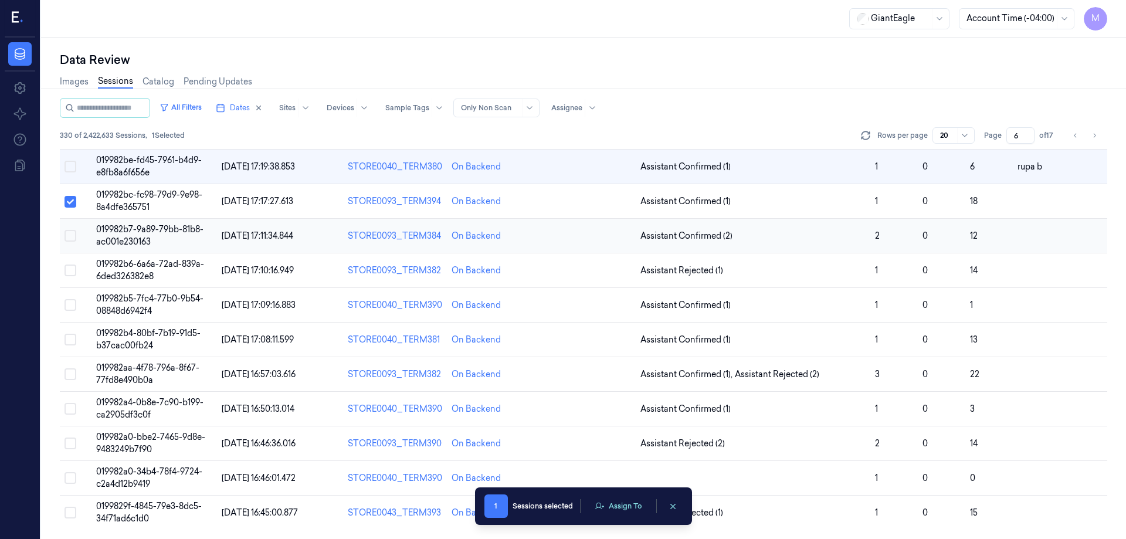
click at [76, 235] on td at bounding box center [76, 236] width 32 height 35
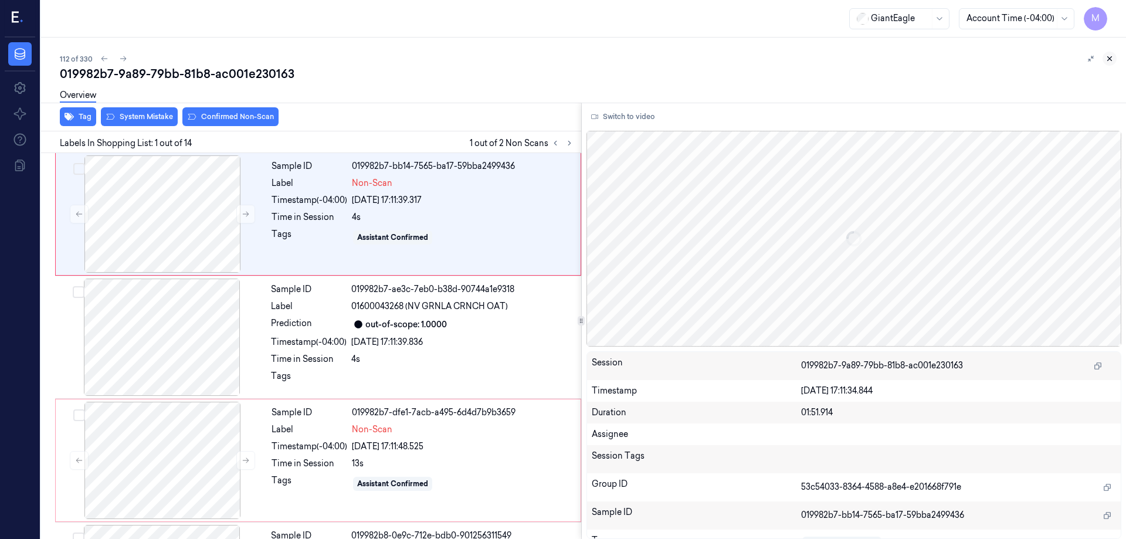
click at [1107, 56] on icon at bounding box center [1109, 59] width 8 height 8
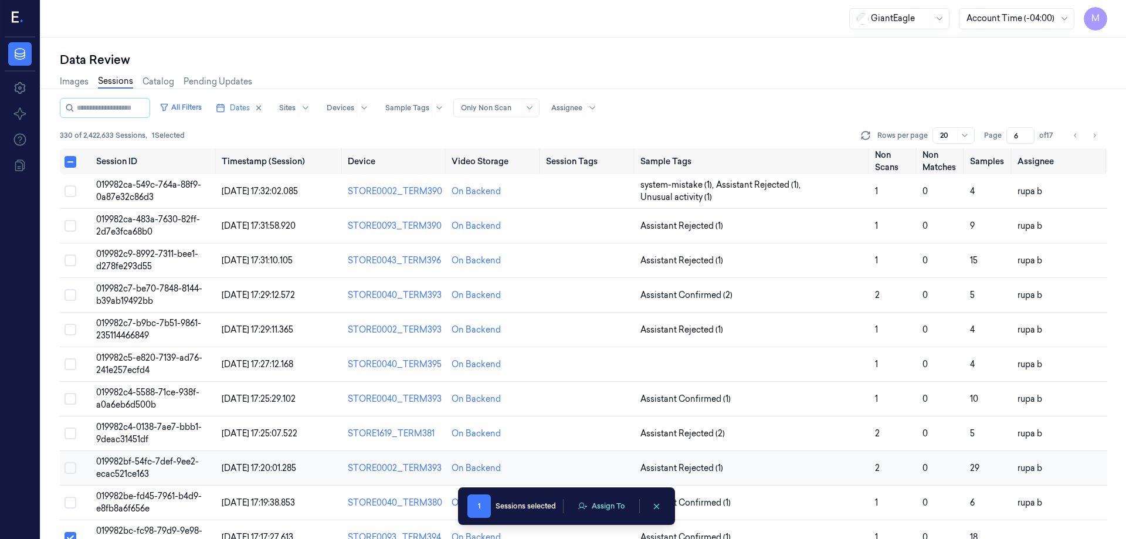
scroll to position [228, 0]
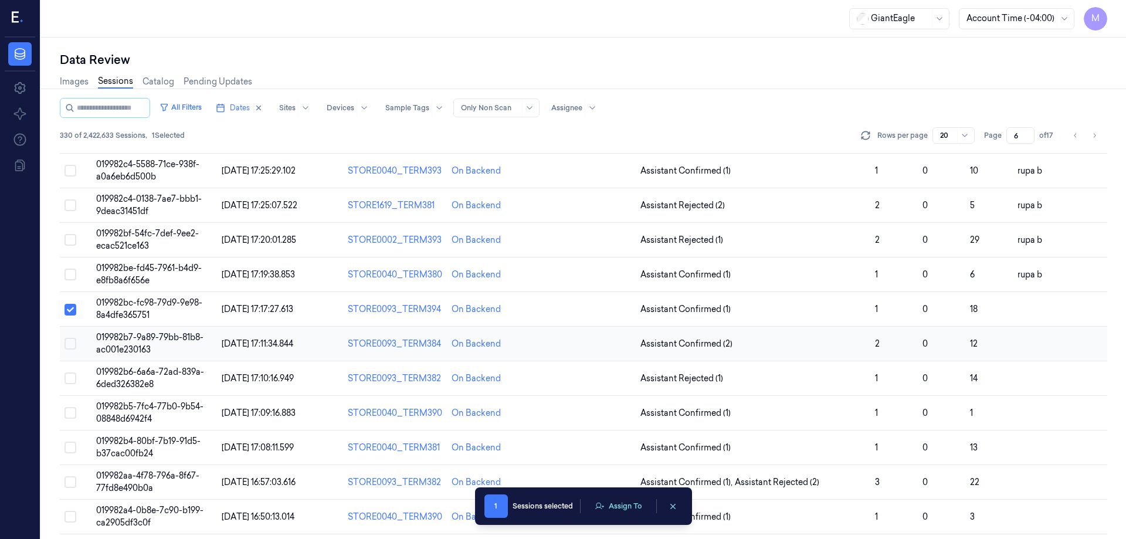
click at [70, 346] on button "Select row" at bounding box center [70, 344] width 12 height 12
click at [69, 378] on button "Select row" at bounding box center [70, 378] width 12 height 12
click at [73, 411] on button "Select row" at bounding box center [70, 413] width 12 height 12
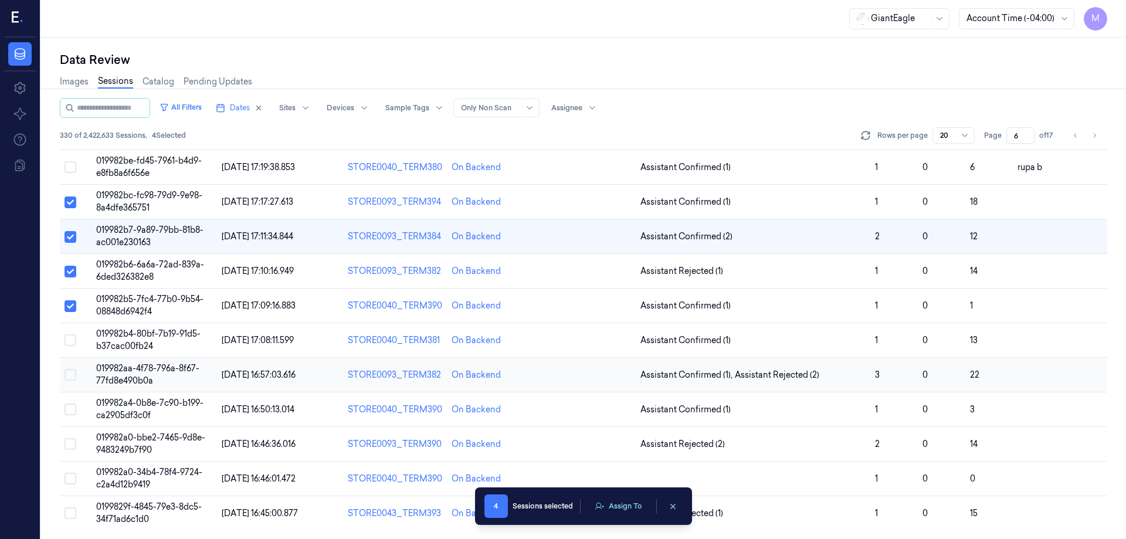
scroll to position [336, 0]
click at [70, 339] on button "Select row" at bounding box center [70, 340] width 12 height 12
click at [67, 374] on button "Select row" at bounding box center [70, 374] width 12 height 12
click at [71, 406] on button "Select row" at bounding box center [70, 409] width 12 height 12
click at [72, 445] on button "Select row" at bounding box center [70, 443] width 12 height 12
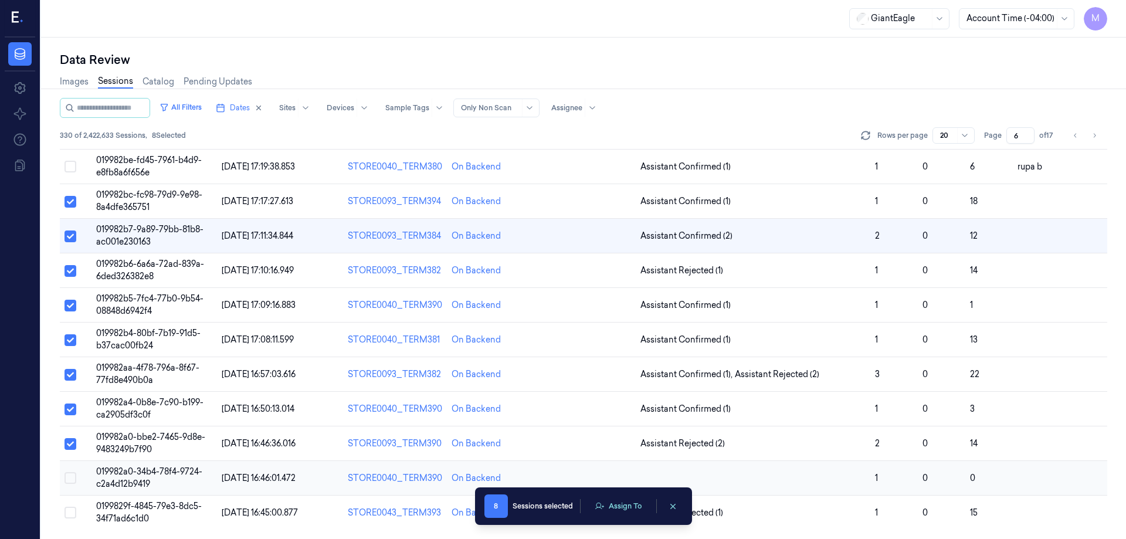
click at [70, 479] on button "Select row" at bounding box center [70, 478] width 12 height 12
click at [66, 516] on button "Select row" at bounding box center [70, 513] width 12 height 12
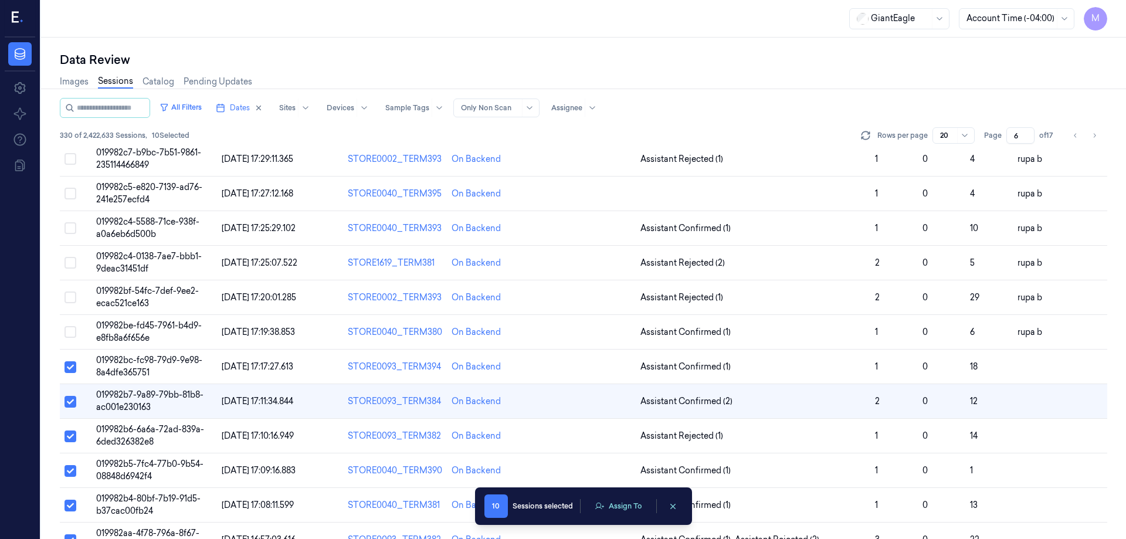
scroll to position [160, 0]
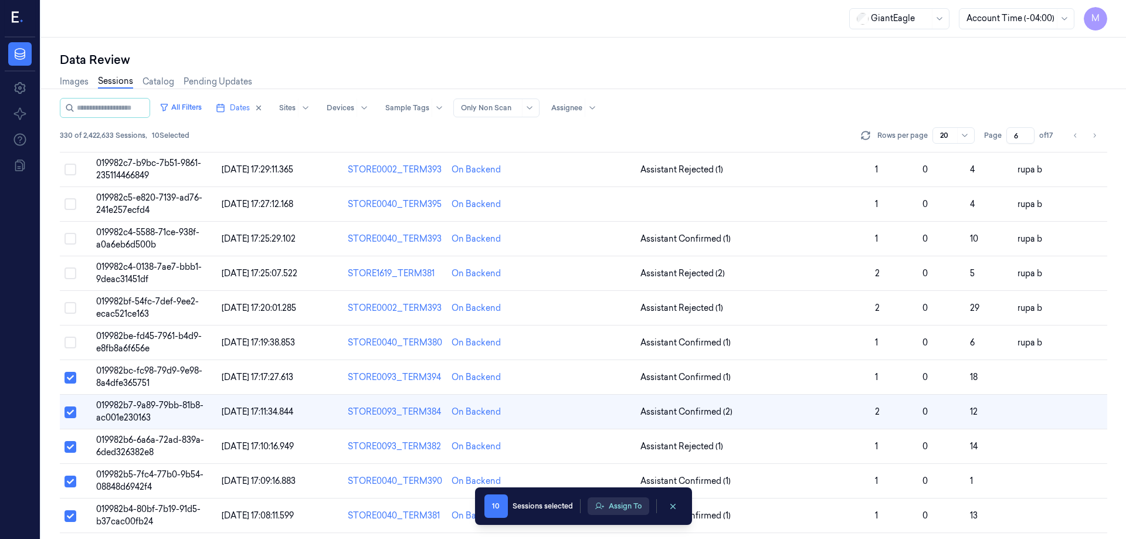
click at [637, 504] on button "Assign To" at bounding box center [618, 506] width 62 height 18
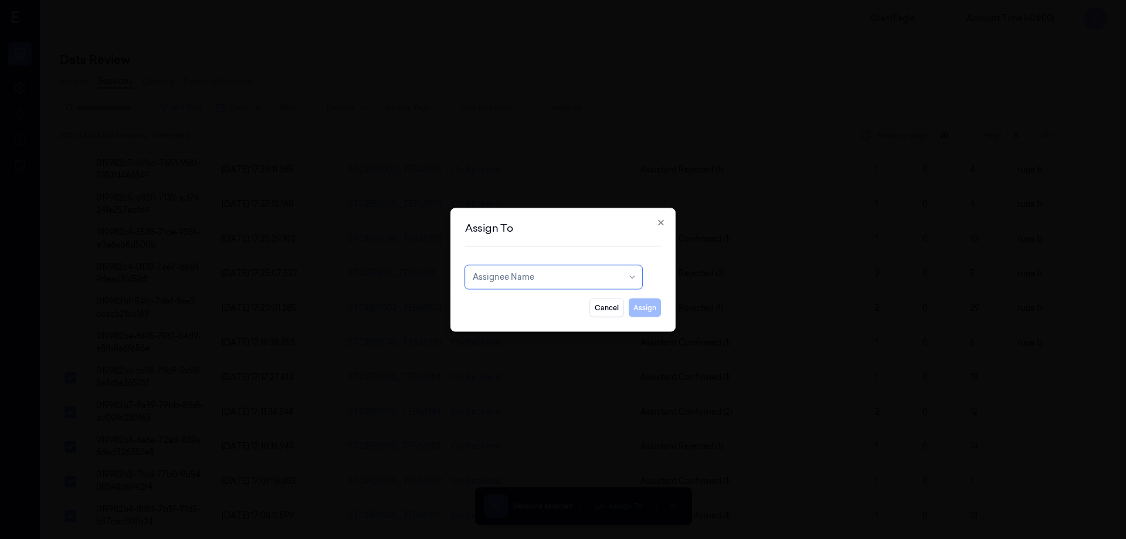
click at [541, 281] on div at bounding box center [548, 277] width 150 height 12
type input "var"
click at [541, 304] on div "[PERSON_NAME]" at bounding box center [554, 303] width 162 height 12
click at [647, 304] on button "Assign" at bounding box center [644, 307] width 32 height 19
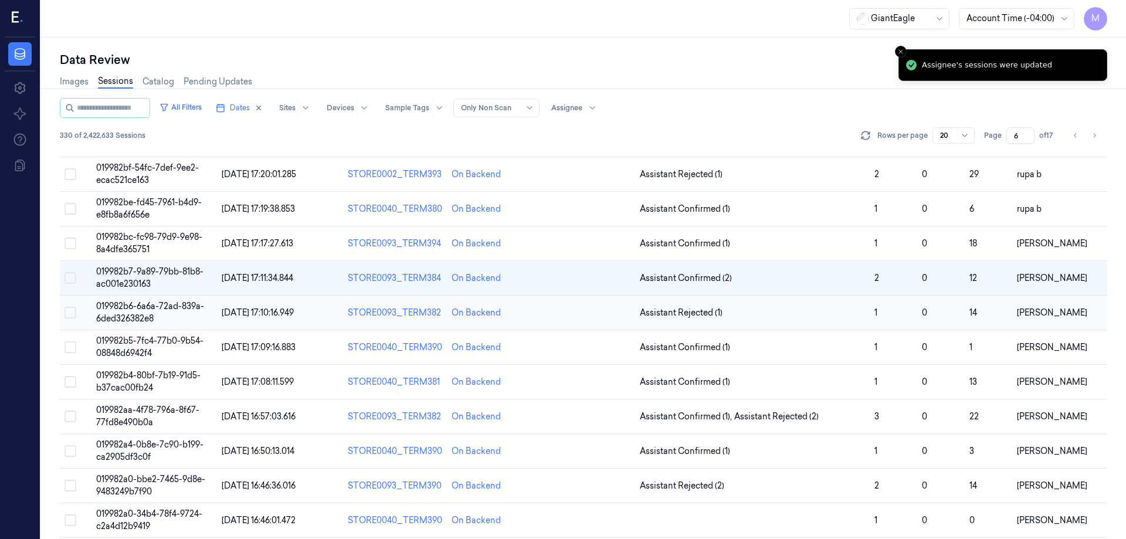
scroll to position [336, 0]
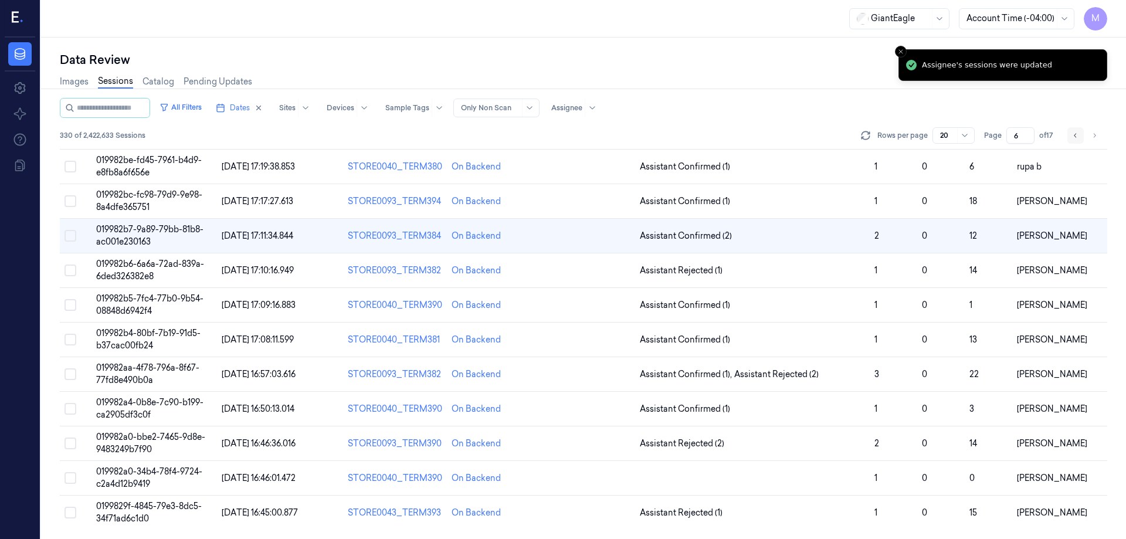
click at [1074, 132] on icon "Go to previous page" at bounding box center [1075, 135] width 7 height 9
type input "5"
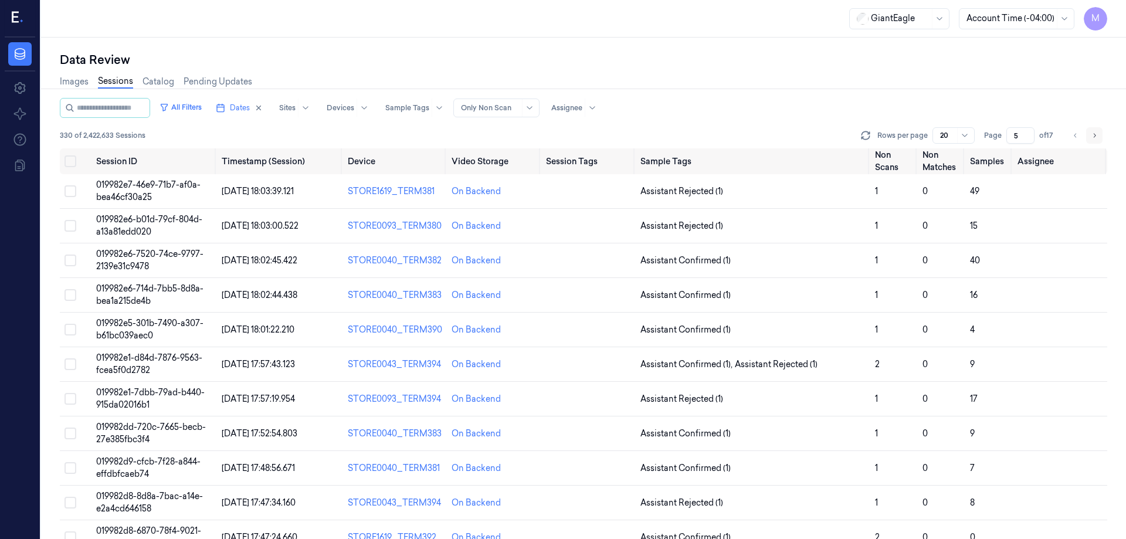
click at [1096, 141] on button "Go to next page" at bounding box center [1094, 135] width 16 height 16
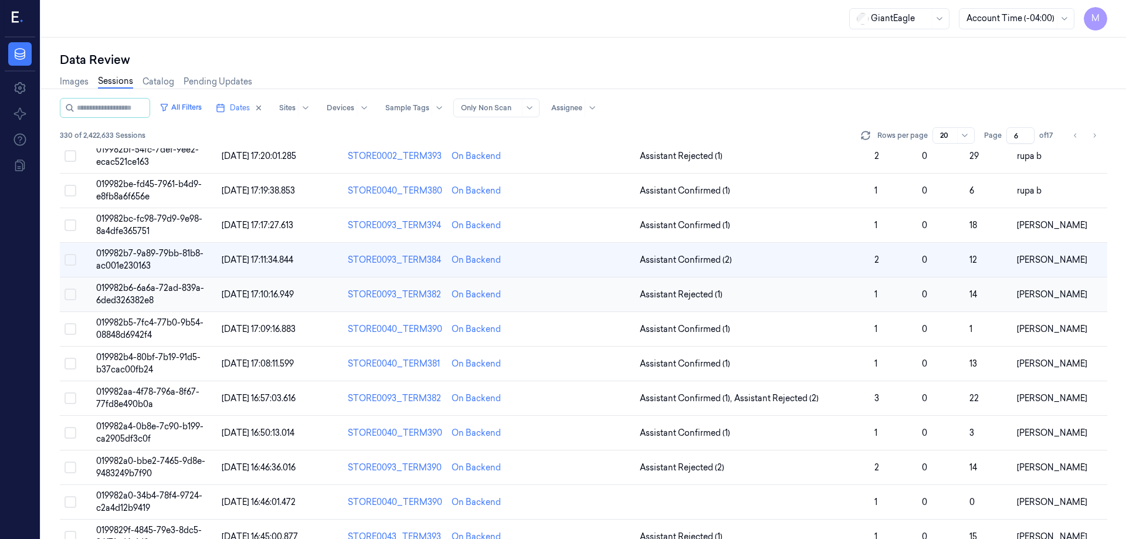
scroll to position [336, 0]
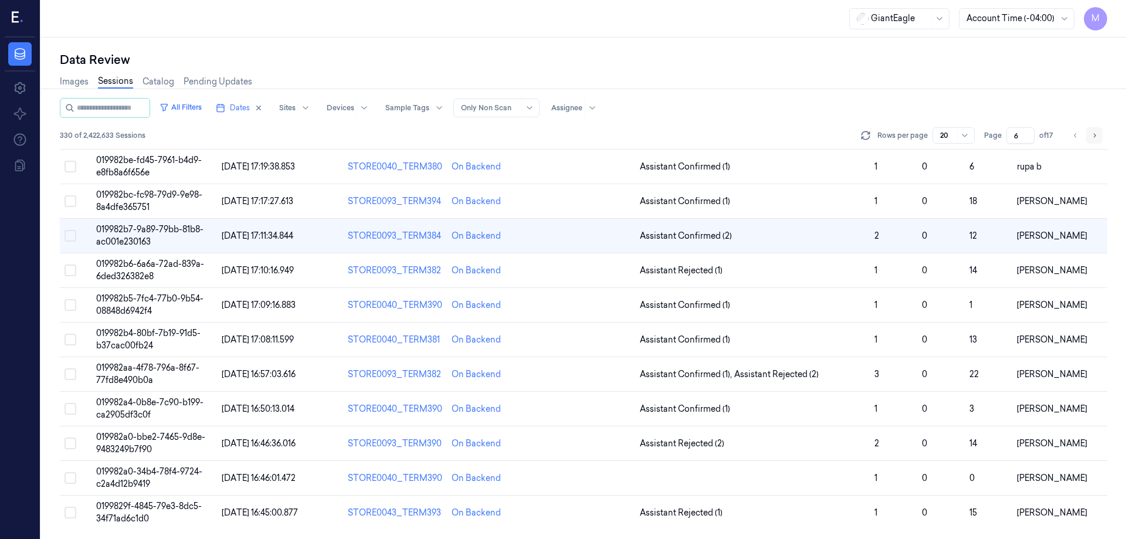
click at [1095, 138] on icon "Go to next page" at bounding box center [1093, 135] width 7 height 9
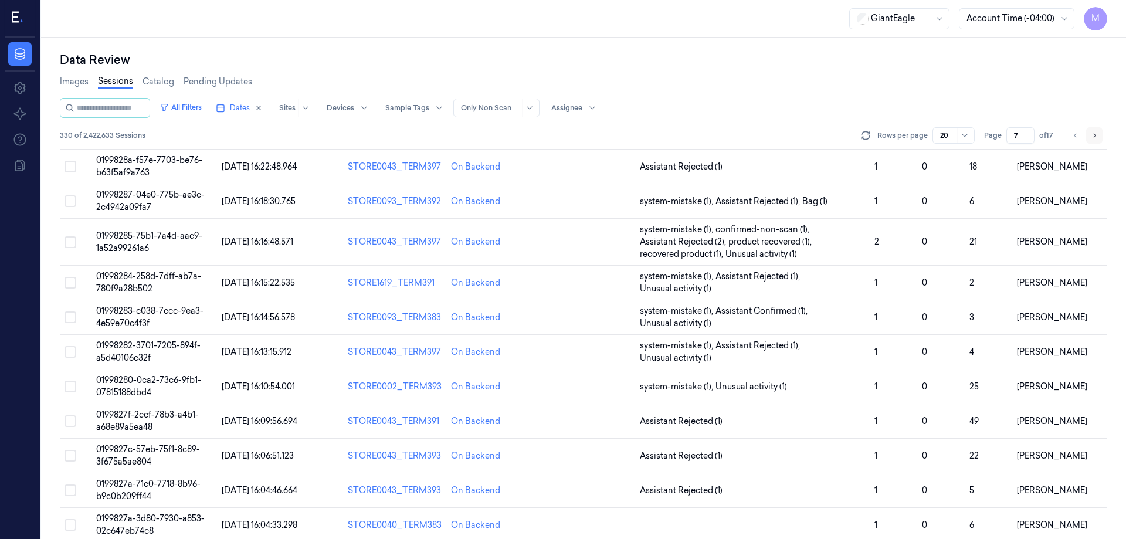
click at [1095, 138] on icon "Go to next page" at bounding box center [1093, 135] width 7 height 9
type input "8"
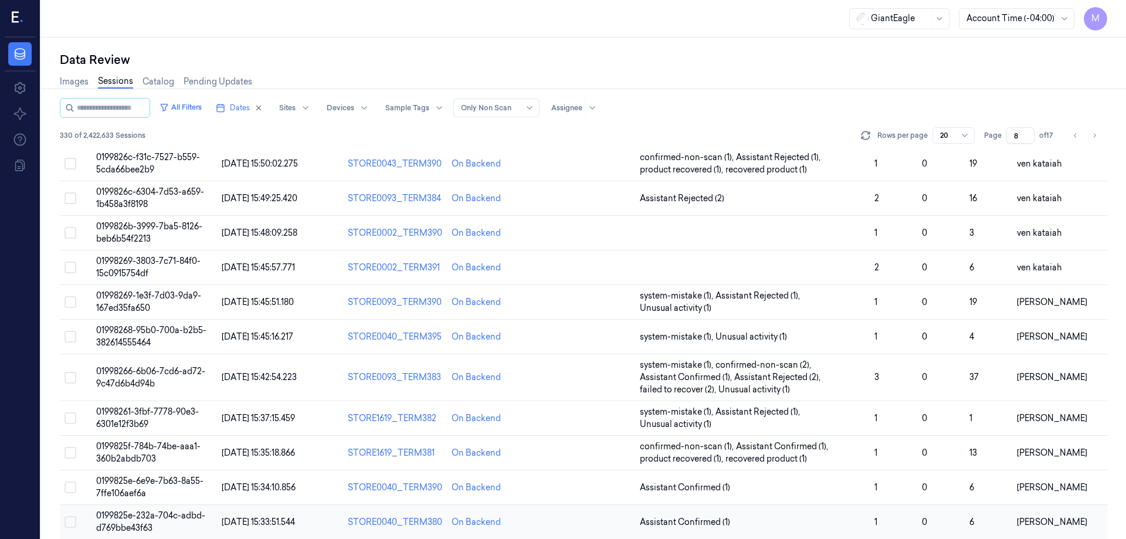
scroll to position [243, 0]
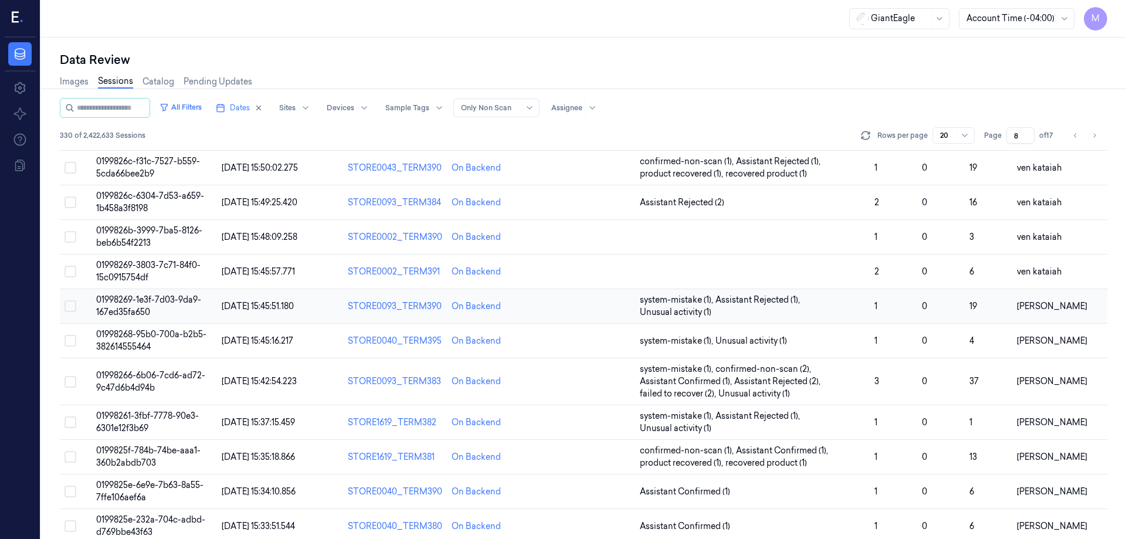
click at [68, 310] on button "Select row" at bounding box center [70, 306] width 12 height 12
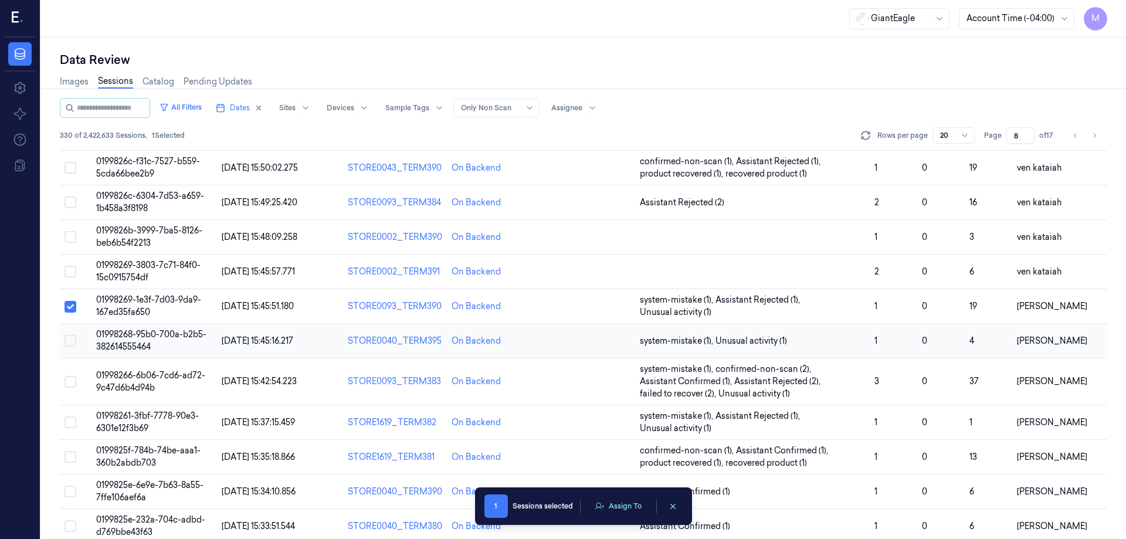
click at [69, 344] on button "Select row" at bounding box center [70, 341] width 12 height 12
click at [72, 382] on button "Select row" at bounding box center [70, 382] width 12 height 12
click at [72, 423] on button "Select row" at bounding box center [70, 422] width 12 height 12
click at [70, 460] on button "Select row" at bounding box center [70, 457] width 12 height 12
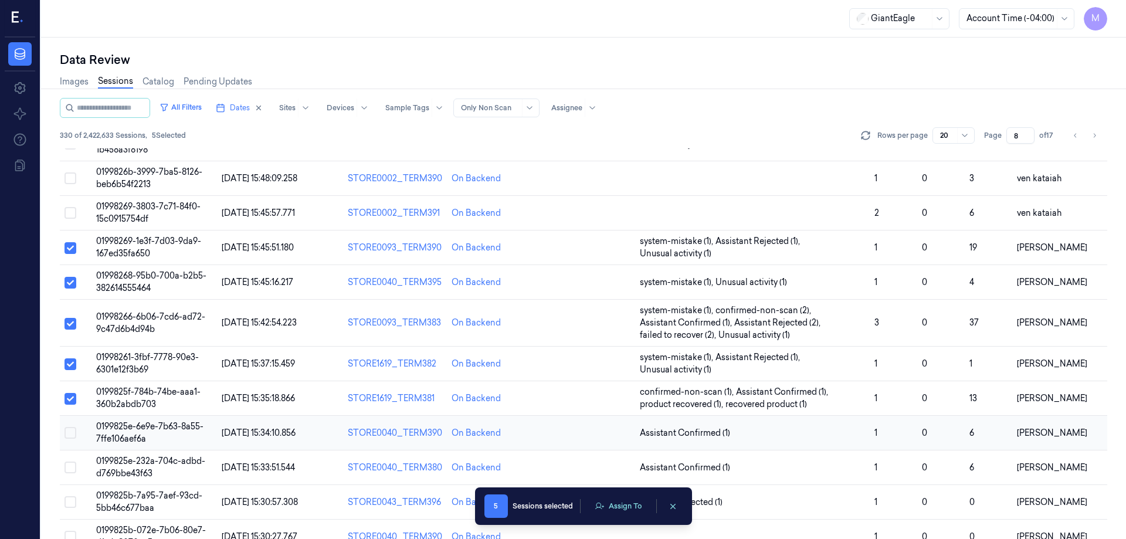
click at [66, 436] on button "Select row" at bounding box center [70, 433] width 12 height 12
click at [73, 469] on button "Select row" at bounding box center [70, 467] width 12 height 12
click at [70, 502] on button "Select row" at bounding box center [70, 502] width 12 height 12
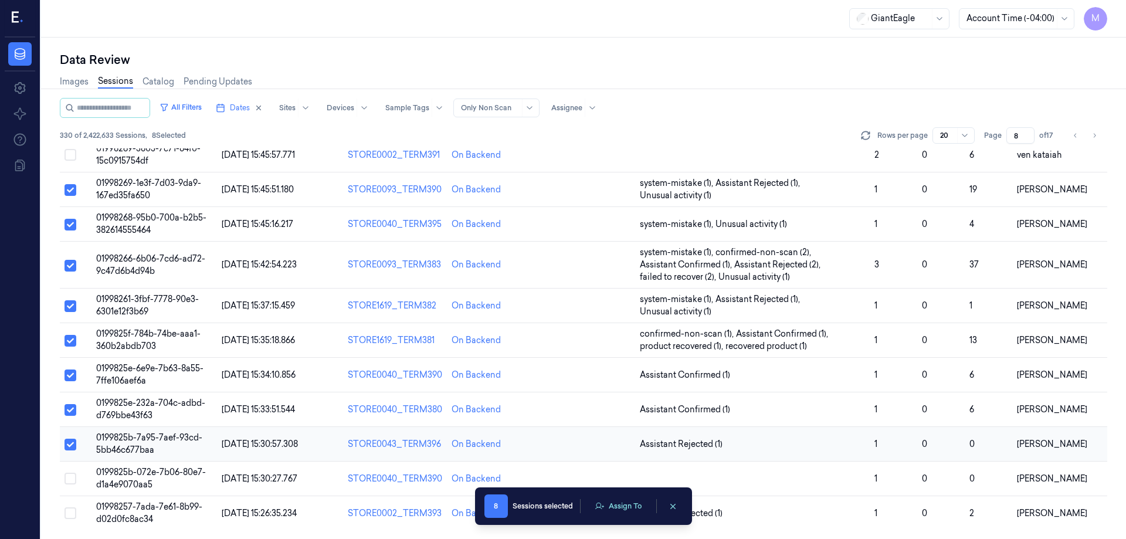
scroll to position [361, 0]
click at [72, 475] on button "Select row" at bounding box center [70, 478] width 12 height 12
click at [72, 512] on button "Select row" at bounding box center [70, 513] width 12 height 12
click at [603, 507] on icon "button" at bounding box center [599, 505] width 9 height 6
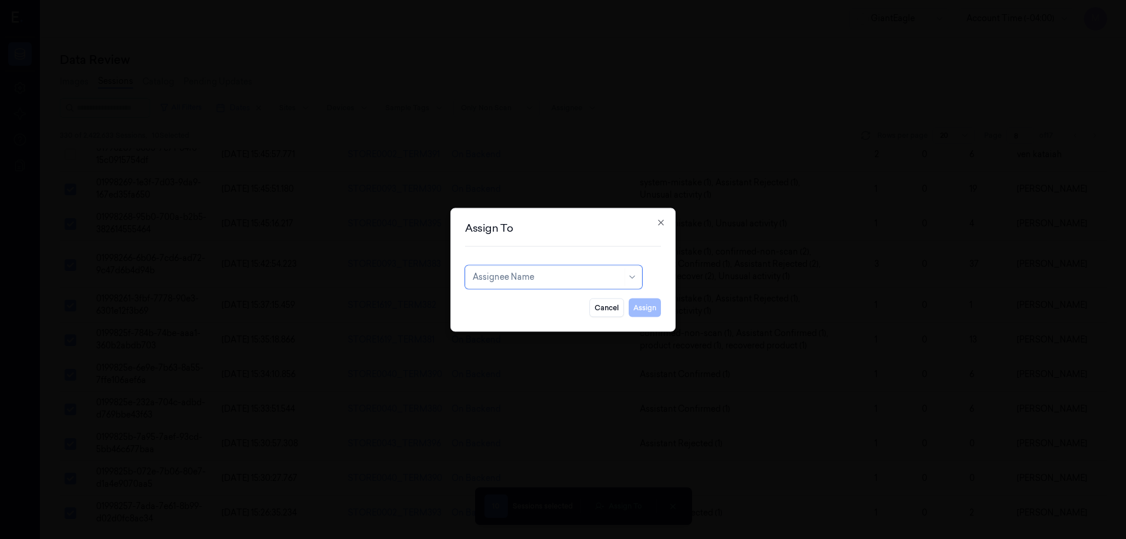
click at [616, 279] on div "Assignee Name" at bounding box center [553, 276] width 177 height 23
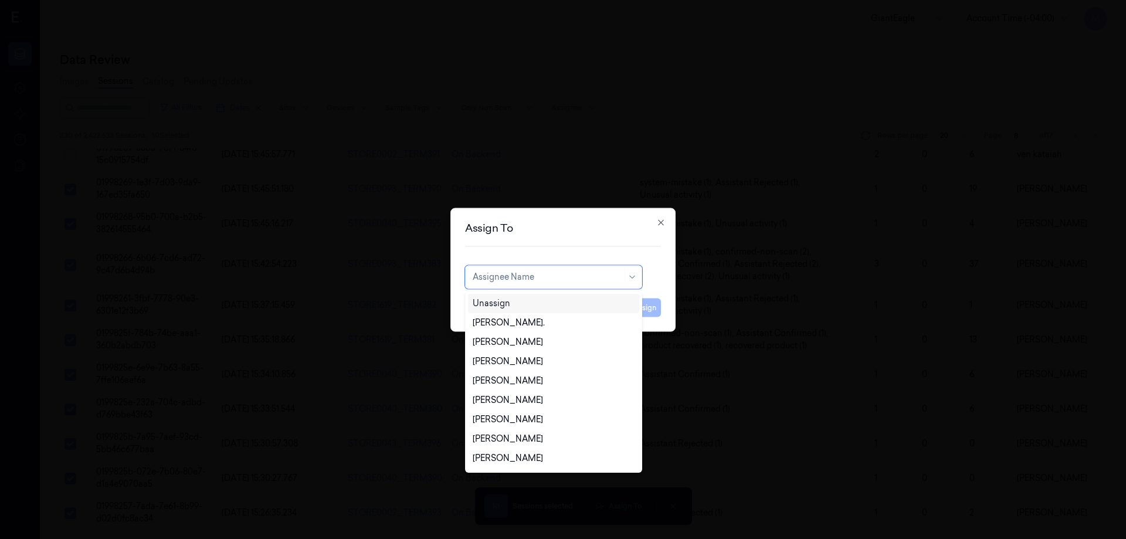
click at [541, 303] on div "Unassign" at bounding box center [554, 303] width 162 height 12
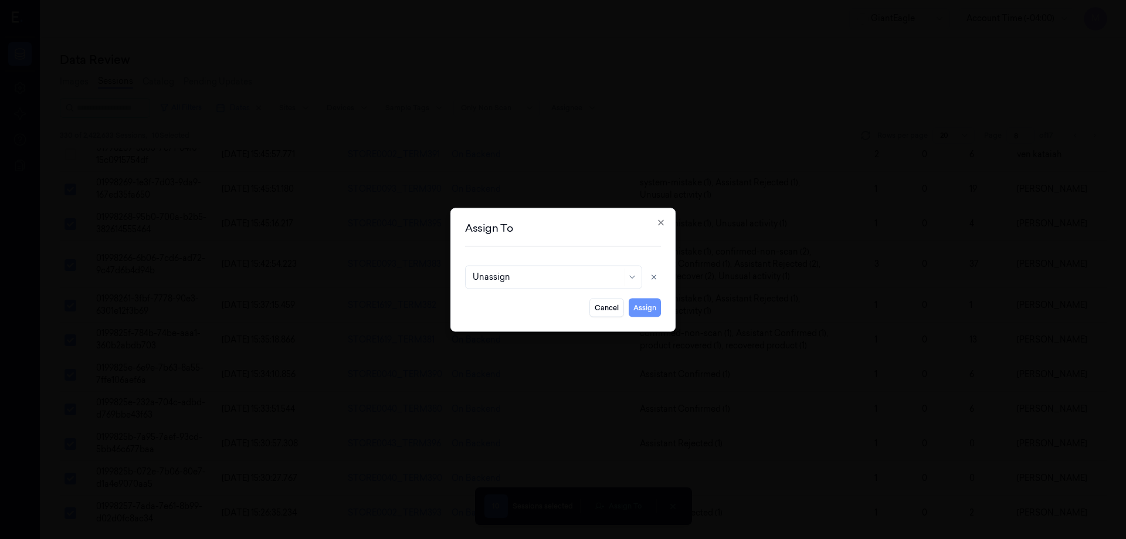
click at [637, 306] on button "Assign" at bounding box center [644, 307] width 32 height 19
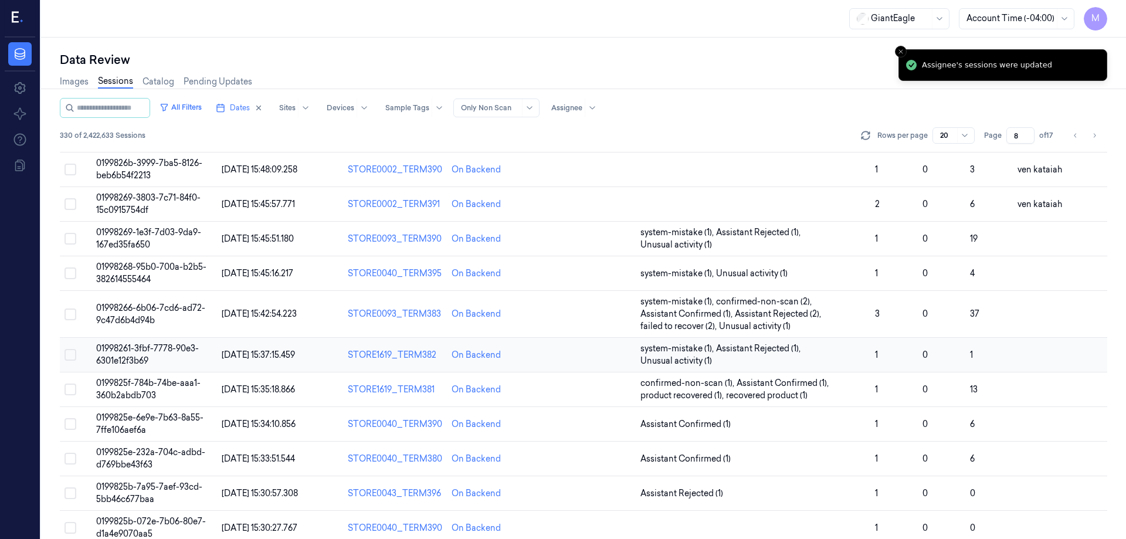
scroll to position [243, 0]
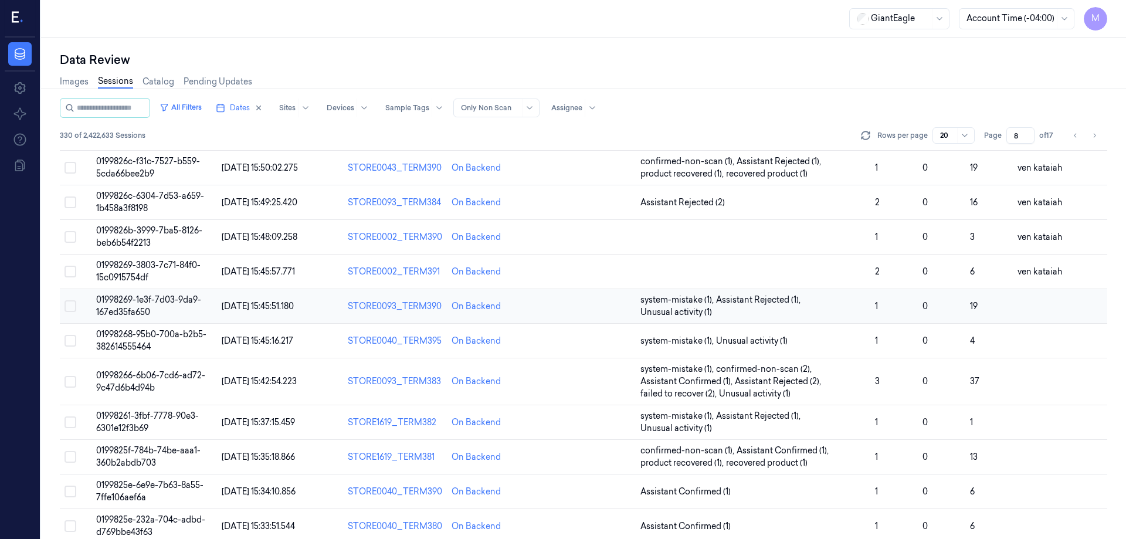
click at [72, 307] on button "Select row" at bounding box center [70, 306] width 12 height 12
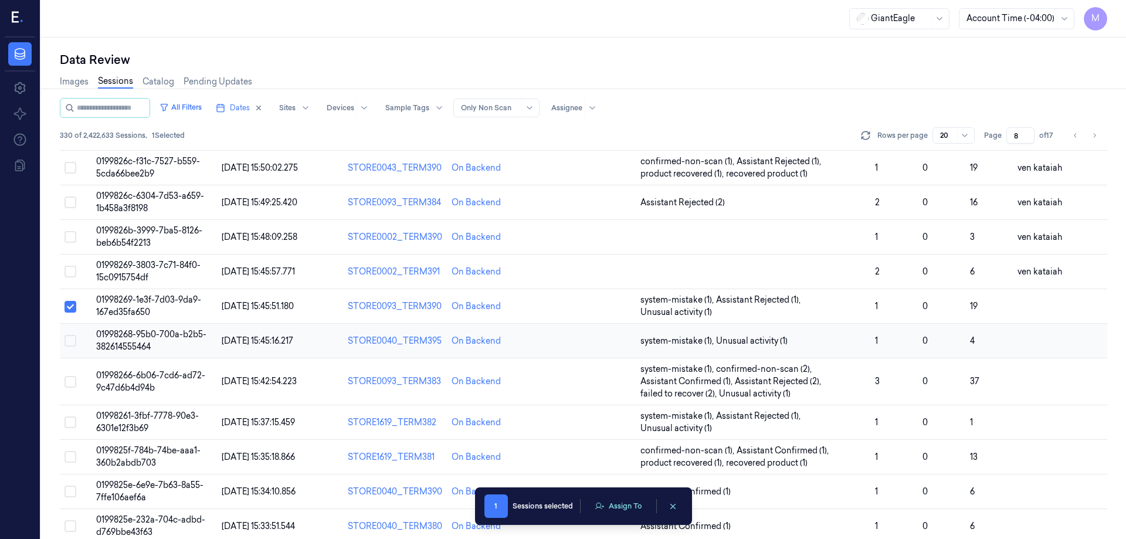
click at [70, 340] on button "Select row" at bounding box center [70, 341] width 12 height 12
click at [67, 383] on button "Select row" at bounding box center [70, 382] width 12 height 12
click at [72, 425] on button "Select row" at bounding box center [70, 422] width 12 height 12
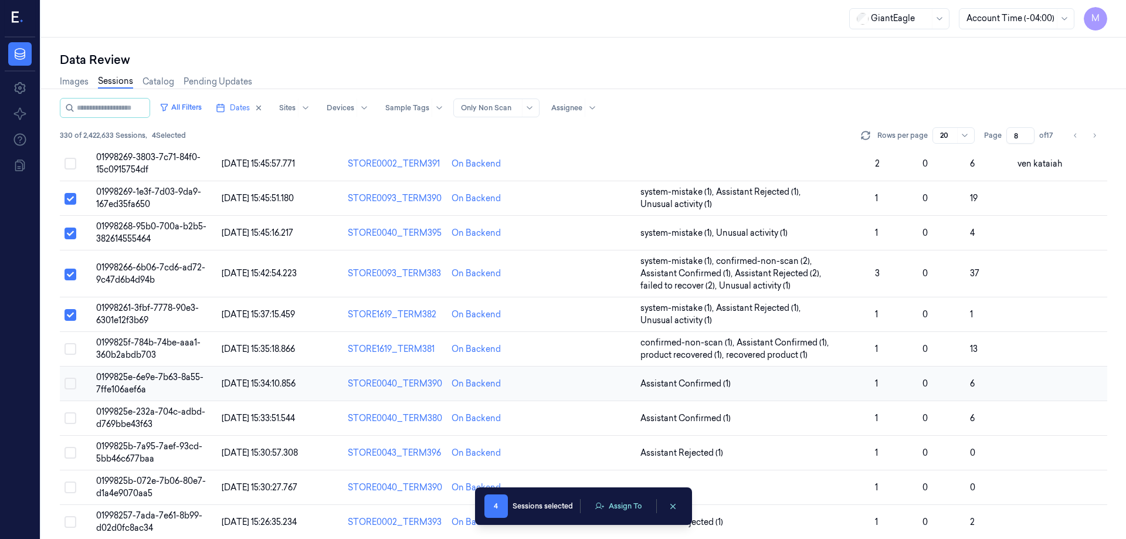
scroll to position [361, 0]
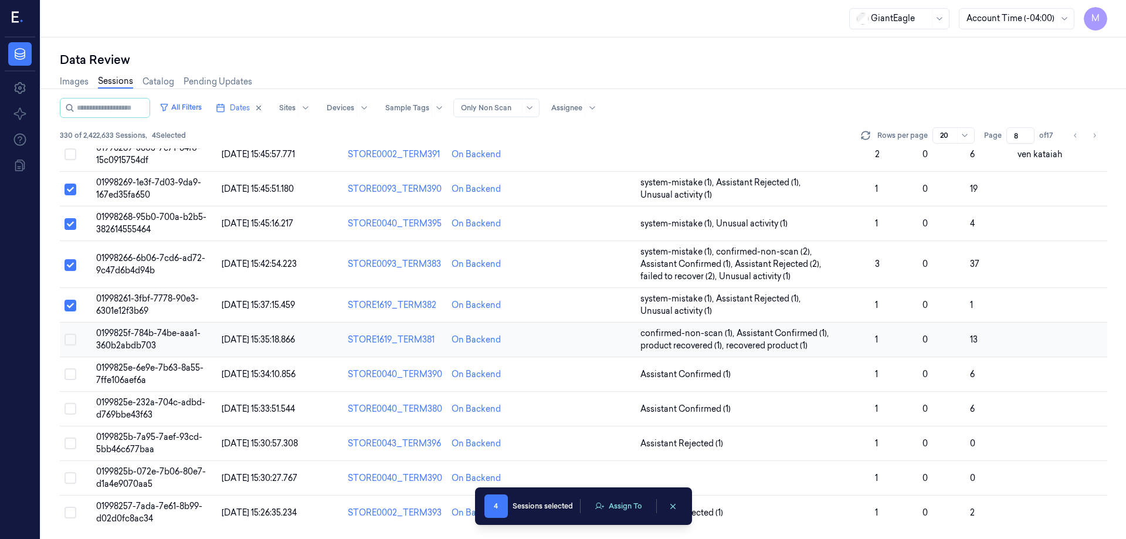
click at [71, 338] on button "Select row" at bounding box center [70, 340] width 12 height 12
click at [67, 373] on button "Select row" at bounding box center [70, 374] width 12 height 12
click at [70, 408] on button "Select row" at bounding box center [70, 409] width 12 height 12
click at [74, 443] on button "Select row" at bounding box center [70, 443] width 12 height 12
click at [69, 474] on button "Select row" at bounding box center [70, 478] width 12 height 12
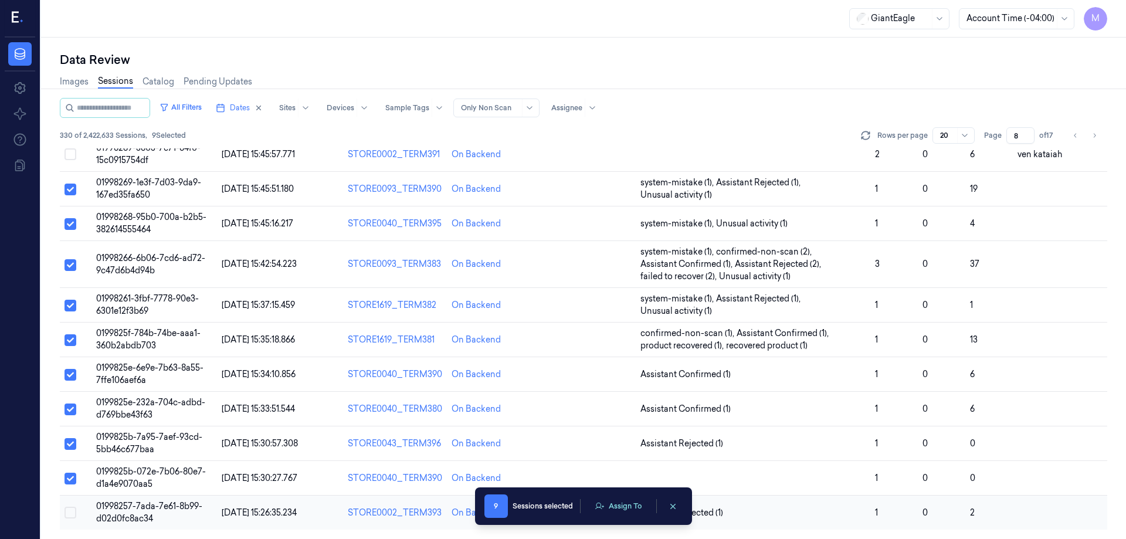
click at [72, 512] on button "Select row" at bounding box center [70, 513] width 12 height 12
click at [628, 513] on button "Assign To" at bounding box center [618, 506] width 62 height 18
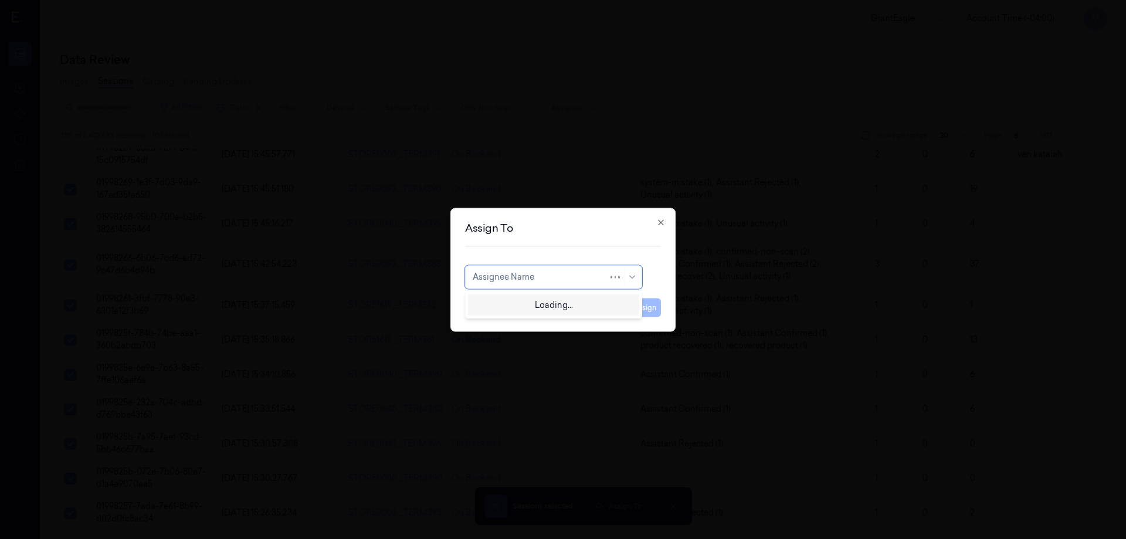
click at [565, 276] on div at bounding box center [540, 277] width 135 height 12
type input "ven"
click at [519, 305] on div "ven kataiah" at bounding box center [554, 303] width 162 height 12
click at [636, 309] on button "Assign" at bounding box center [644, 307] width 32 height 19
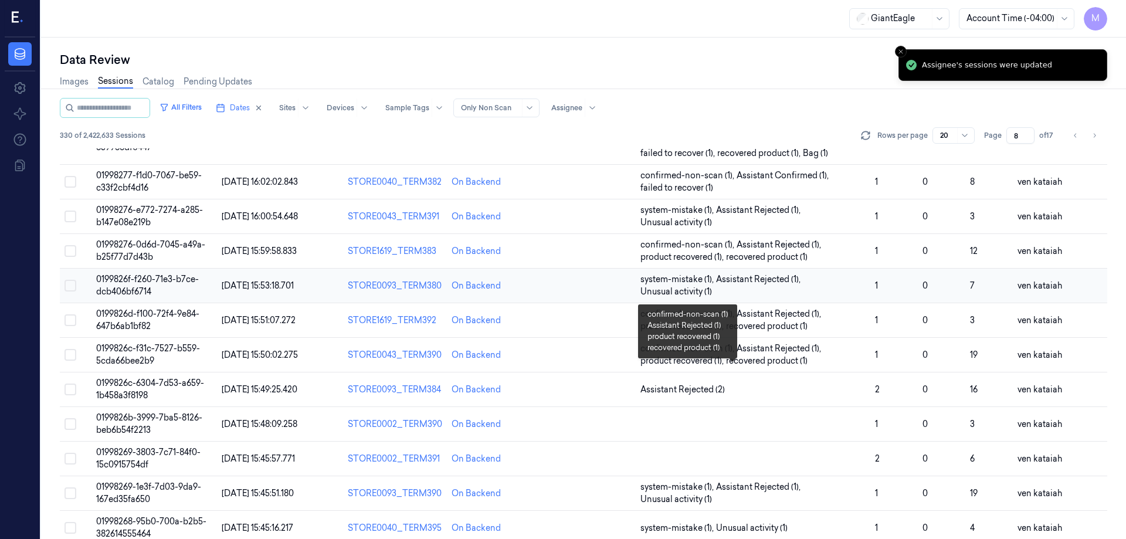
scroll to position [0, 0]
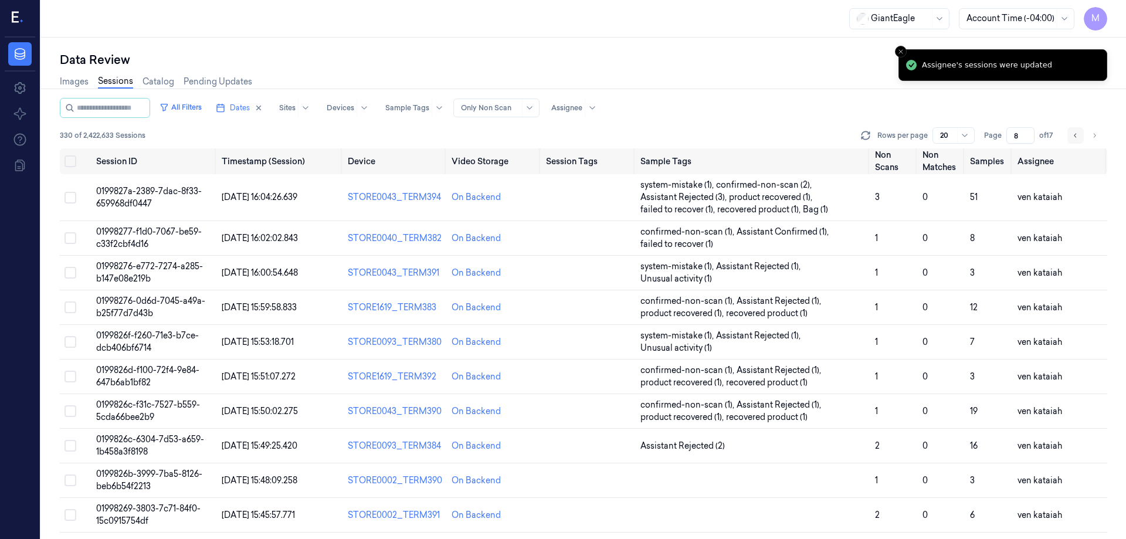
click at [1072, 135] on icon "Go to previous page" at bounding box center [1075, 135] width 7 height 9
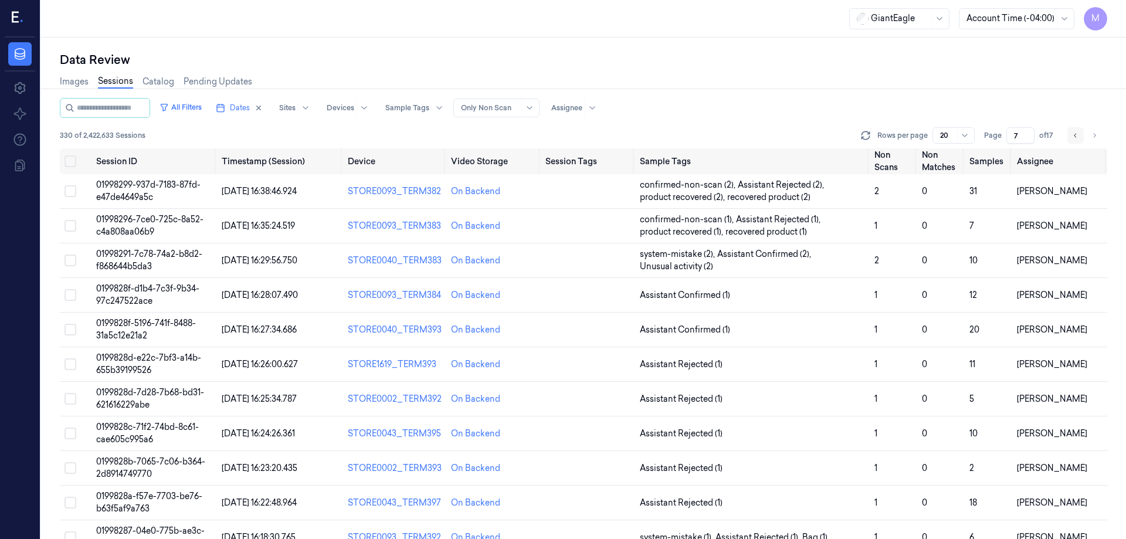
click at [1072, 135] on icon "Go to previous page" at bounding box center [1075, 135] width 7 height 9
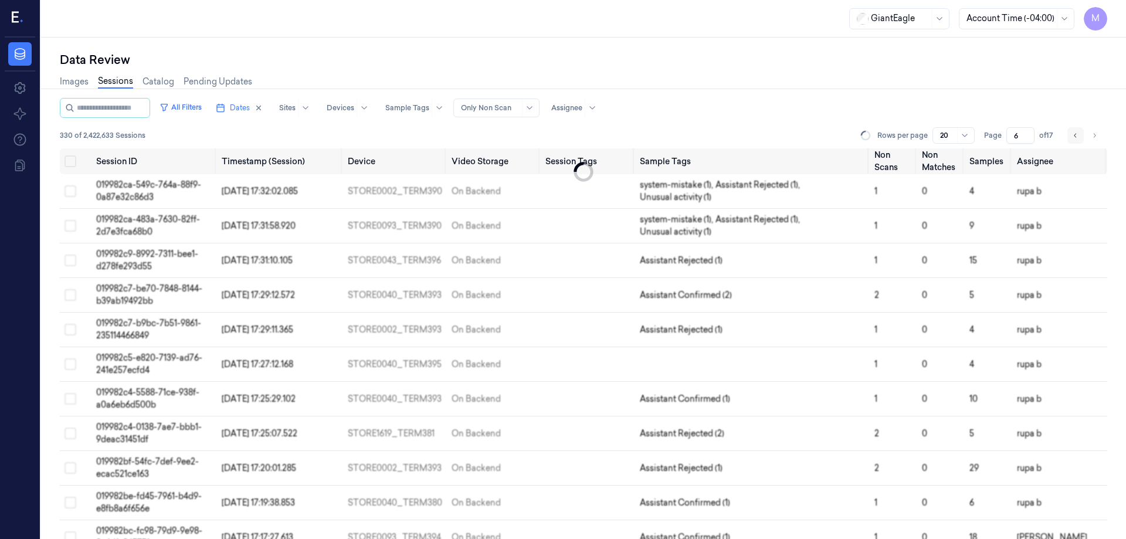
scroll to position [228, 0]
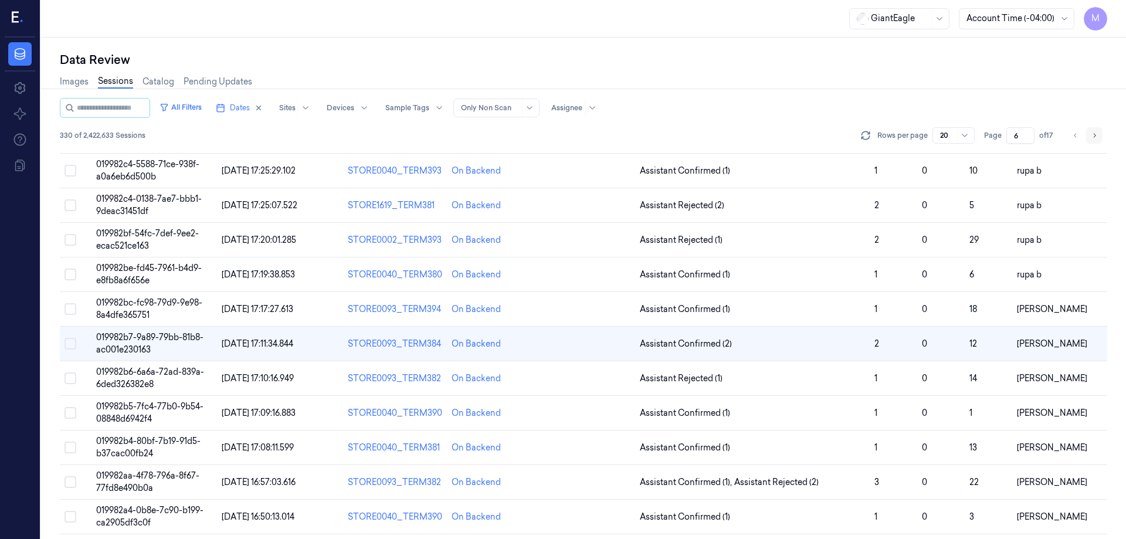
click at [1094, 135] on icon "Go to next page" at bounding box center [1093, 135] width 7 height 9
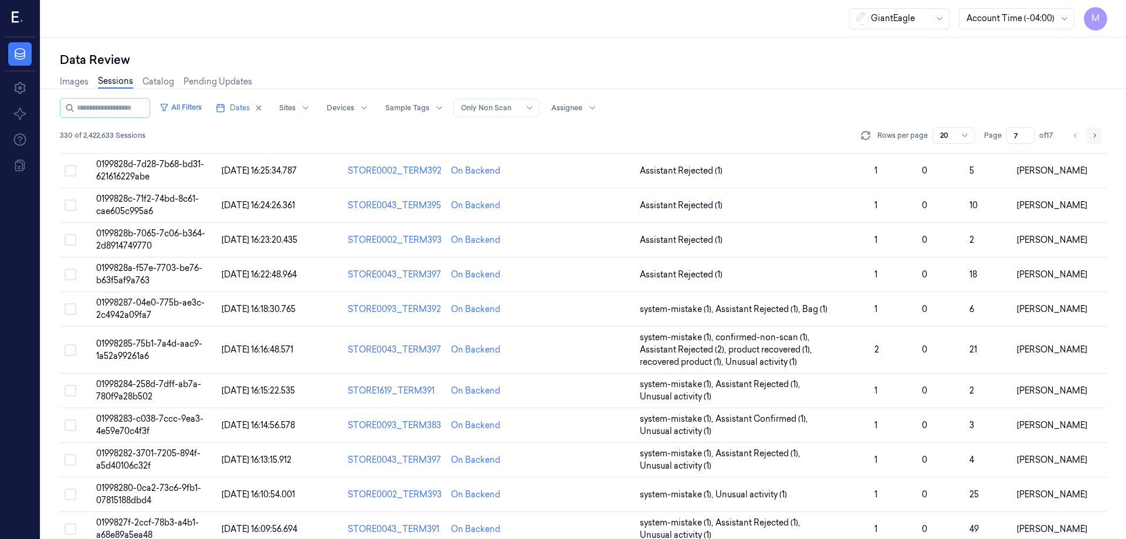
click at [1094, 135] on icon "Go to next page" at bounding box center [1093, 135] width 7 height 9
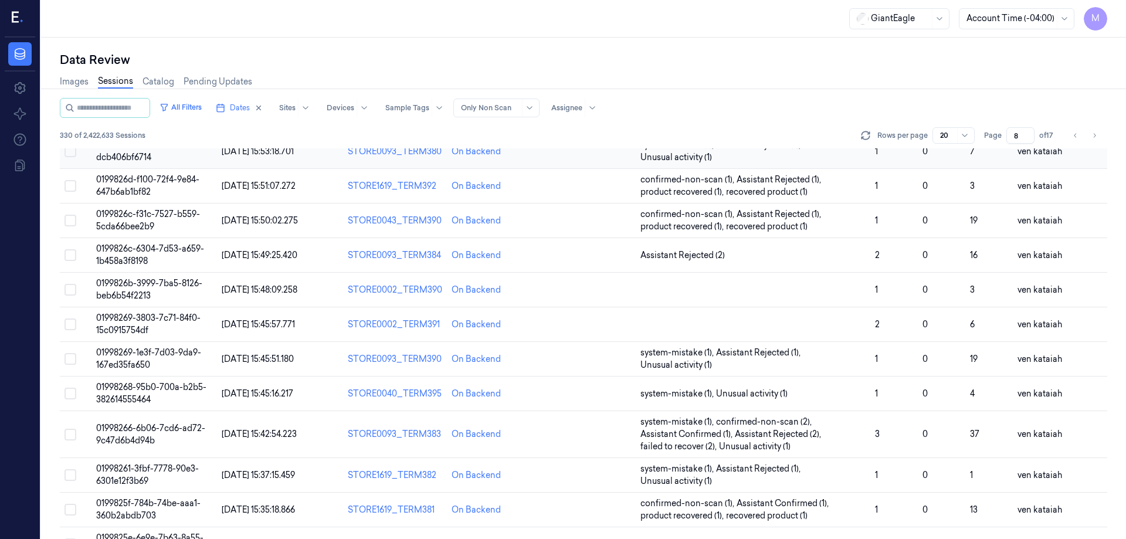
scroll to position [185, 0]
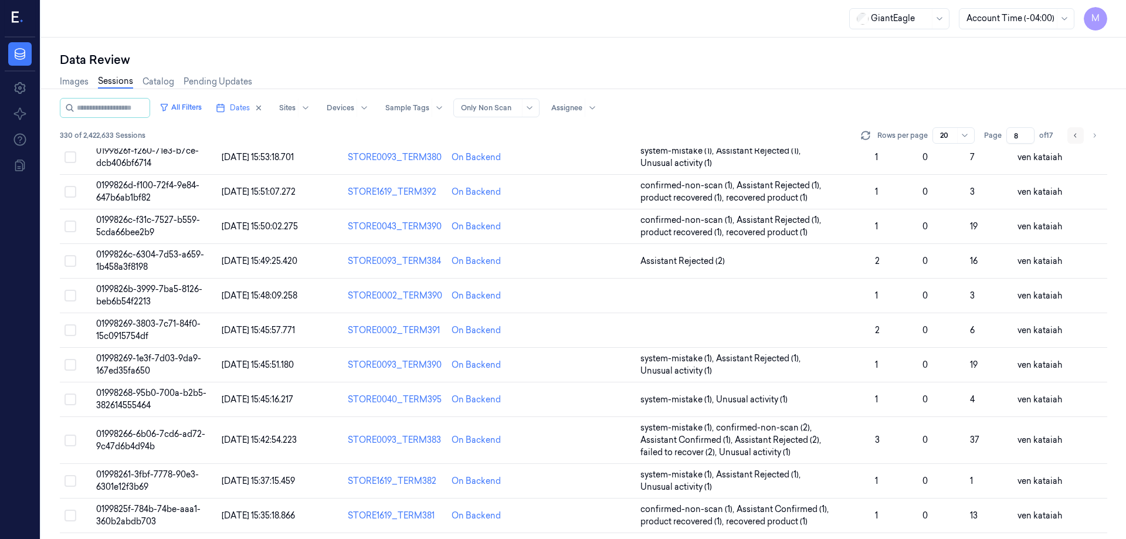
click at [1080, 136] on button "Go to previous page" at bounding box center [1075, 135] width 16 height 16
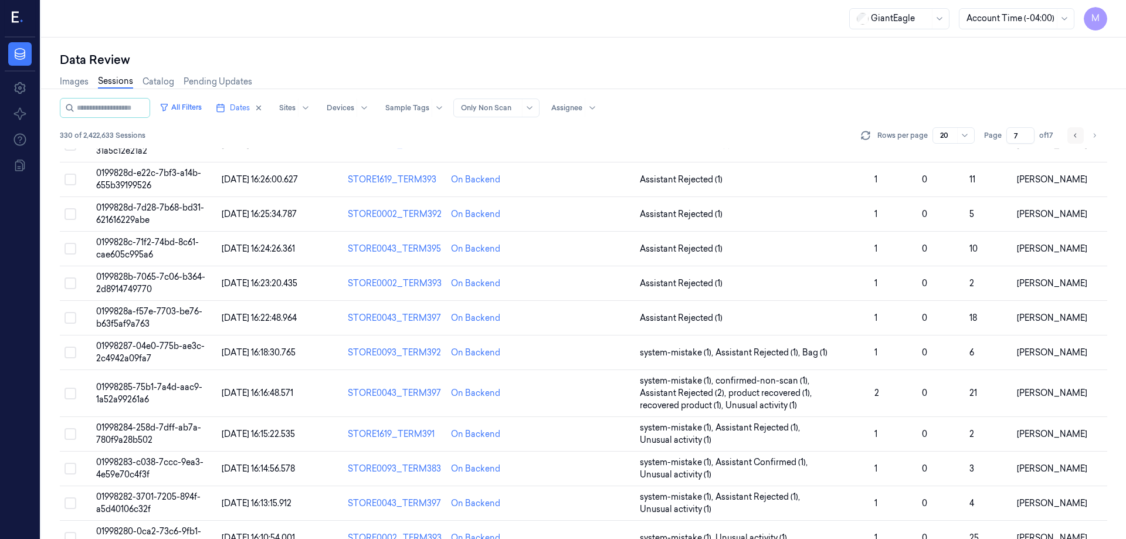
click at [1080, 136] on button "Go to previous page" at bounding box center [1075, 135] width 16 height 16
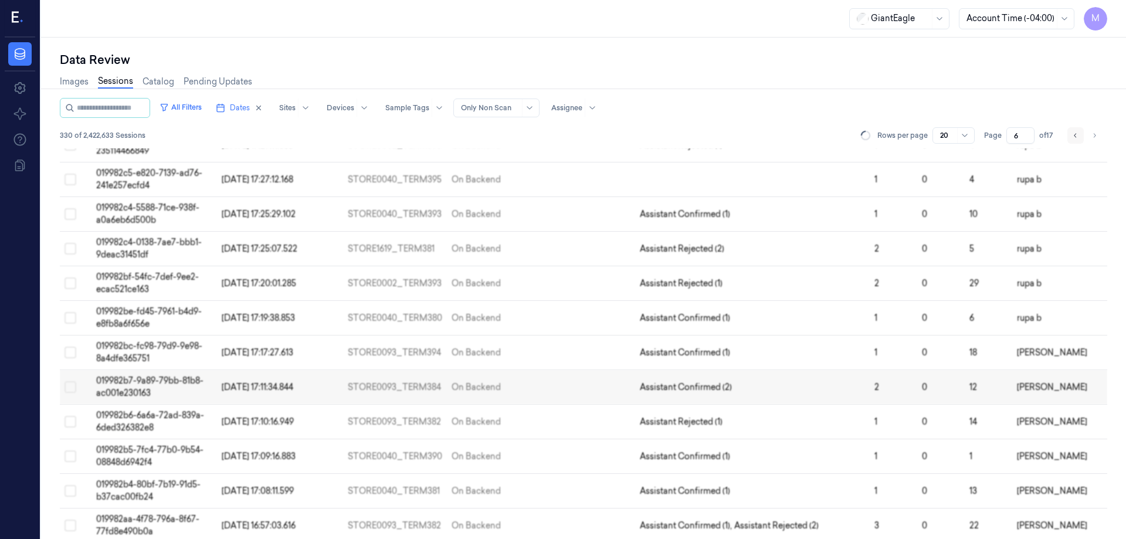
scroll to position [228, 0]
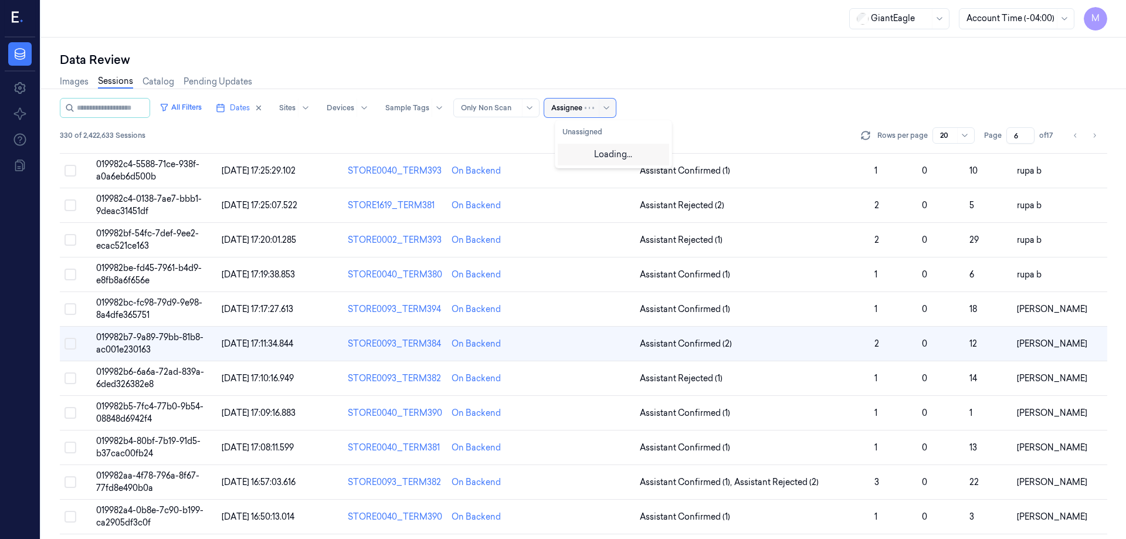
click at [599, 112] on div at bounding box center [599, 107] width 29 height 19
click at [707, 104] on div "All Filters Dates Sites Devices Sample Tags Alert Type Only Non Scan Assignee" at bounding box center [583, 108] width 1047 height 20
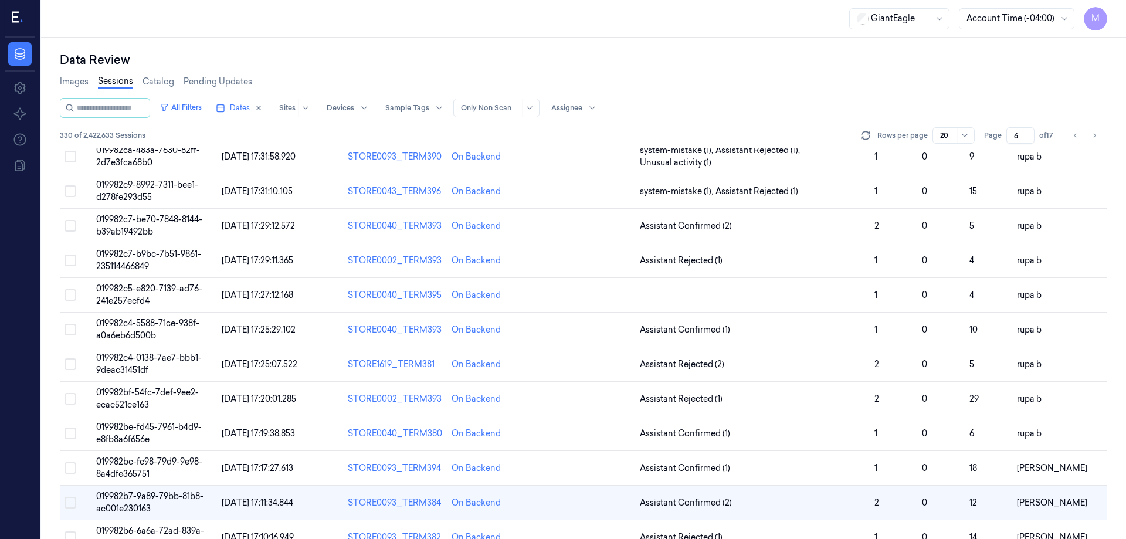
scroll to position [0, 0]
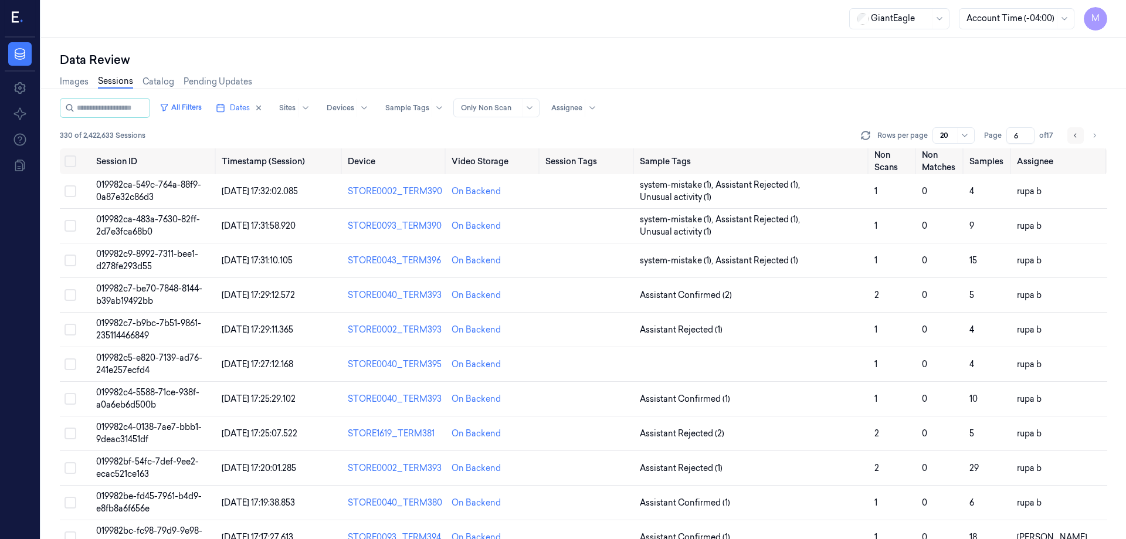
click at [1076, 138] on icon "Go to previous page" at bounding box center [1075, 135] width 7 height 9
type input "5"
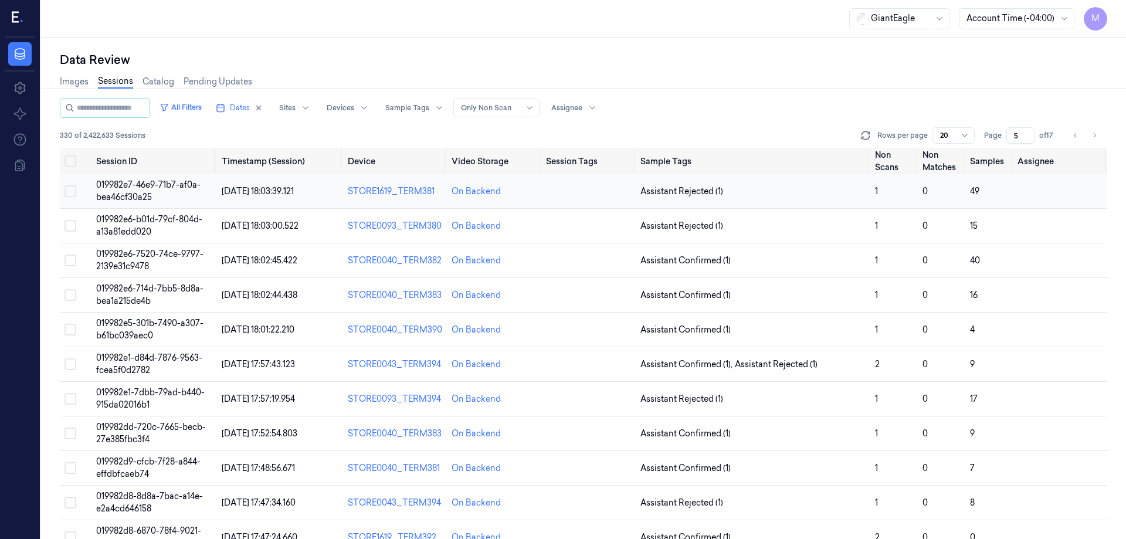
click at [72, 189] on button "Select row" at bounding box center [70, 191] width 12 height 12
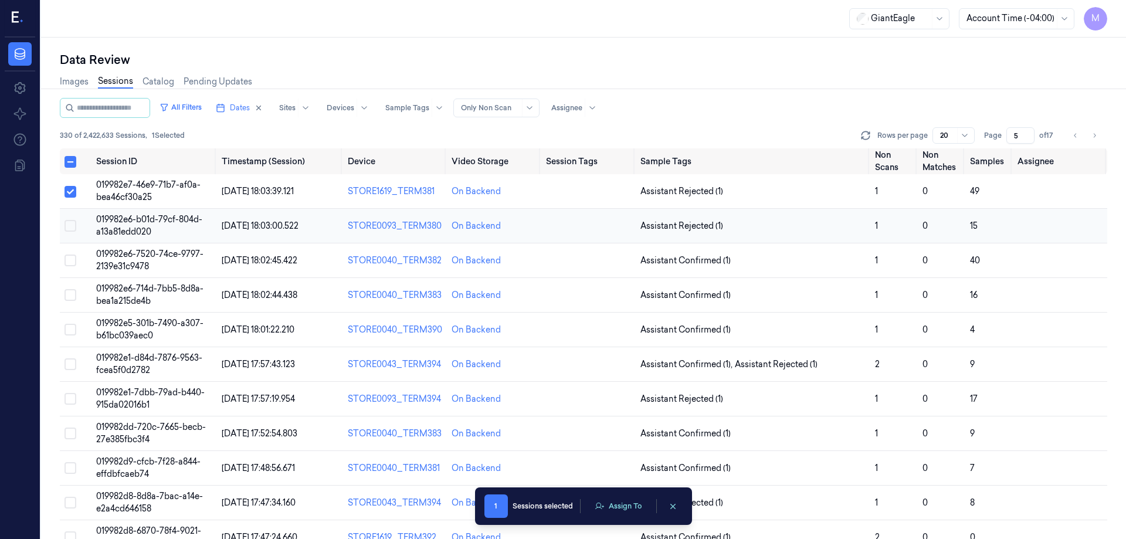
click at [69, 223] on button "Select row" at bounding box center [70, 226] width 12 height 12
click at [68, 260] on button "Select row" at bounding box center [70, 260] width 12 height 12
click at [70, 297] on button "Select row" at bounding box center [70, 295] width 12 height 12
click at [72, 319] on td at bounding box center [76, 329] width 32 height 35
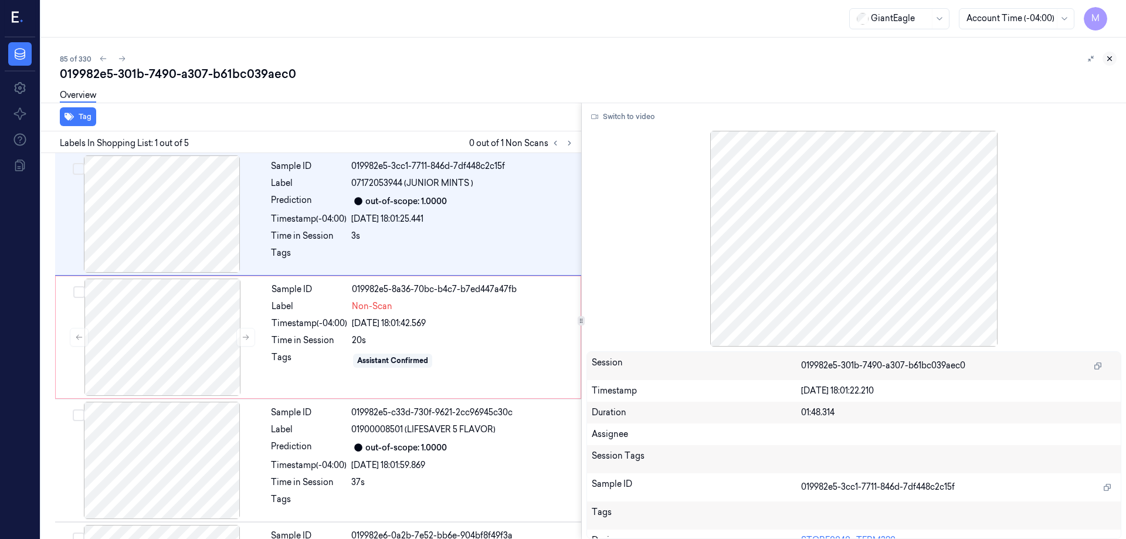
click at [1113, 59] on button at bounding box center [1109, 59] width 14 height 14
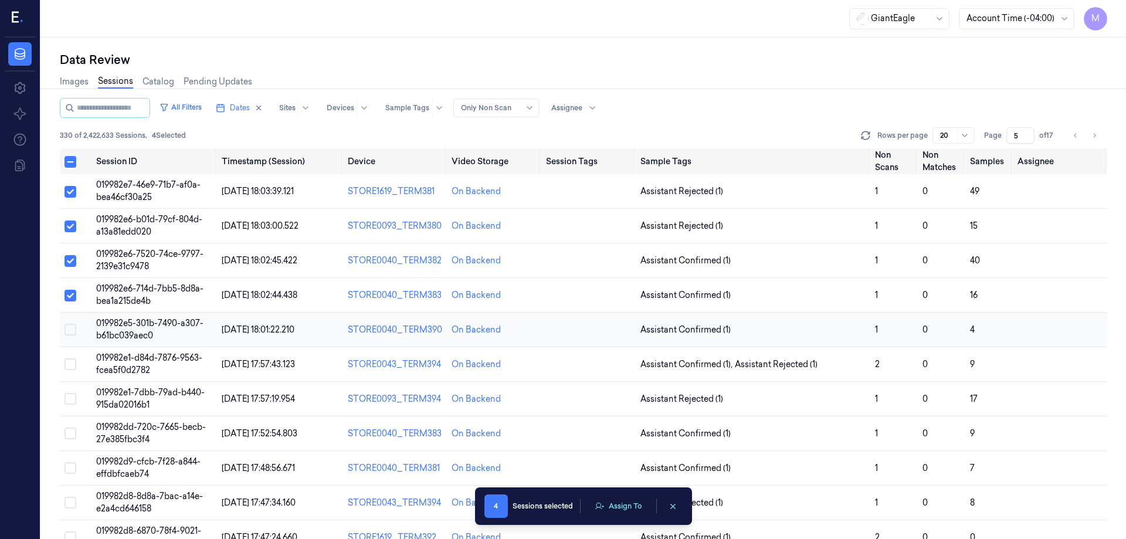
click at [72, 331] on button "Select row" at bounding box center [70, 330] width 12 height 12
click at [74, 365] on button "Select row" at bounding box center [70, 364] width 12 height 12
click at [72, 400] on button "Select row" at bounding box center [70, 399] width 12 height 12
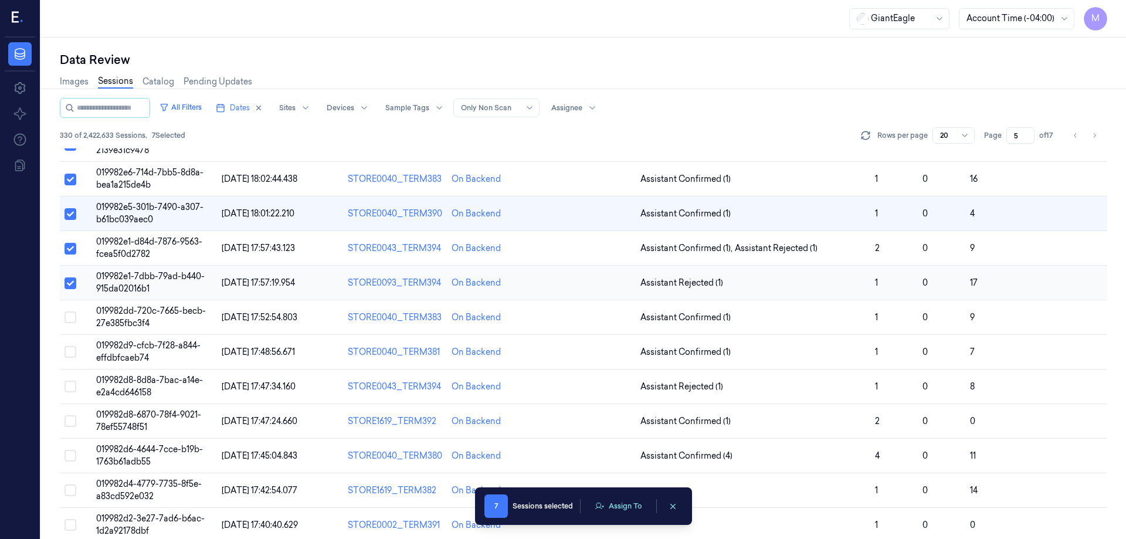
scroll to position [117, 0]
click at [70, 314] on button "Select row" at bounding box center [70, 316] width 12 height 12
click at [73, 354] on button "Select row" at bounding box center [70, 351] width 12 height 12
click at [71, 385] on button "Select row" at bounding box center [70, 385] width 12 height 12
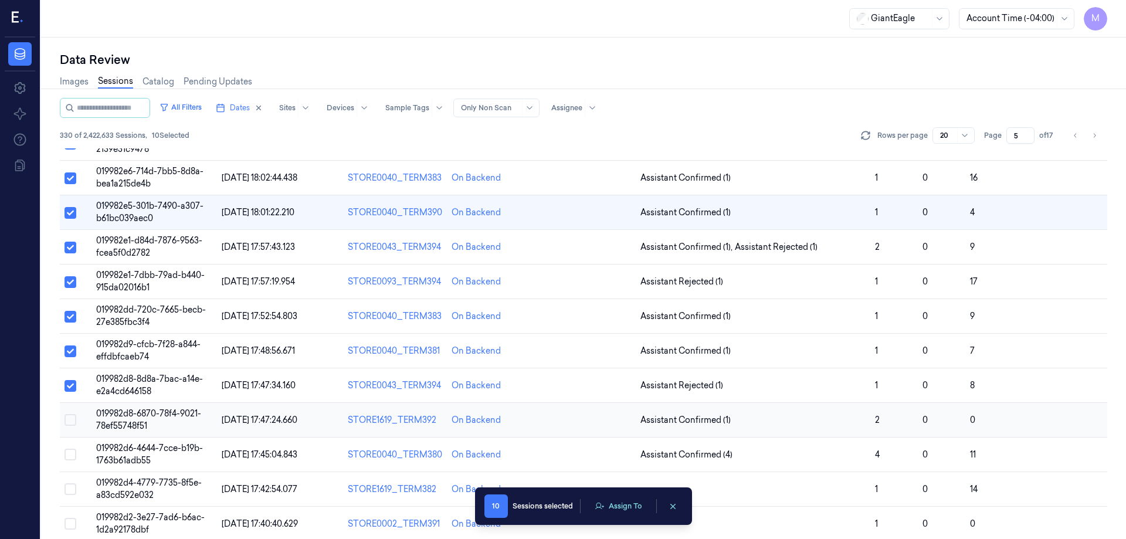
click at [72, 423] on button "Select row" at bounding box center [70, 420] width 12 height 12
click at [73, 451] on button "Select row" at bounding box center [70, 455] width 12 height 12
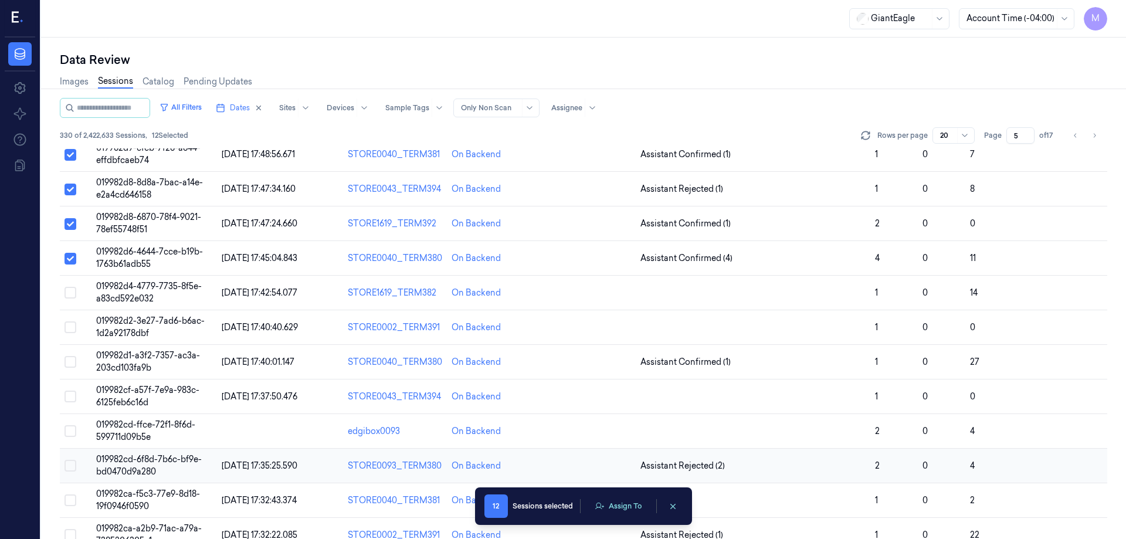
scroll to position [336, 0]
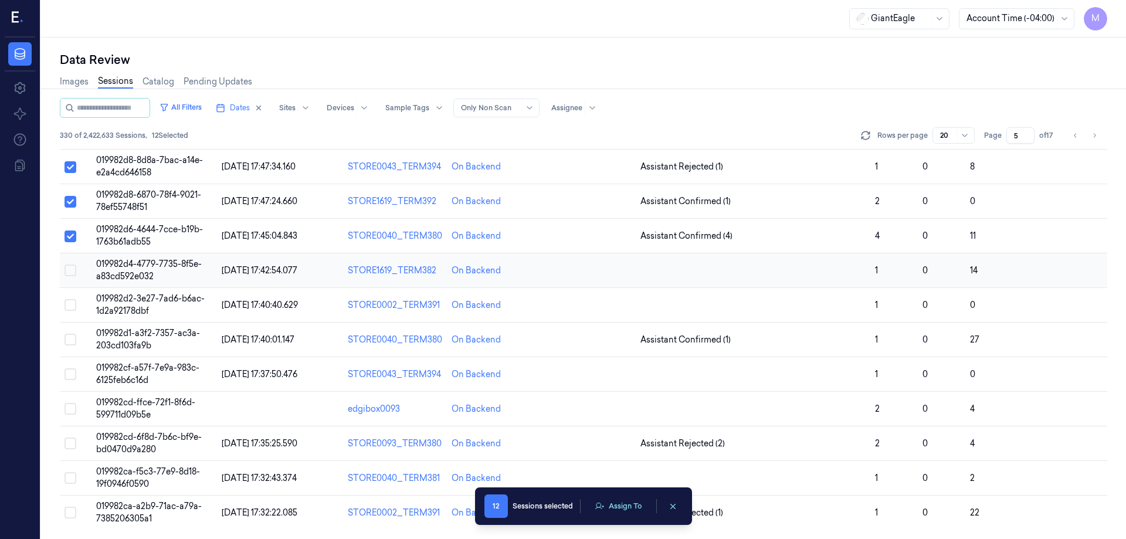
click at [72, 273] on button "Select row" at bounding box center [70, 270] width 12 height 12
click at [71, 307] on button "Select row" at bounding box center [70, 305] width 12 height 12
click at [70, 341] on button "Select row" at bounding box center [70, 340] width 12 height 12
click at [72, 373] on button "Select row" at bounding box center [70, 374] width 12 height 12
click at [69, 413] on button "Select row" at bounding box center [70, 409] width 12 height 12
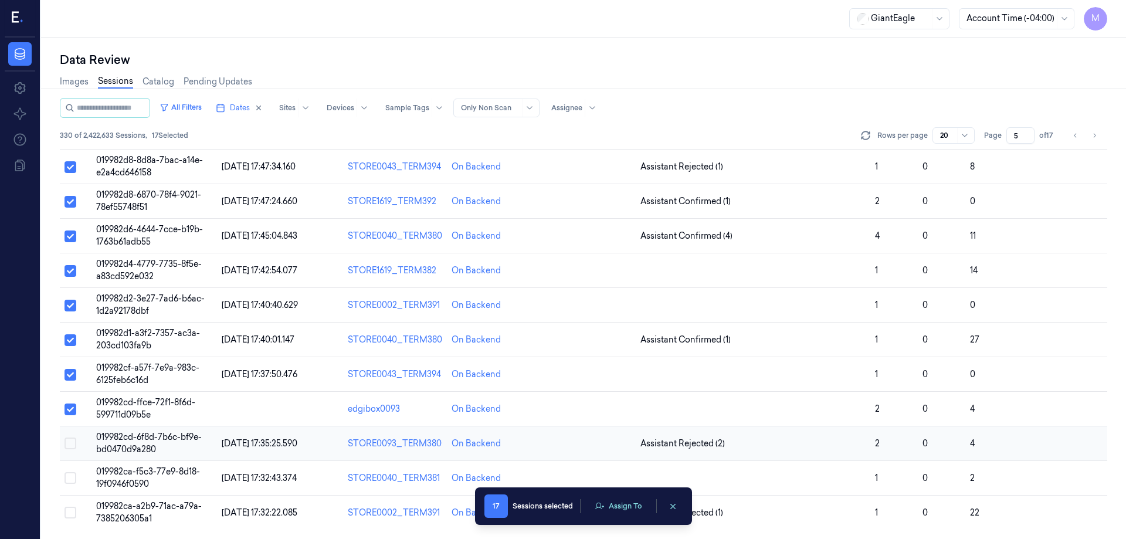
click at [74, 440] on button "Select row" at bounding box center [70, 443] width 12 height 12
click at [69, 439] on button "Select row" at bounding box center [70, 444] width 12 height 12
click at [70, 407] on button "Select row" at bounding box center [70, 409] width 12 height 12
click at [69, 376] on button "Select row" at bounding box center [70, 375] width 12 height 12
click at [73, 337] on button "Select row" at bounding box center [70, 340] width 12 height 12
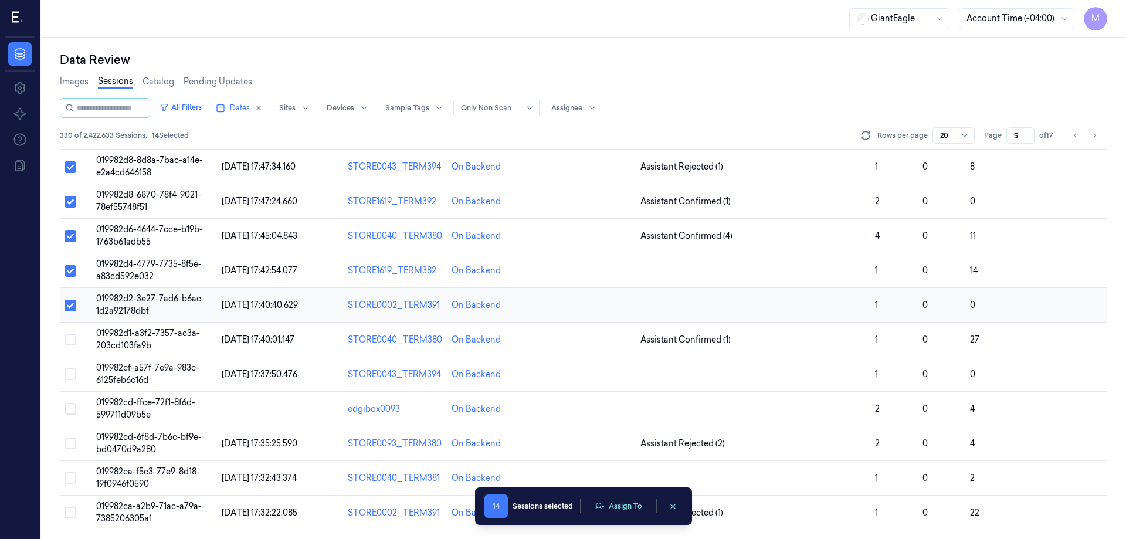
click at [67, 307] on button "Select row" at bounding box center [70, 306] width 12 height 12
click at [70, 269] on button "Select row" at bounding box center [70, 271] width 12 height 12
click at [73, 236] on button "Select row" at bounding box center [70, 236] width 12 height 12
click at [72, 201] on button "Select row" at bounding box center [70, 202] width 12 height 12
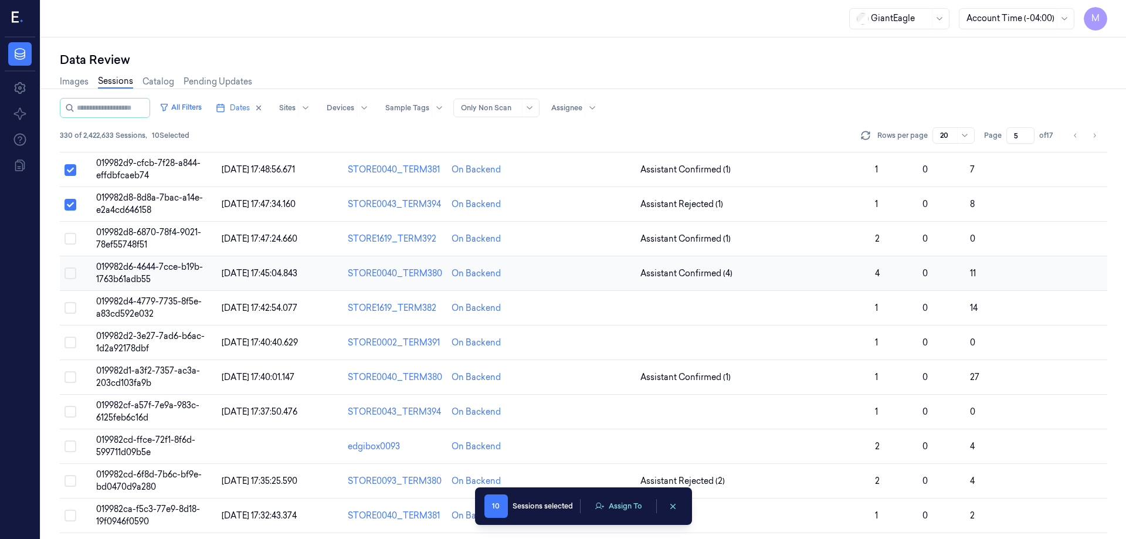
scroll to position [277, 0]
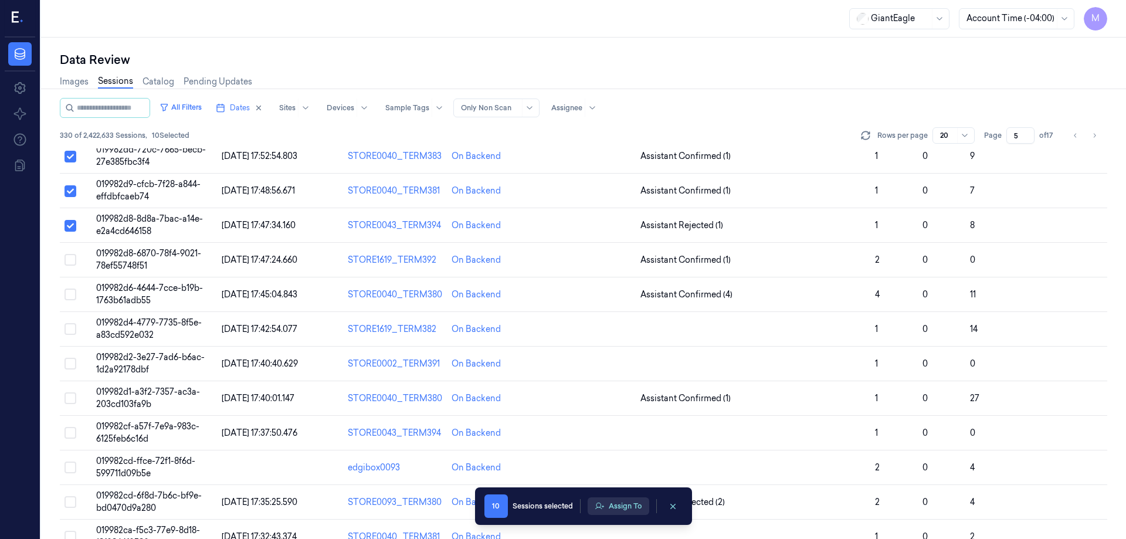
click at [612, 508] on button "Assign To" at bounding box center [618, 506] width 62 height 18
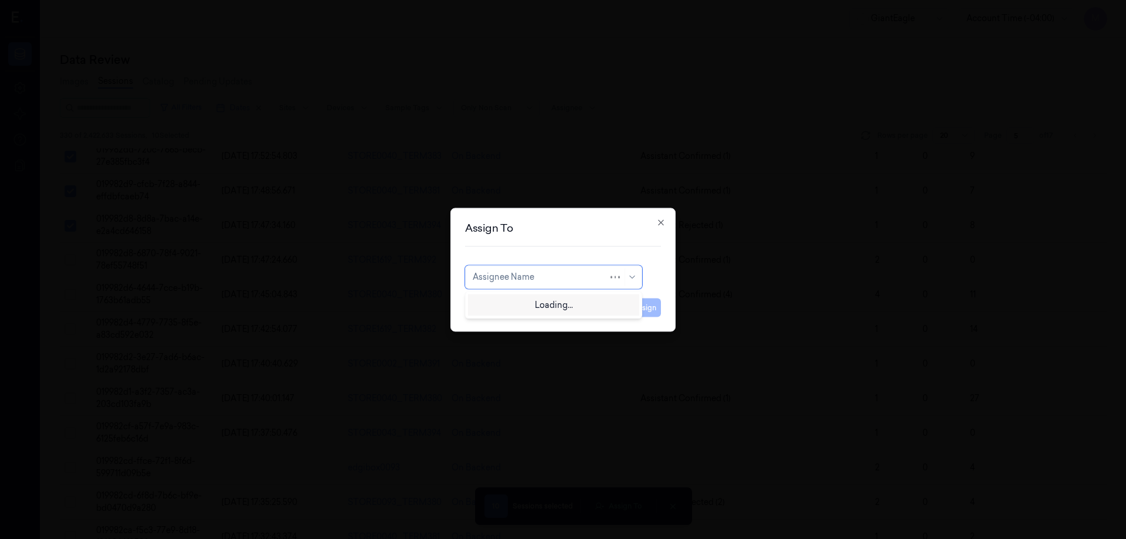
click at [551, 271] on div at bounding box center [540, 277] width 135 height 12
type input "ro"
click at [555, 304] on div "[PERSON_NAME]" at bounding box center [554, 303] width 162 height 12
click at [653, 310] on button "Assign" at bounding box center [644, 307] width 32 height 19
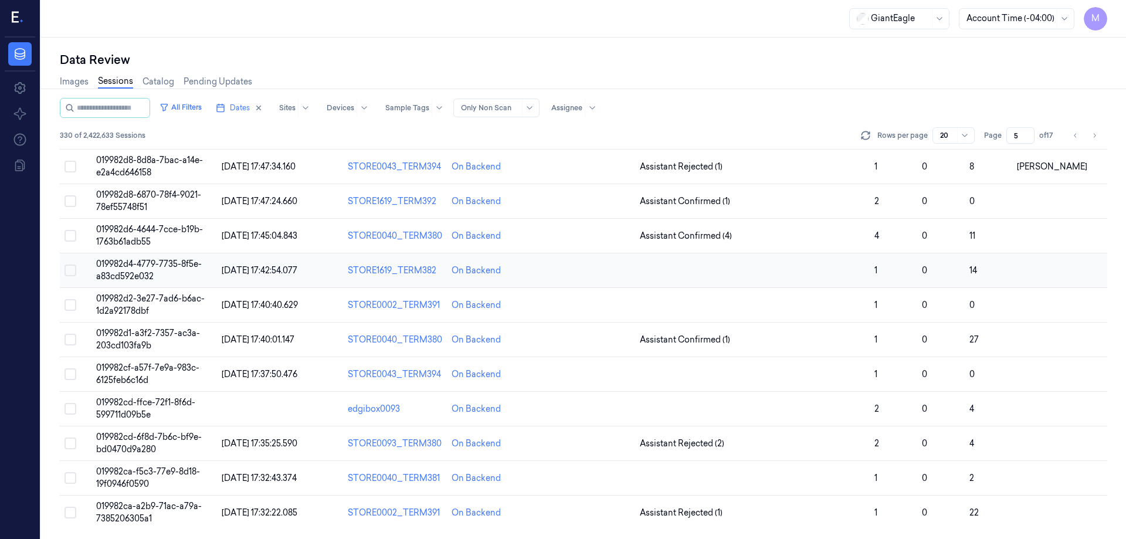
scroll to position [0, 0]
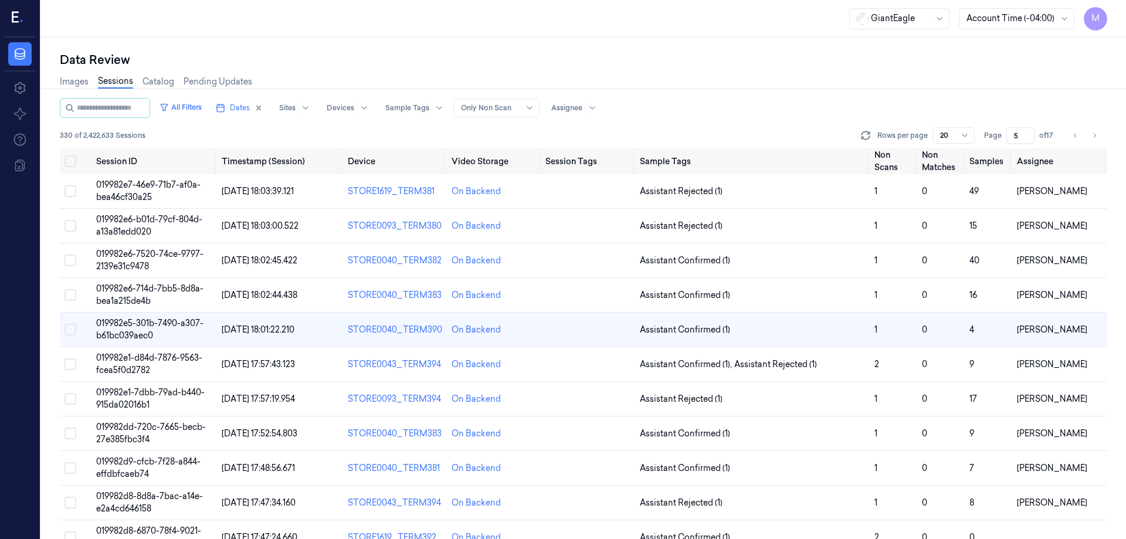
click at [683, 53] on div "Data Review" at bounding box center [583, 60] width 1047 height 16
click at [567, 66] on div "Data Review" at bounding box center [583, 60] width 1047 height 16
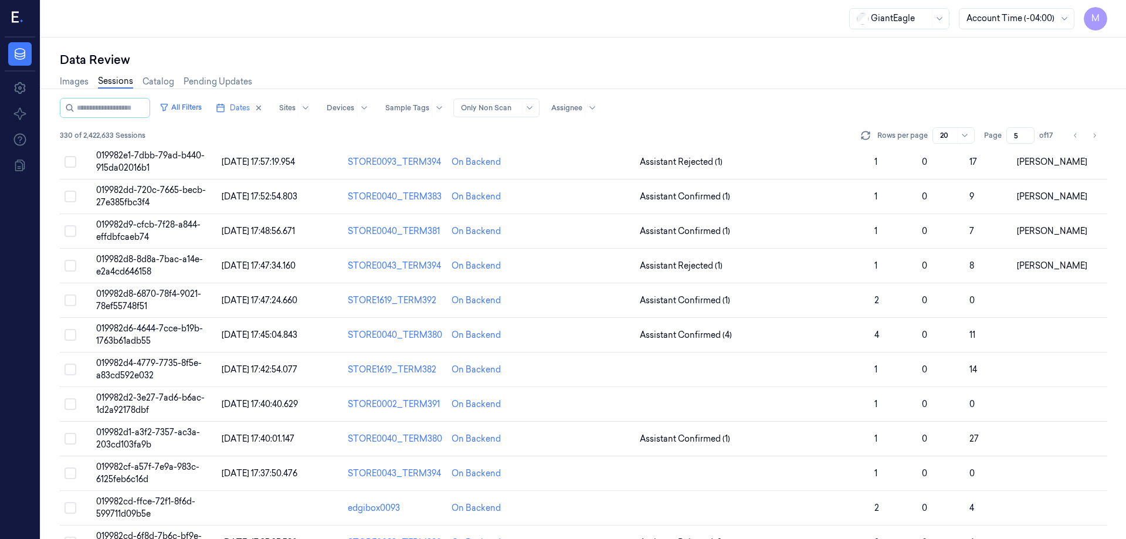
scroll to position [336, 0]
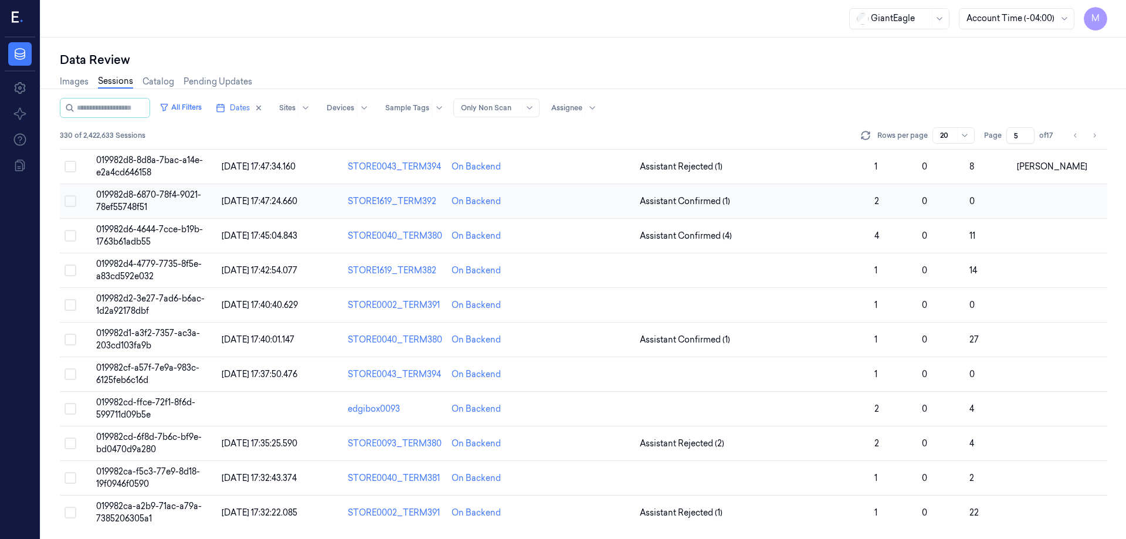
click at [70, 205] on button "Select row" at bounding box center [70, 201] width 12 height 12
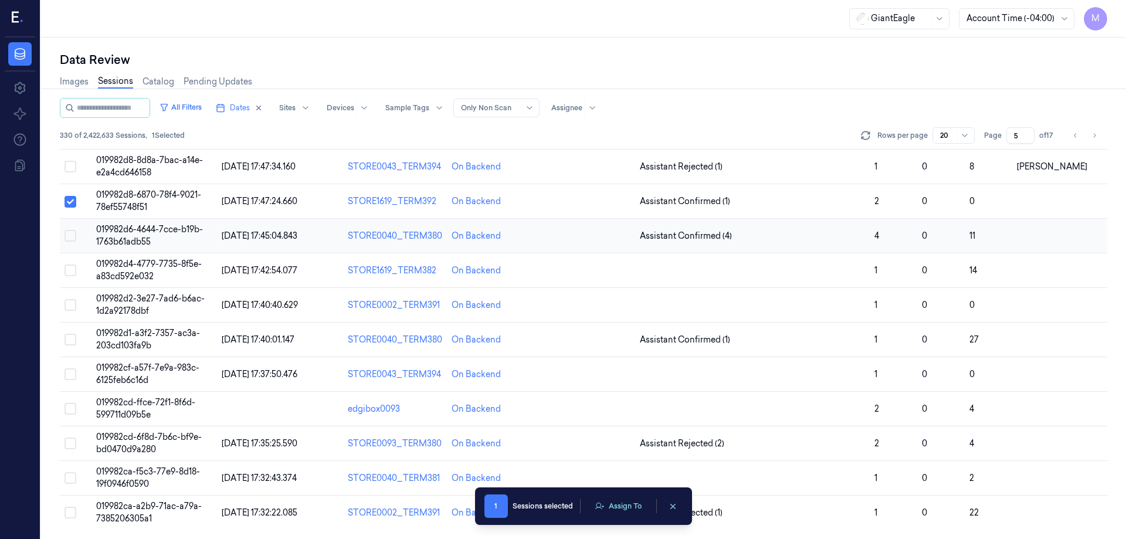
click at [72, 237] on button "Select row" at bounding box center [70, 236] width 12 height 12
click at [71, 268] on button "Select row" at bounding box center [70, 270] width 12 height 12
click at [70, 305] on button "Select row" at bounding box center [70, 305] width 12 height 12
click at [68, 339] on button "Select row" at bounding box center [70, 340] width 12 height 12
click at [72, 376] on button "Select row" at bounding box center [70, 374] width 12 height 12
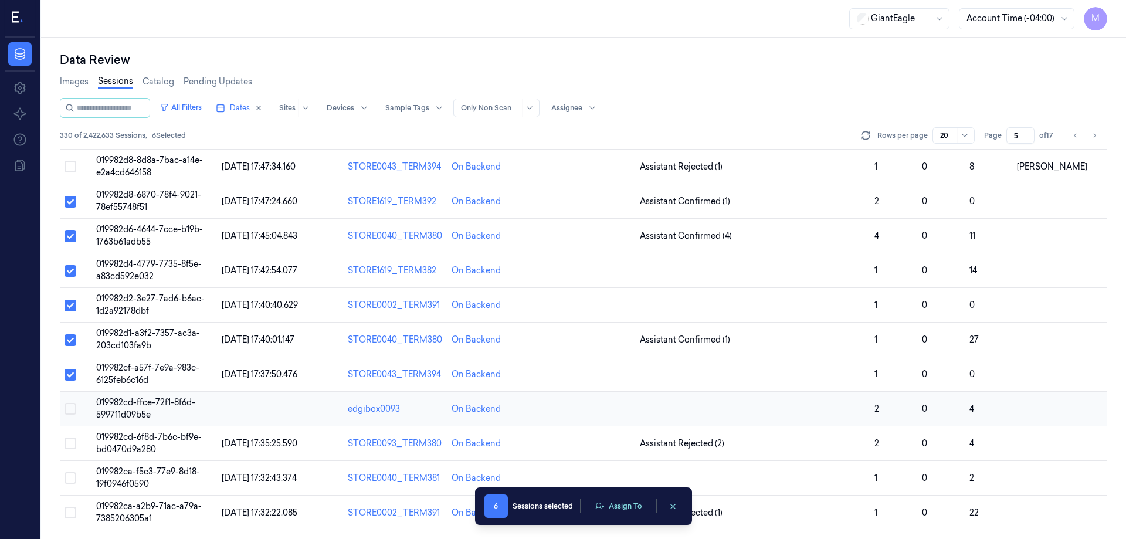
click at [72, 410] on button "Select row" at bounding box center [70, 409] width 12 height 12
click at [74, 445] on button "Select row" at bounding box center [70, 443] width 12 height 12
click at [70, 478] on button "Select row" at bounding box center [70, 478] width 12 height 12
click at [72, 518] on button "Select row" at bounding box center [70, 513] width 12 height 12
click at [621, 506] on button "Assign To" at bounding box center [618, 506] width 62 height 18
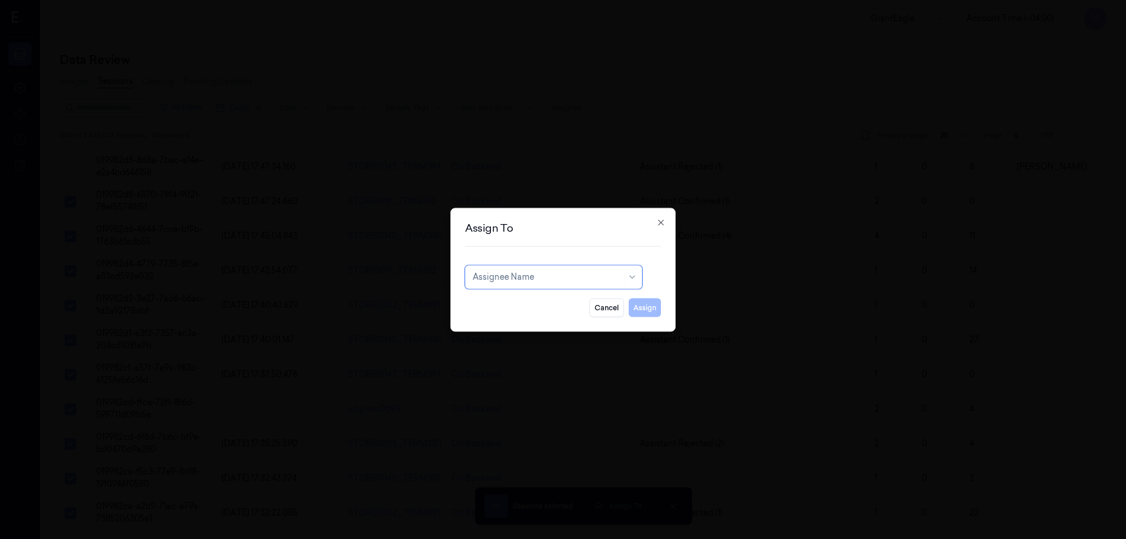
click at [562, 281] on div at bounding box center [548, 277] width 150 height 12
type input "cha"
click at [511, 327] on div "[PERSON_NAME] A" at bounding box center [512, 323] width 78 height 12
click at [642, 312] on button "Assign" at bounding box center [644, 307] width 32 height 19
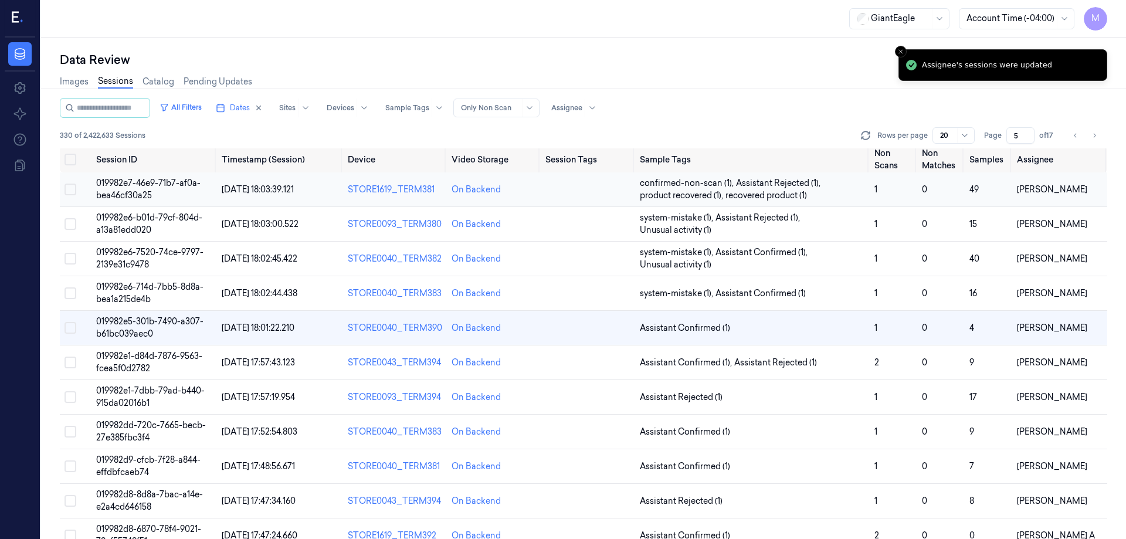
scroll to position [0, 0]
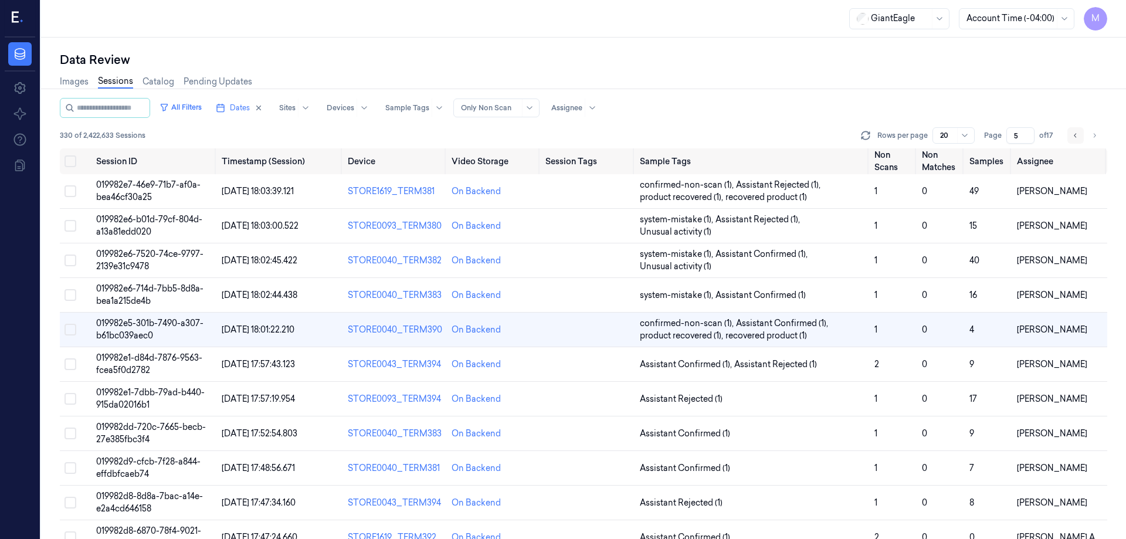
click at [1076, 134] on icon "Go to previous page" at bounding box center [1075, 135] width 7 height 9
type input "4"
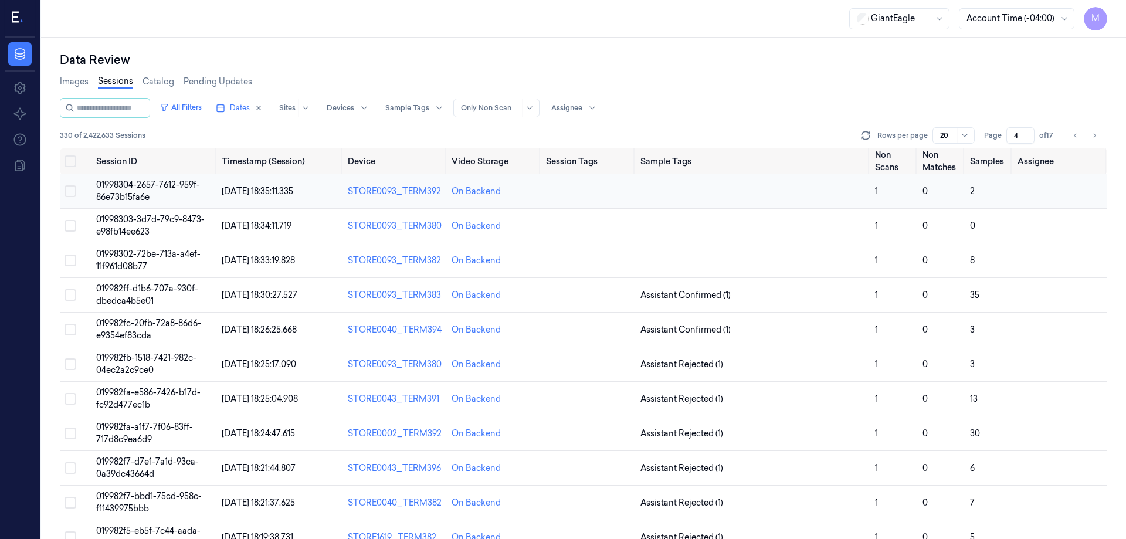
click at [70, 192] on button "Select row" at bounding box center [70, 191] width 12 height 12
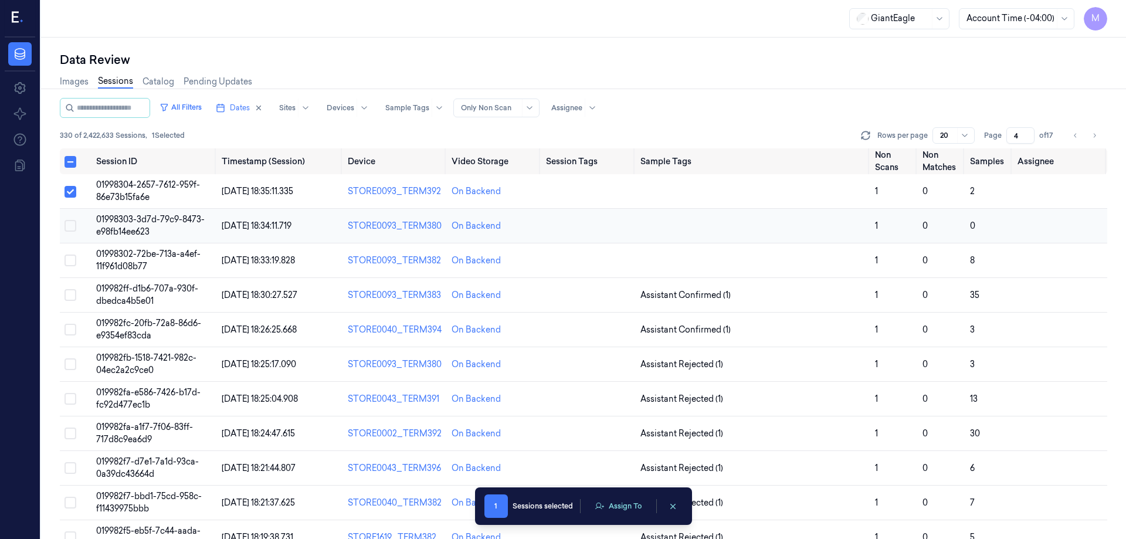
click at [70, 225] on button "Select row" at bounding box center [70, 226] width 12 height 12
click at [72, 262] on button "Select row" at bounding box center [70, 260] width 12 height 12
click at [73, 298] on button "Select row" at bounding box center [70, 295] width 12 height 12
click at [73, 328] on button "Select row" at bounding box center [70, 330] width 12 height 12
click at [72, 365] on button "Select row" at bounding box center [70, 364] width 12 height 12
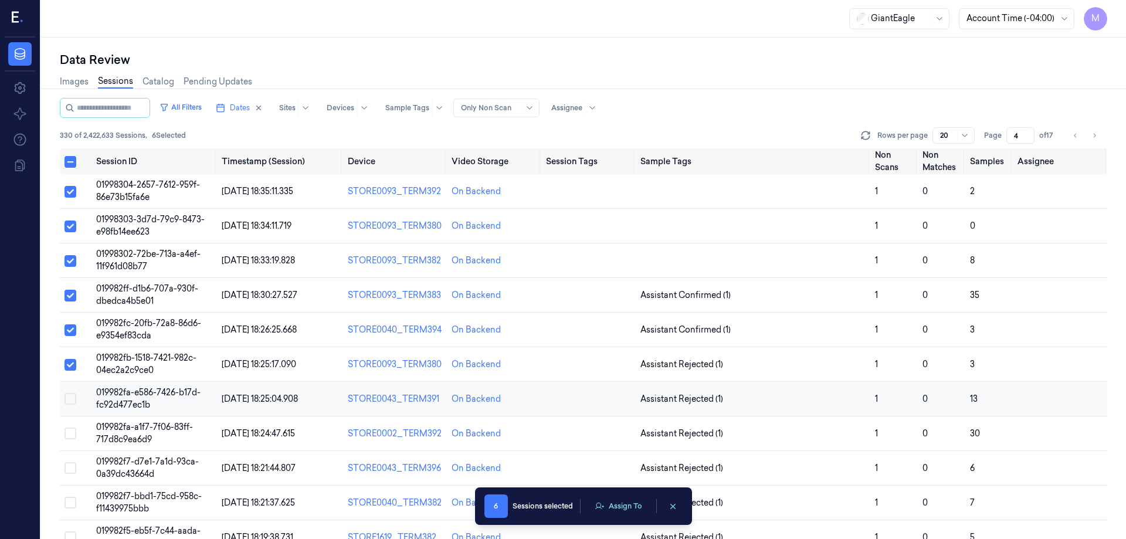
click at [67, 399] on button "Select row" at bounding box center [70, 399] width 12 height 12
click at [66, 429] on button "Select row" at bounding box center [70, 433] width 12 height 12
click at [72, 468] on button "Select row" at bounding box center [70, 468] width 12 height 12
click at [70, 505] on button "Select row" at bounding box center [70, 503] width 12 height 12
click at [633, 512] on button "Assign To" at bounding box center [618, 506] width 62 height 18
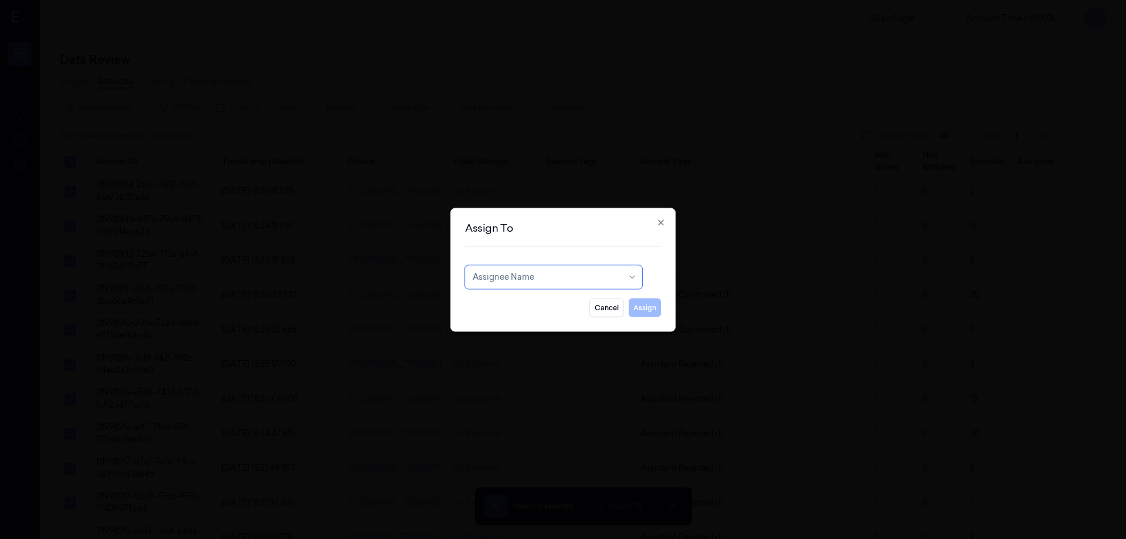
click at [586, 275] on div at bounding box center [548, 277] width 150 height 12
type input "ank"
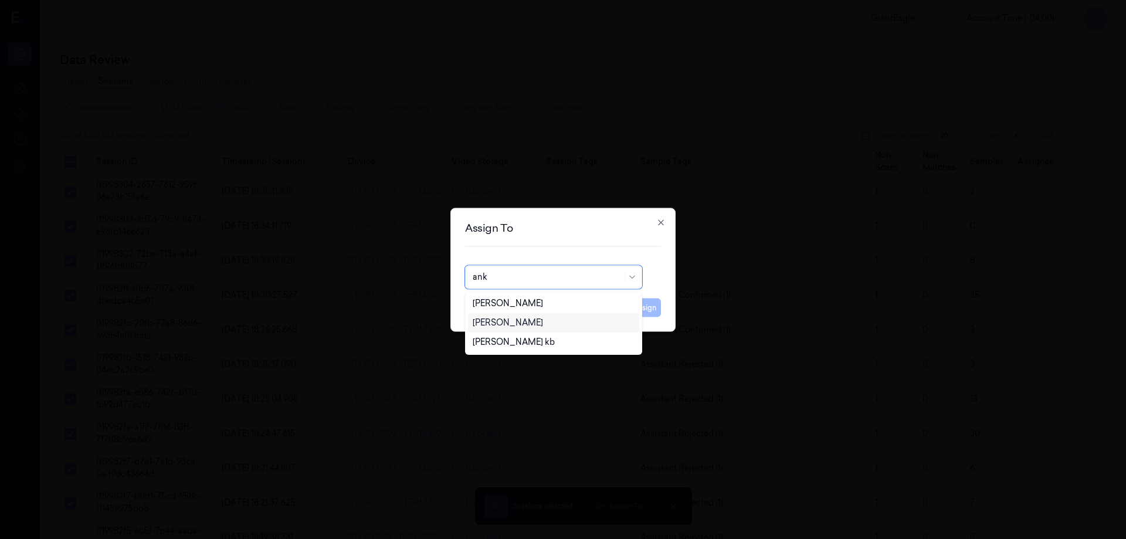
click at [511, 325] on div "[PERSON_NAME]" at bounding box center [508, 323] width 70 height 12
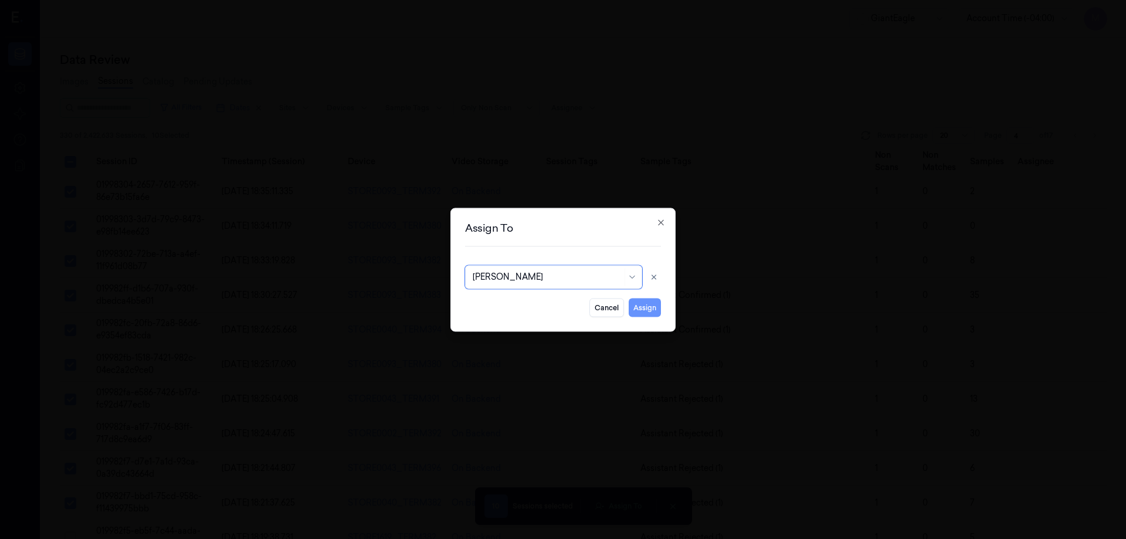
click at [639, 310] on button "Assign" at bounding box center [644, 307] width 32 height 19
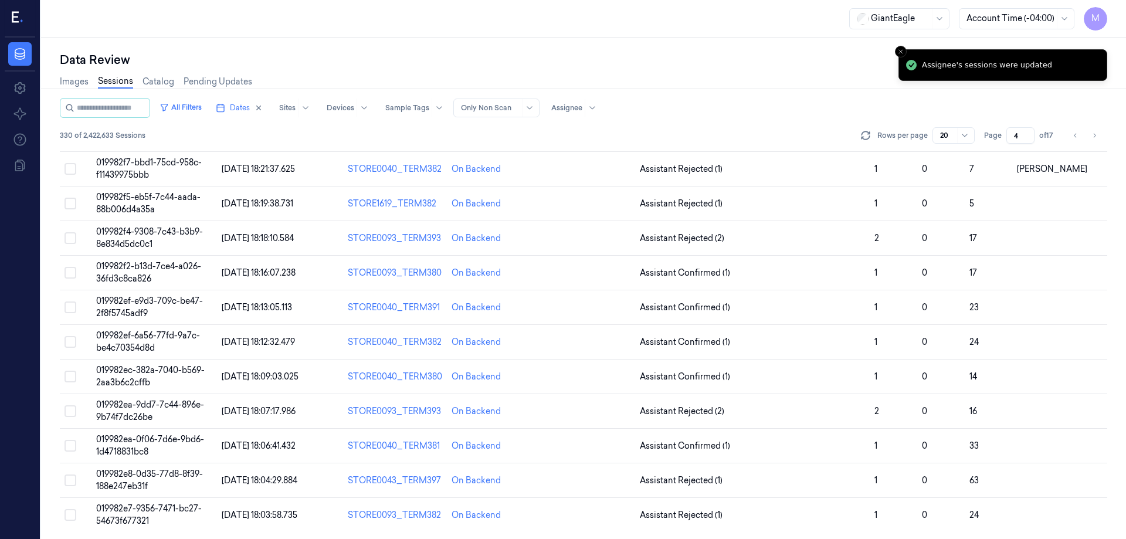
scroll to position [336, 0]
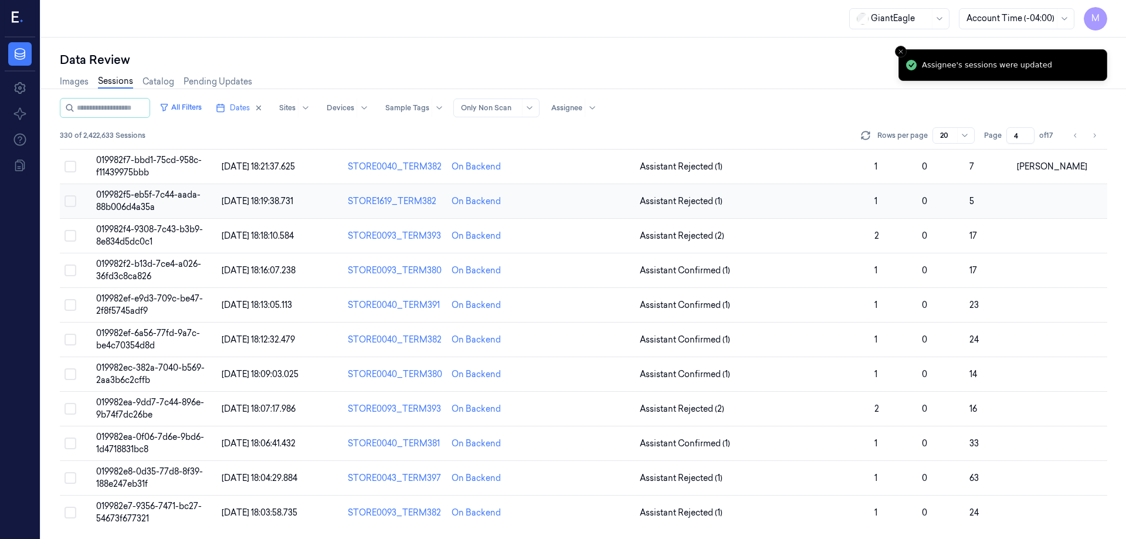
click at [72, 202] on button "Select row" at bounding box center [70, 201] width 12 height 12
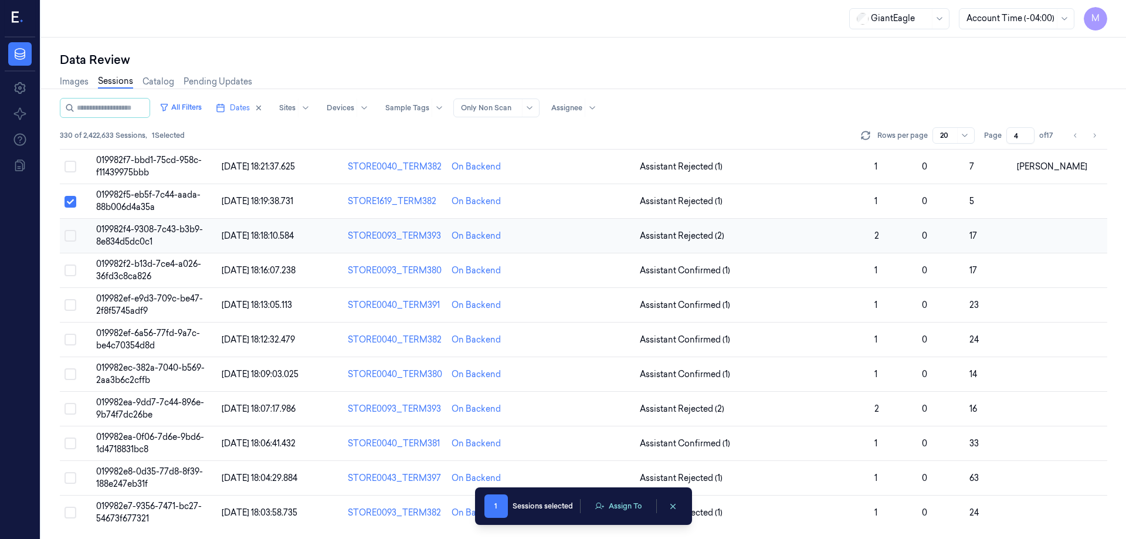
click at [73, 236] on button "Select row" at bounding box center [70, 236] width 12 height 12
click at [70, 275] on button "Select row" at bounding box center [70, 270] width 12 height 12
drag, startPoint x: 70, startPoint y: 306, endPoint x: 72, endPoint y: 320, distance: 13.6
click at [70, 307] on button "Select row" at bounding box center [70, 305] width 12 height 12
click at [73, 337] on button "Select row" at bounding box center [70, 340] width 12 height 12
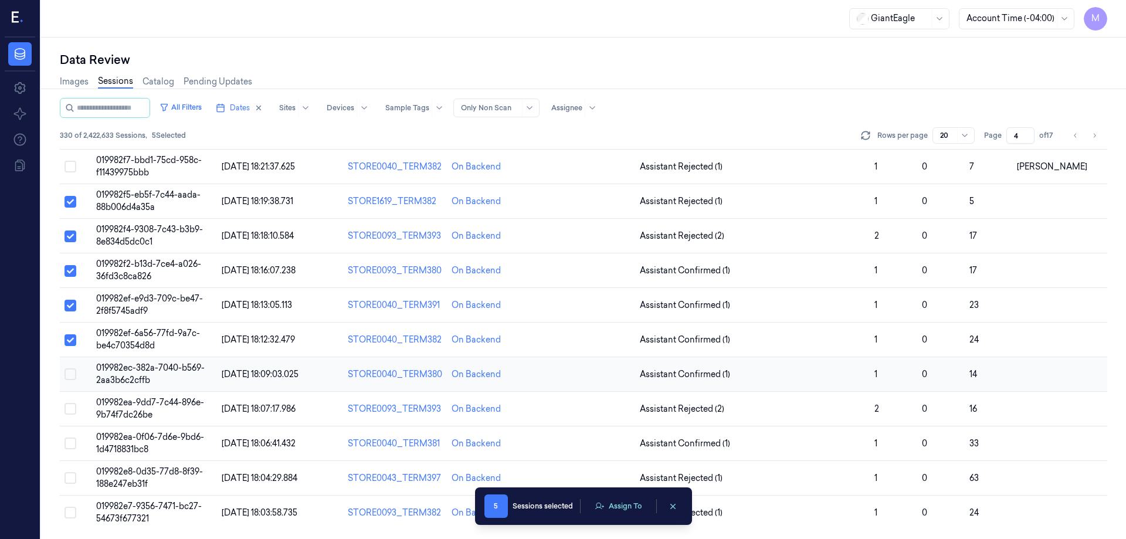
click at [69, 368] on td at bounding box center [76, 374] width 32 height 35
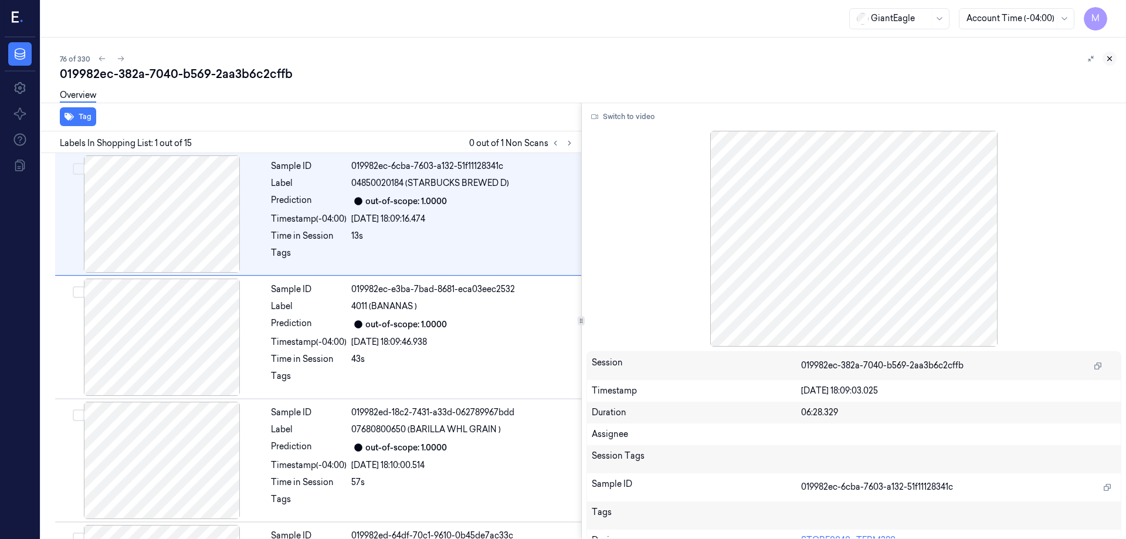
click at [1110, 58] on icon at bounding box center [1109, 59] width 8 height 8
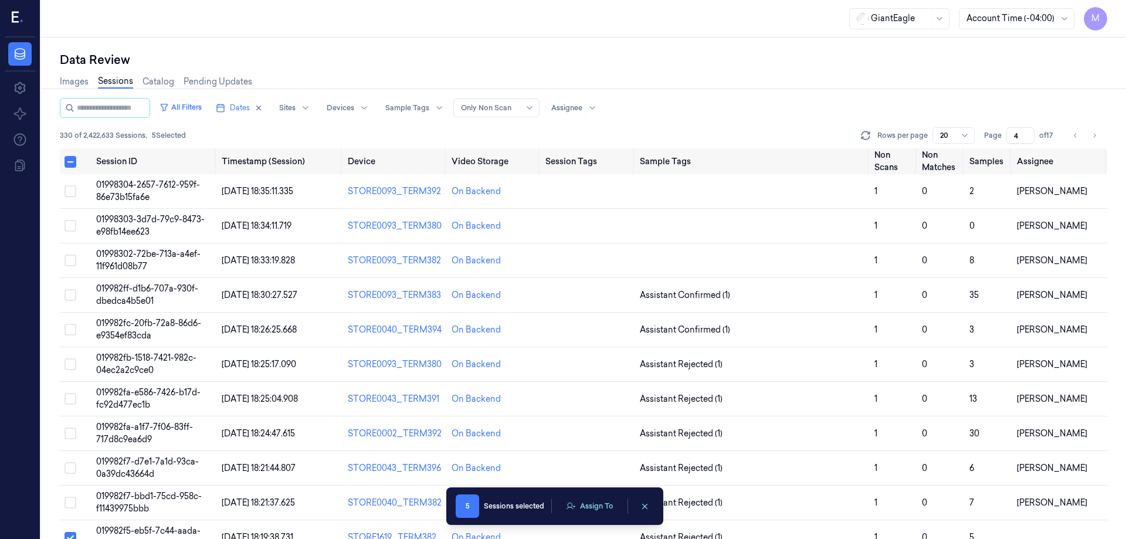
scroll to position [336, 0]
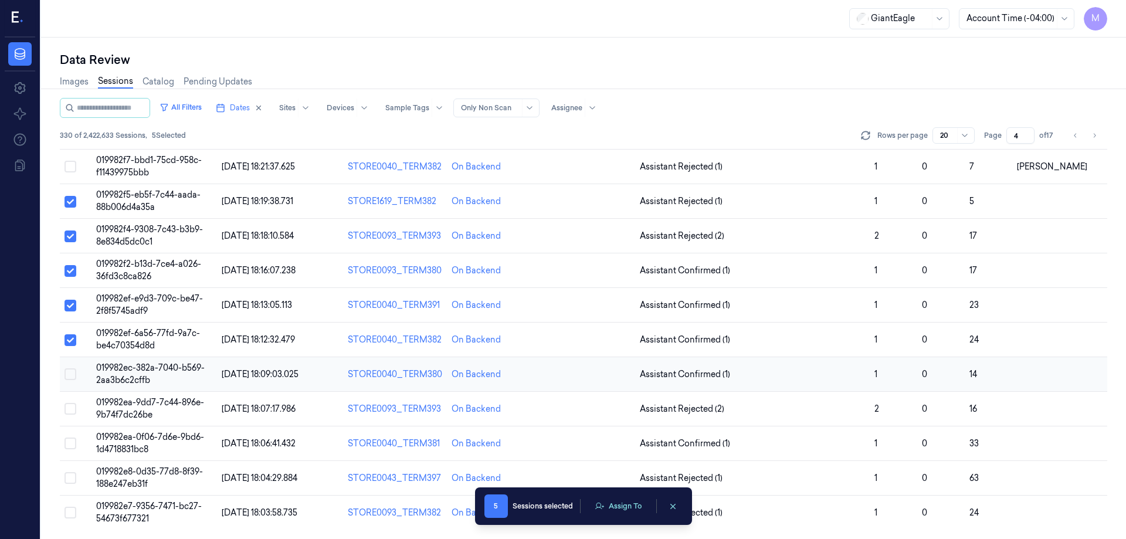
click at [72, 373] on button "Select row" at bounding box center [70, 374] width 12 height 12
click at [73, 410] on button "Select row" at bounding box center [70, 409] width 12 height 12
click at [69, 444] on button "Select row" at bounding box center [70, 443] width 12 height 12
click at [72, 480] on button "Select row" at bounding box center [70, 478] width 12 height 12
click at [72, 511] on button "Select row" at bounding box center [70, 513] width 12 height 12
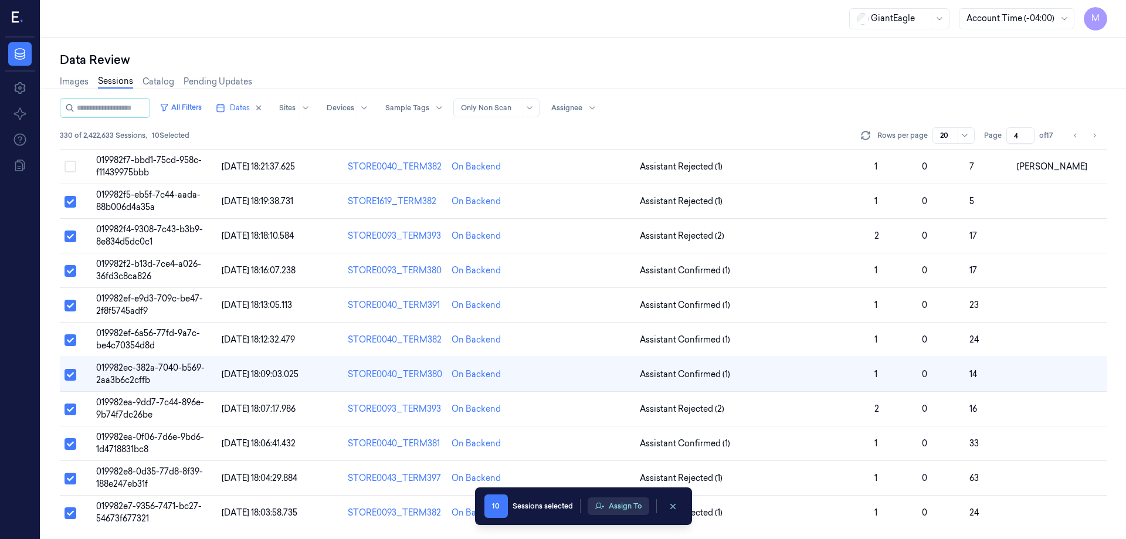
click at [616, 501] on button "Assign To" at bounding box center [618, 506] width 62 height 18
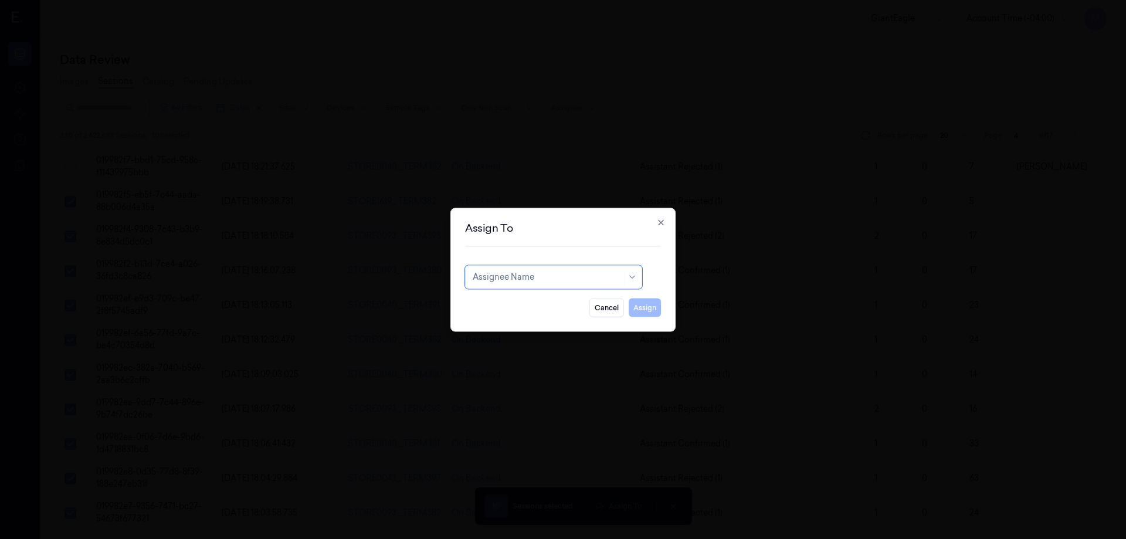
click at [529, 277] on div at bounding box center [548, 277] width 150 height 12
type input "var"
click at [508, 316] on div "[PERSON_NAME] g" at bounding box center [553, 322] width 171 height 19
click at [645, 306] on button "Assign" at bounding box center [644, 307] width 32 height 19
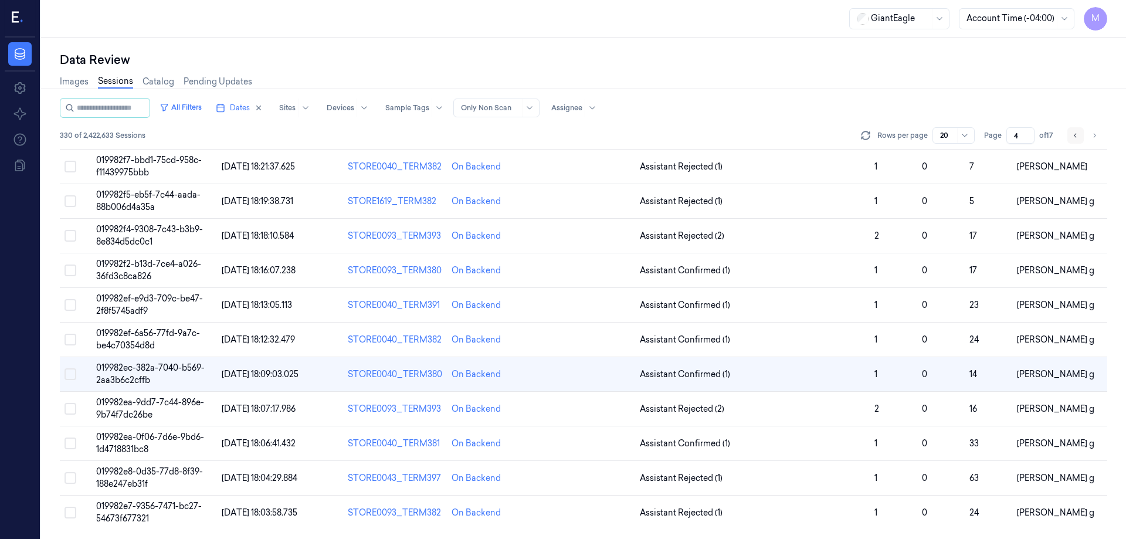
click at [1075, 134] on icon "Go to previous page" at bounding box center [1075, 135] width 7 height 9
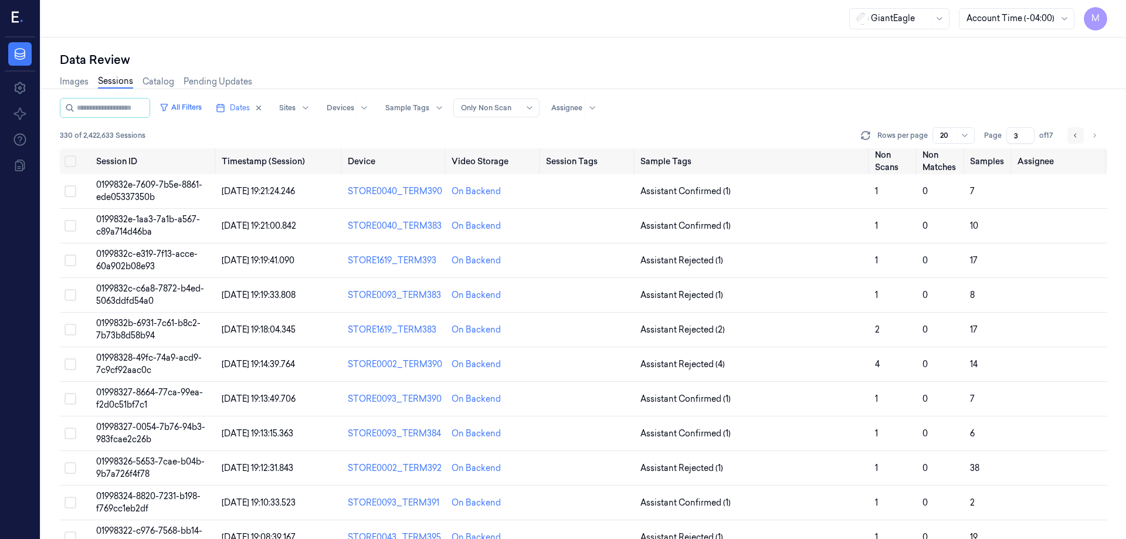
click at [1073, 134] on icon "Go to previous page" at bounding box center [1075, 135] width 7 height 9
click at [1066, 137] on div "Rows per page 20 Page 2 of 17" at bounding box center [982, 135] width 249 height 16
click at [1078, 134] on icon "Go to previous page" at bounding box center [1075, 135] width 7 height 9
click at [1102, 137] on div "Rows per page 20 Page 1 of 17" at bounding box center [982, 135] width 249 height 16
click at [1099, 136] on button "Go to next page" at bounding box center [1094, 135] width 16 height 16
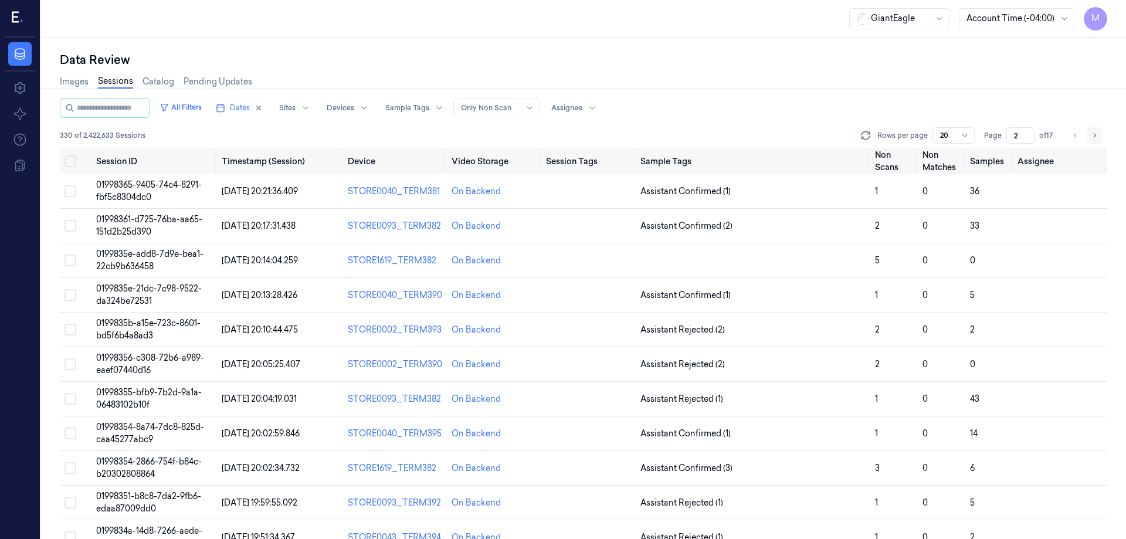
click at [1099, 136] on button "Go to next page" at bounding box center [1094, 135] width 16 height 16
type input "3"
click at [924, 92] on div "Images Sessions Catalog Pending Updates" at bounding box center [583, 83] width 1047 height 30
drag, startPoint x: 74, startPoint y: 192, endPoint x: 74, endPoint y: 199, distance: 6.4
click at [74, 192] on button "Select row" at bounding box center [70, 191] width 12 height 12
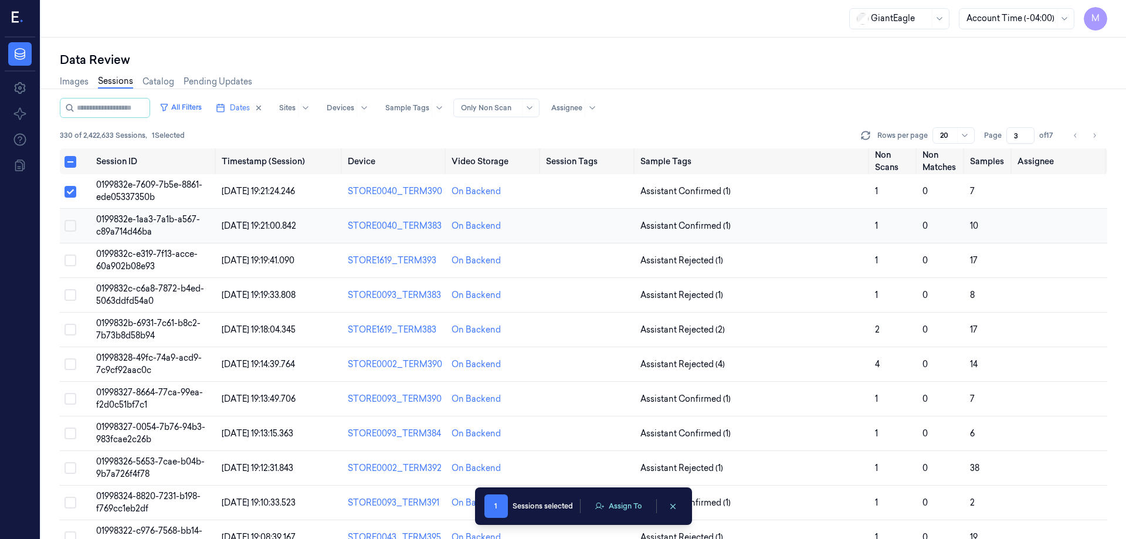
click at [72, 229] on button "Select row" at bounding box center [70, 226] width 12 height 12
click at [69, 256] on button "Select row" at bounding box center [70, 260] width 12 height 12
click at [71, 294] on button "Select row" at bounding box center [70, 295] width 12 height 12
click at [68, 330] on button "Select row" at bounding box center [70, 330] width 12 height 12
click at [72, 365] on button "Select row" at bounding box center [70, 364] width 12 height 12
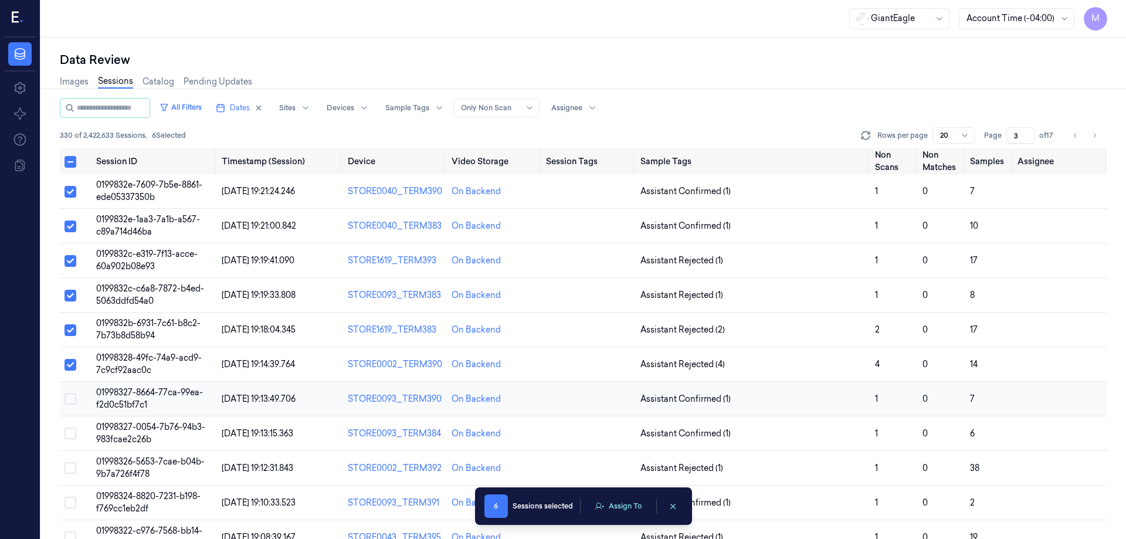
click at [74, 402] on button "Select row" at bounding box center [70, 399] width 12 height 12
click at [70, 436] on button "Select row" at bounding box center [70, 433] width 12 height 12
click at [70, 468] on button "Select row" at bounding box center [70, 468] width 12 height 12
click at [71, 505] on button "Select row" at bounding box center [70, 503] width 12 height 12
click at [614, 507] on button "Assign To" at bounding box center [618, 506] width 62 height 18
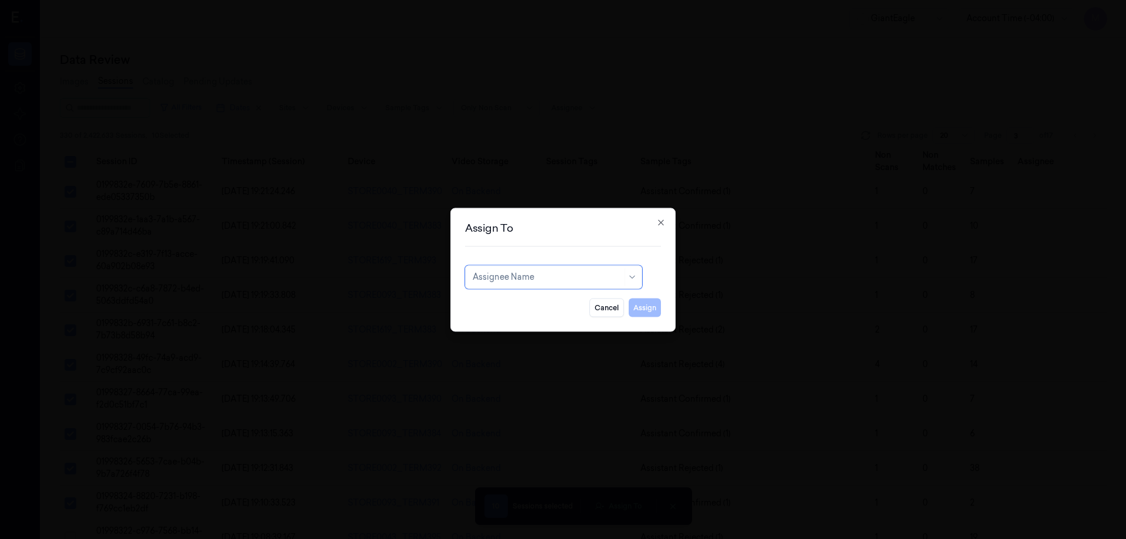
click at [580, 282] on div at bounding box center [548, 277] width 150 height 12
type input "mo"
click at [543, 304] on div "[PERSON_NAME]" at bounding box center [554, 303] width 162 height 12
click at [650, 313] on button "Assign" at bounding box center [644, 307] width 32 height 19
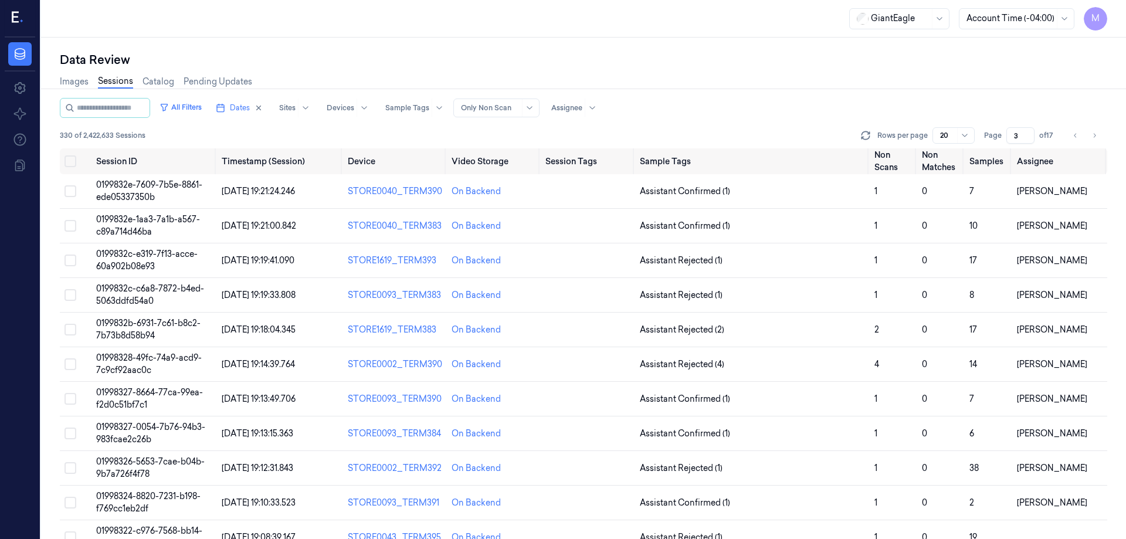
scroll to position [336, 0]
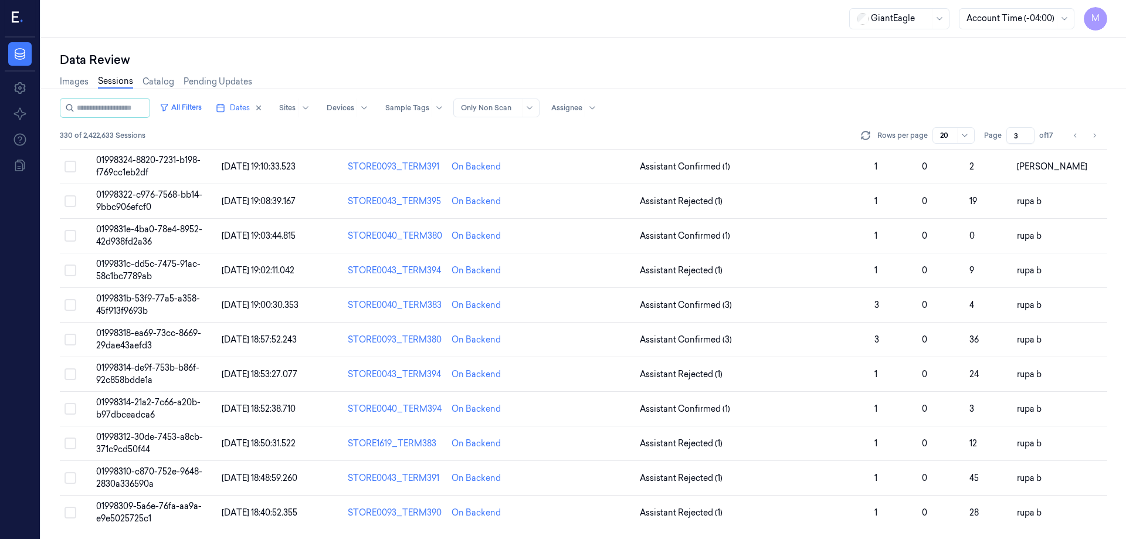
drag, startPoint x: 1072, startPoint y: 138, endPoint x: 966, endPoint y: 147, distance: 106.5
click at [1072, 138] on icon "Go to previous page" at bounding box center [1075, 135] width 7 height 9
type input "2"
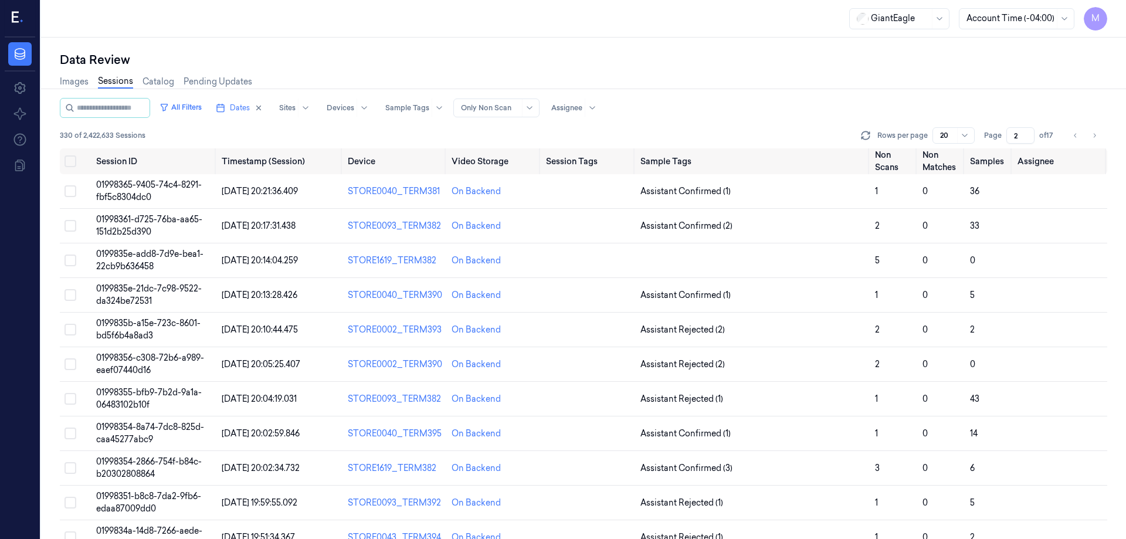
click at [840, 106] on div "All Filters Dates Sites Devices Sample Tags Alert Type Only Non Scan Assignee" at bounding box center [583, 108] width 1047 height 20
click at [446, 57] on div "Data Review" at bounding box center [583, 60] width 1047 height 16
